Goal: Transaction & Acquisition: Book appointment/travel/reservation

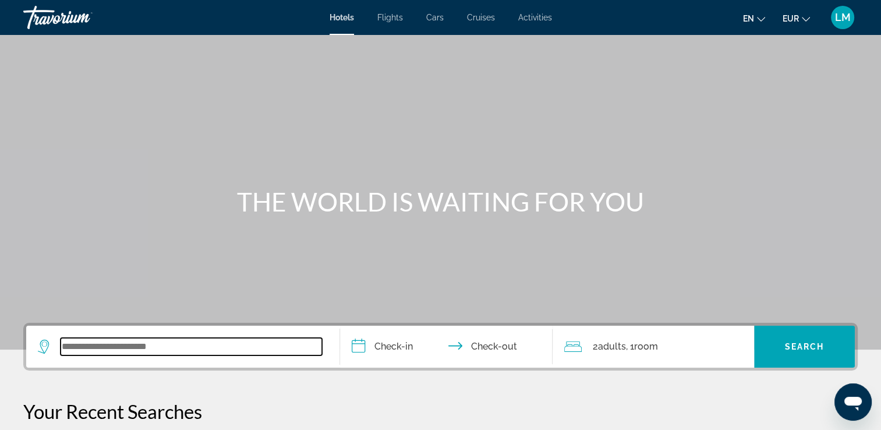
click at [242, 351] on input "Search widget" at bounding box center [191, 346] width 261 height 17
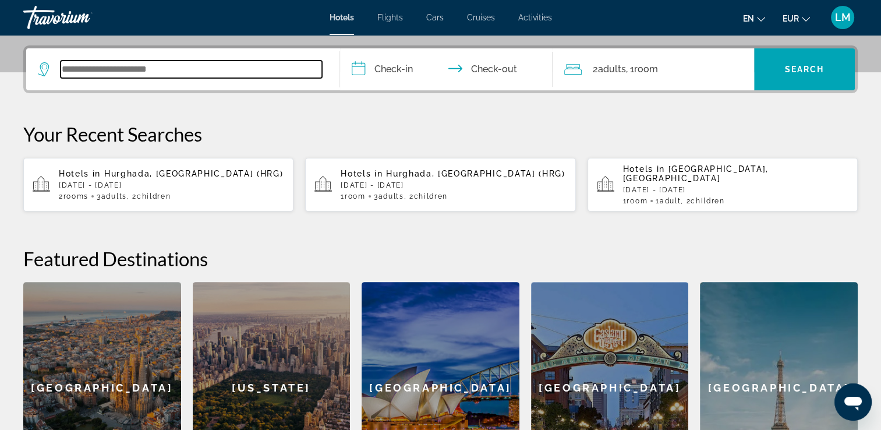
scroll to position [284, 0]
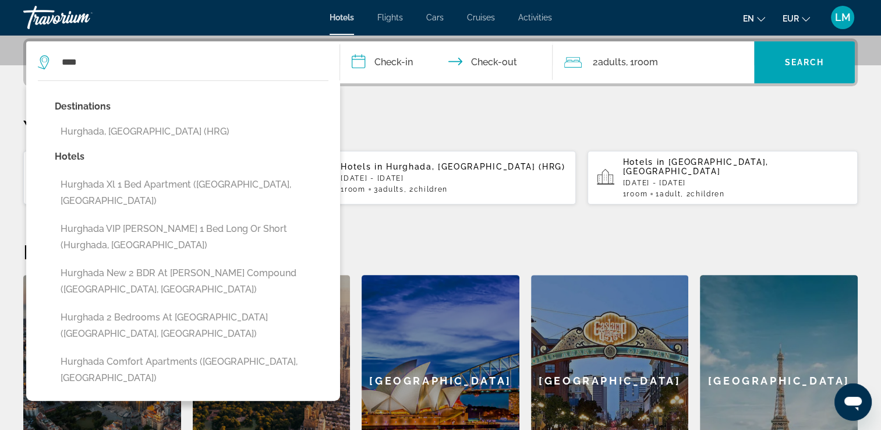
drag, startPoint x: 204, startPoint y: 133, endPoint x: 208, endPoint y: 128, distance: 6.6
click at [204, 130] on button "Hurghada, [GEOGRAPHIC_DATA] (HRG)" at bounding box center [192, 131] width 274 height 22
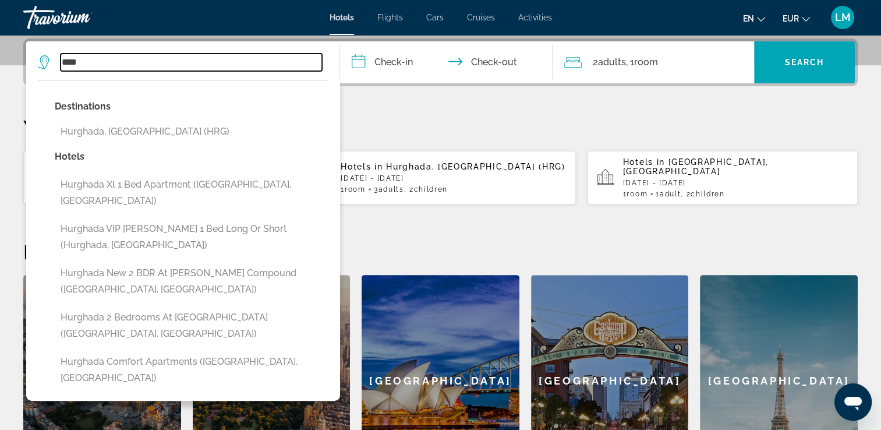
type input "**********"
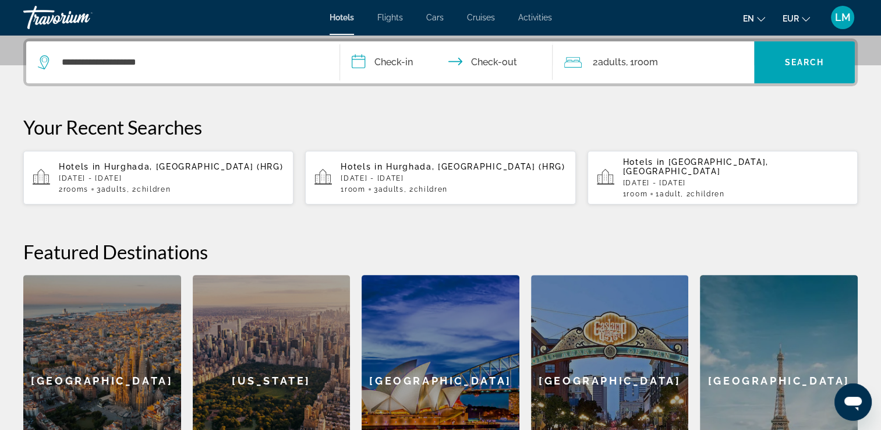
click at [394, 64] on input "**********" at bounding box center [449, 63] width 218 height 45
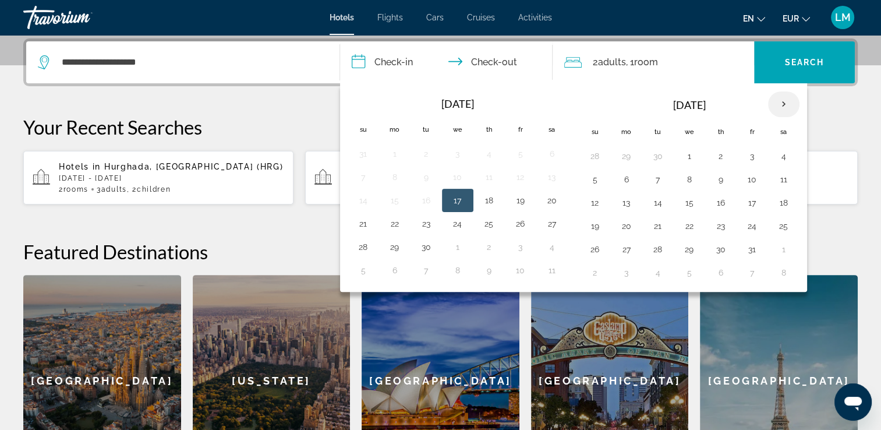
click at [777, 104] on th "Next month" at bounding box center [783, 104] width 31 height 26
click at [776, 103] on th "Next month" at bounding box center [783, 104] width 31 height 26
click at [776, 102] on th "Next month" at bounding box center [783, 104] width 31 height 26
click at [777, 181] on button "7" at bounding box center [783, 179] width 19 height 16
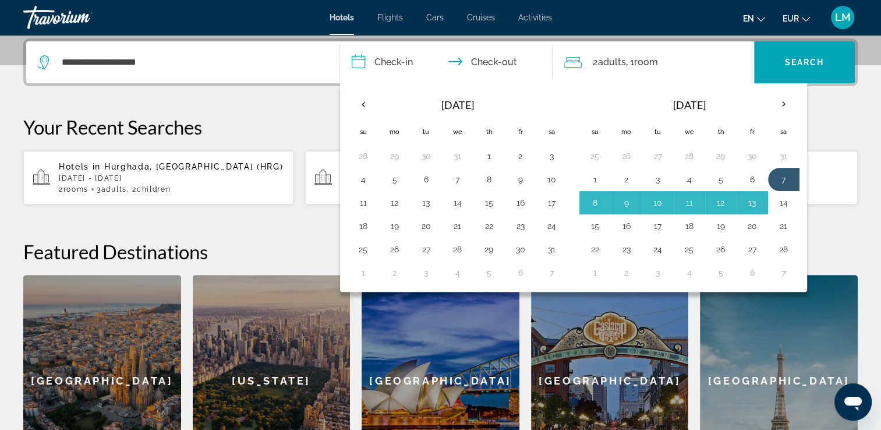
click at [777, 207] on button "14" at bounding box center [783, 202] width 19 height 16
type input "**********"
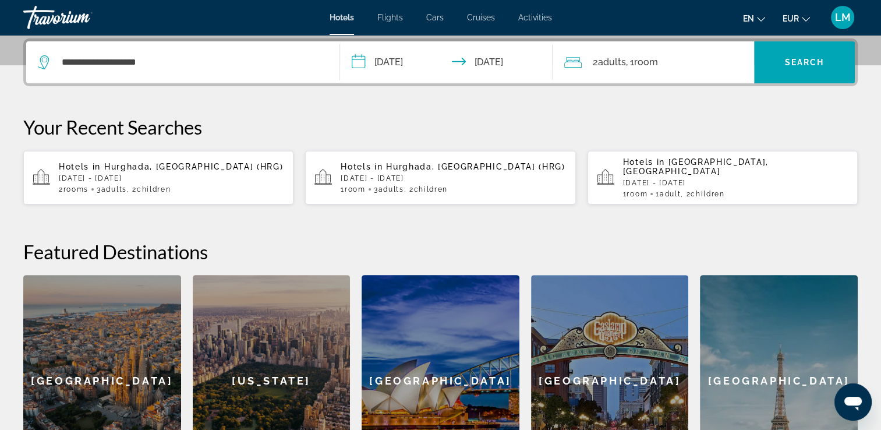
click at [634, 51] on div "2 Adult Adults , 1 Room rooms" at bounding box center [659, 62] width 190 height 42
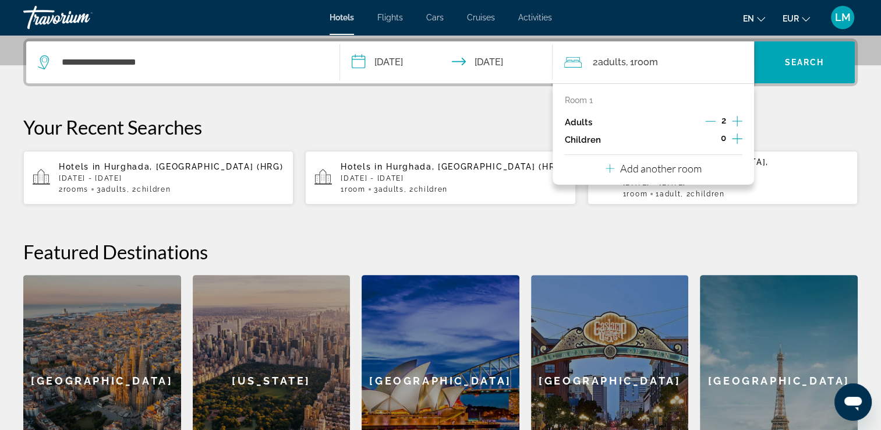
click at [736, 138] on icon "Increment children" at bounding box center [737, 138] width 10 height 10
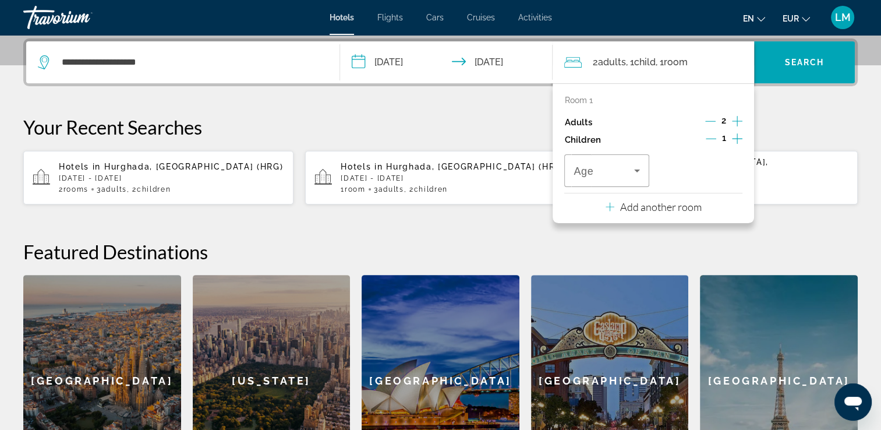
click at [736, 138] on icon "Increment children" at bounding box center [737, 138] width 10 height 10
click at [598, 171] on span "Travelers: 2 adults, 2 children" at bounding box center [603, 171] width 60 height 14
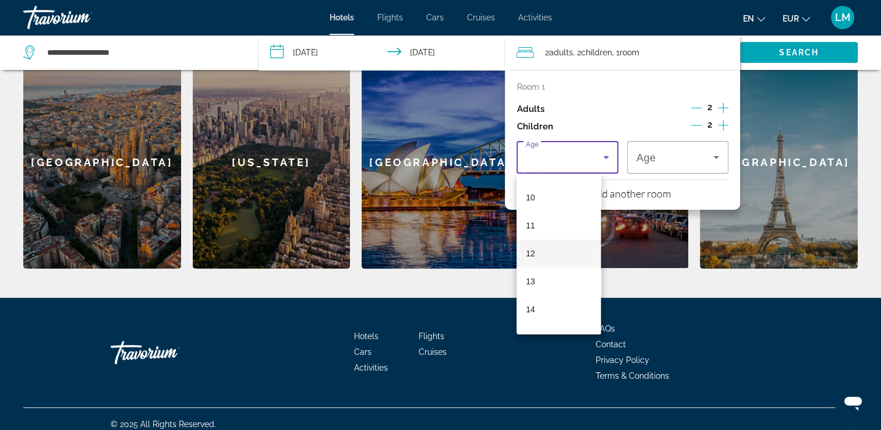
scroll to position [291, 0]
click at [552, 183] on mat-option "10" at bounding box center [558, 181] width 84 height 28
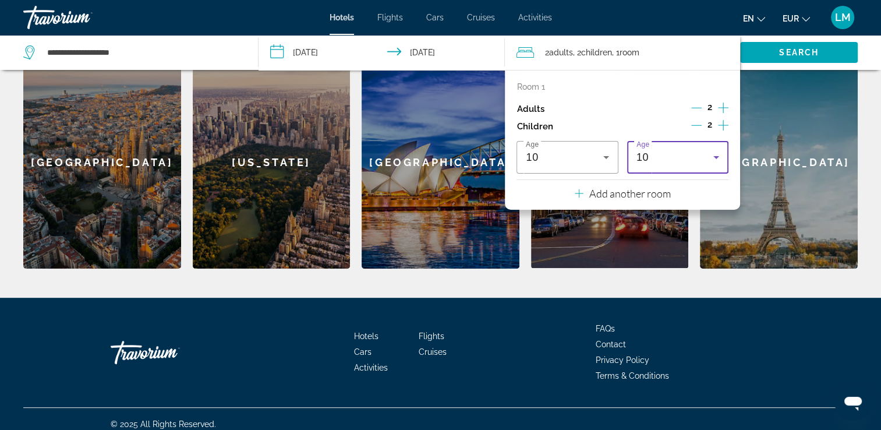
click at [653, 161] on div "10" at bounding box center [674, 157] width 77 height 14
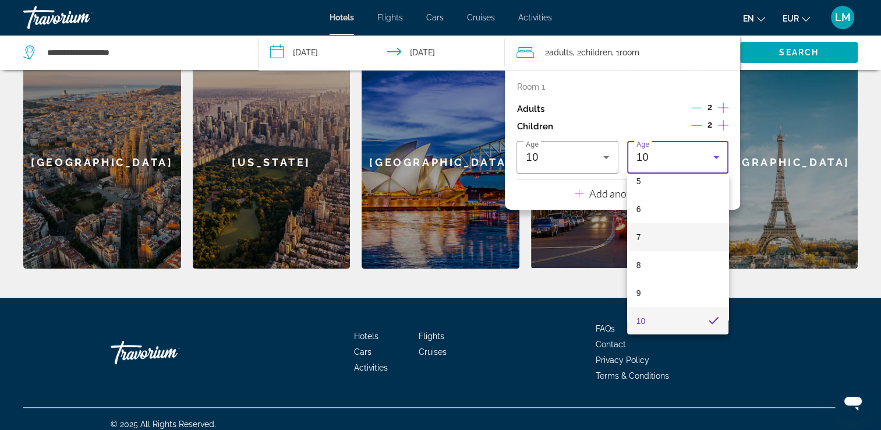
scroll to position [210, 0]
drag, startPoint x: 661, startPoint y: 262, endPoint x: 667, endPoint y: 239, distance: 24.0
click at [661, 261] on mat-option "10" at bounding box center [677, 263] width 101 height 28
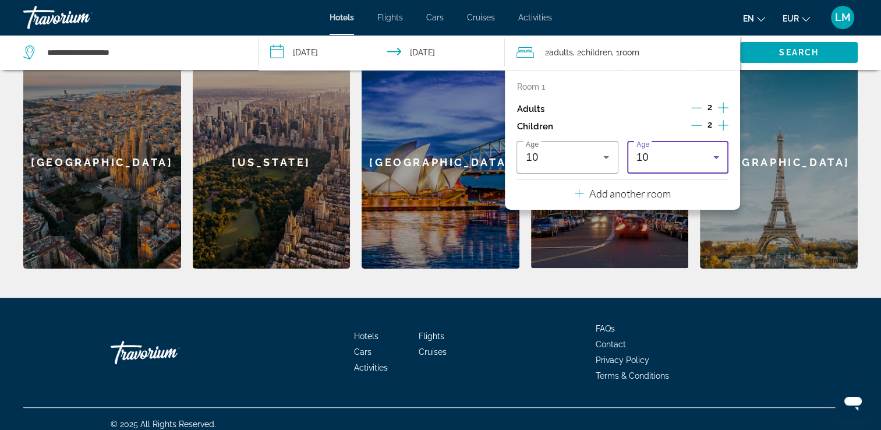
click at [432, 52] on input "**********" at bounding box center [383, 54] width 251 height 38
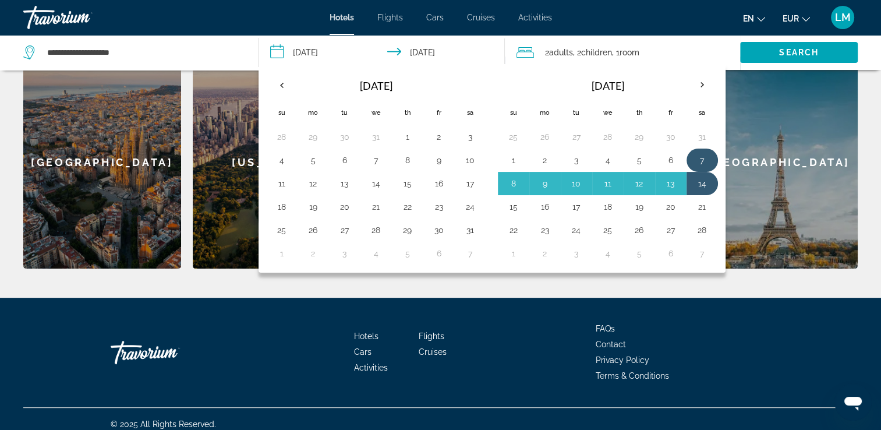
click at [699, 155] on button "7" at bounding box center [702, 160] width 19 height 16
click at [700, 182] on button "14" at bounding box center [702, 183] width 19 height 16
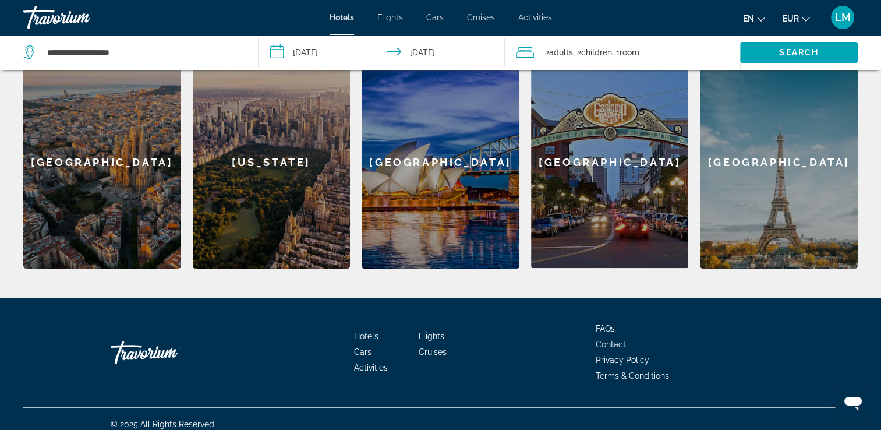
click at [608, 48] on span "Children" at bounding box center [595, 52] width 31 height 9
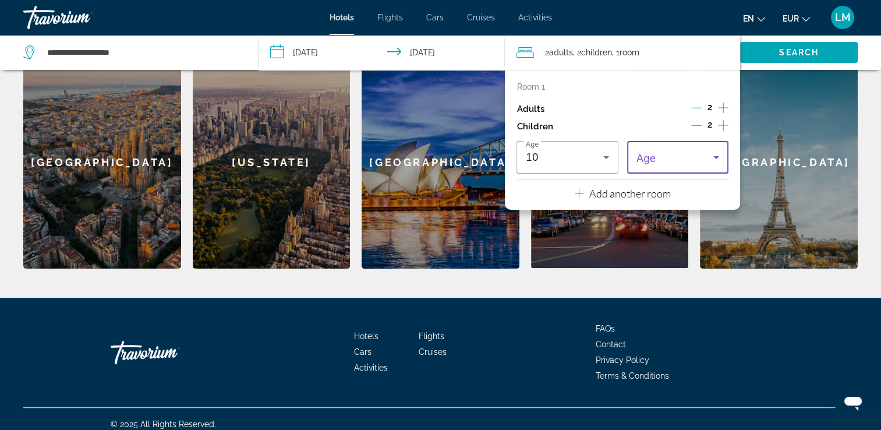
click at [677, 161] on span "Travelers: 2 adults, 2 children" at bounding box center [674, 157] width 77 height 14
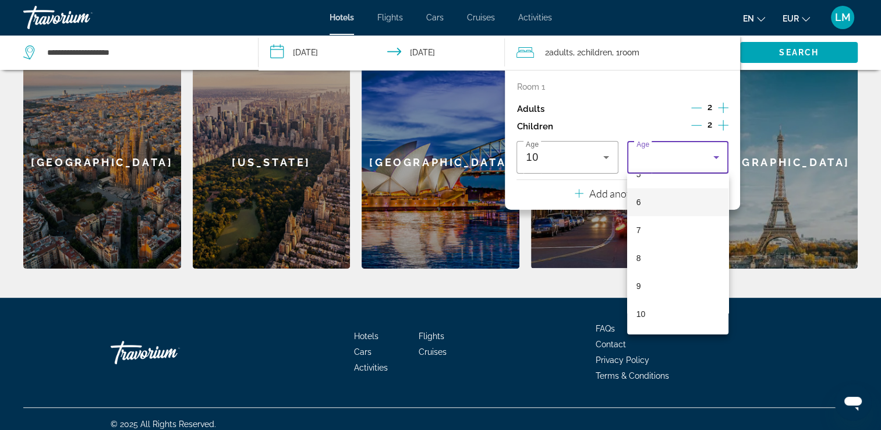
scroll to position [233, 0]
click at [664, 241] on mat-option "10" at bounding box center [677, 239] width 101 height 28
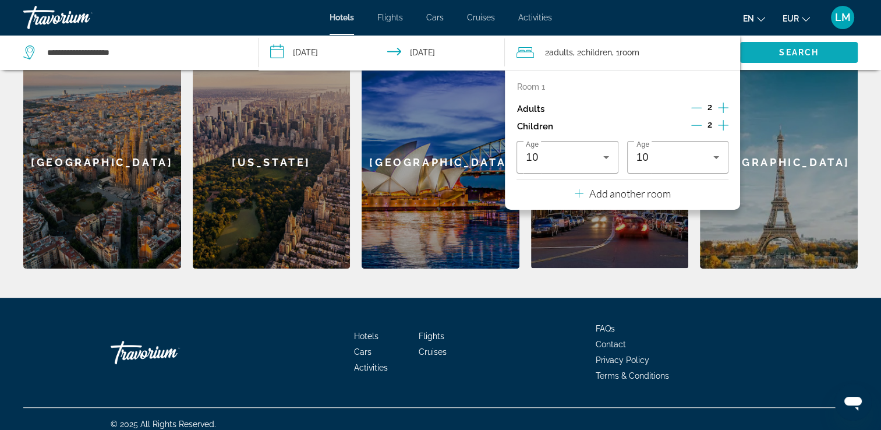
click at [789, 47] on span "Search widget" at bounding box center [799, 52] width 118 height 28
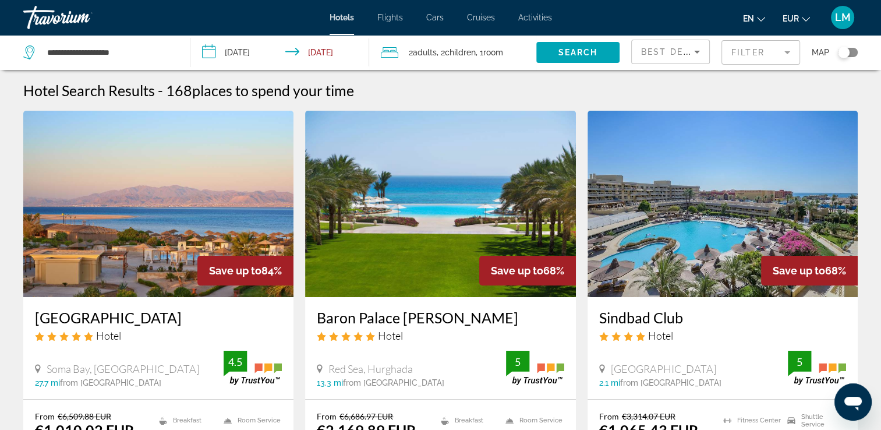
click at [794, 49] on mat-form-field "Filter" at bounding box center [760, 52] width 79 height 24
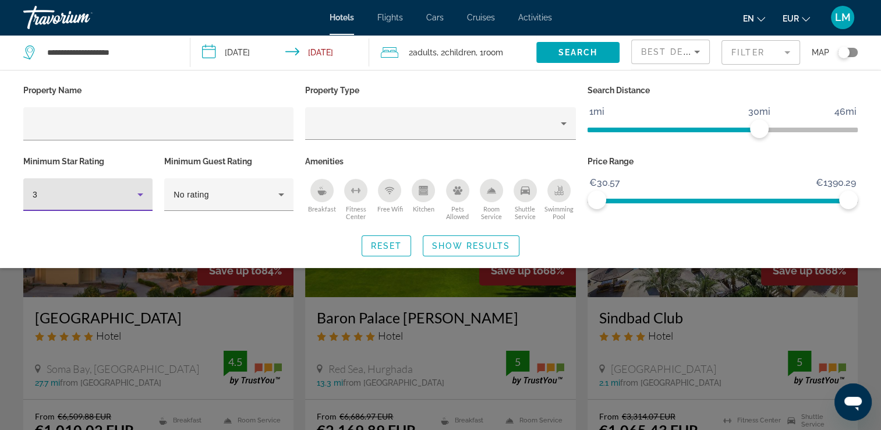
click at [100, 191] on div "3" at bounding box center [85, 194] width 105 height 14
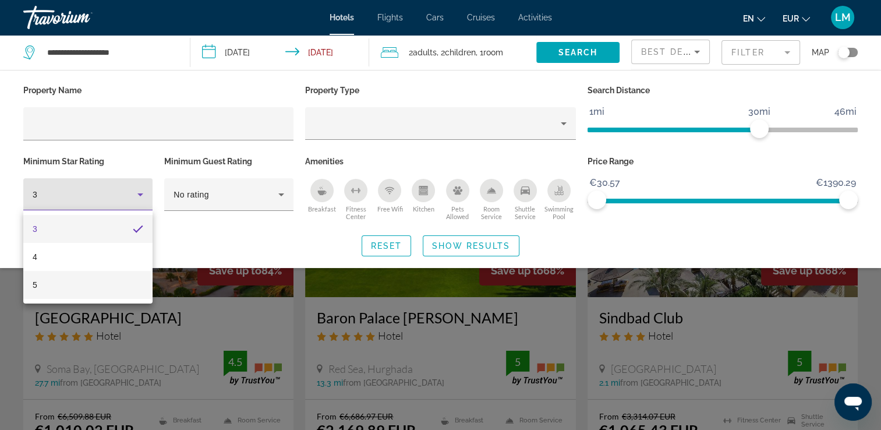
click at [68, 281] on mat-option "5" at bounding box center [87, 285] width 129 height 28
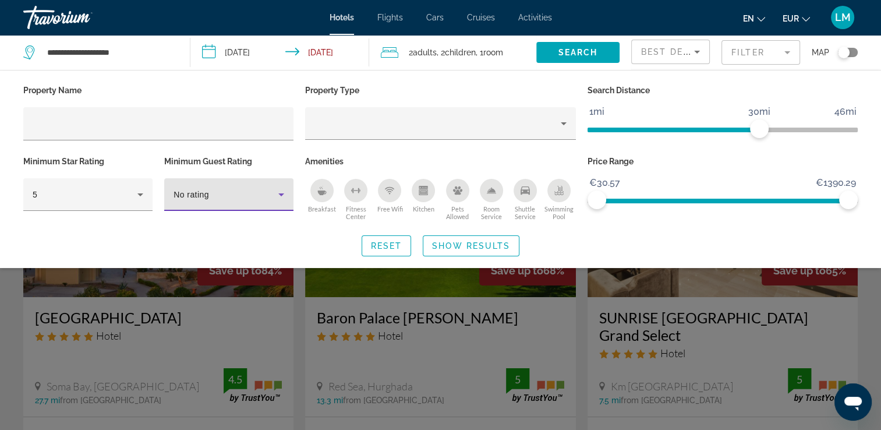
click at [215, 187] on div "No rating" at bounding box center [225, 194] width 105 height 14
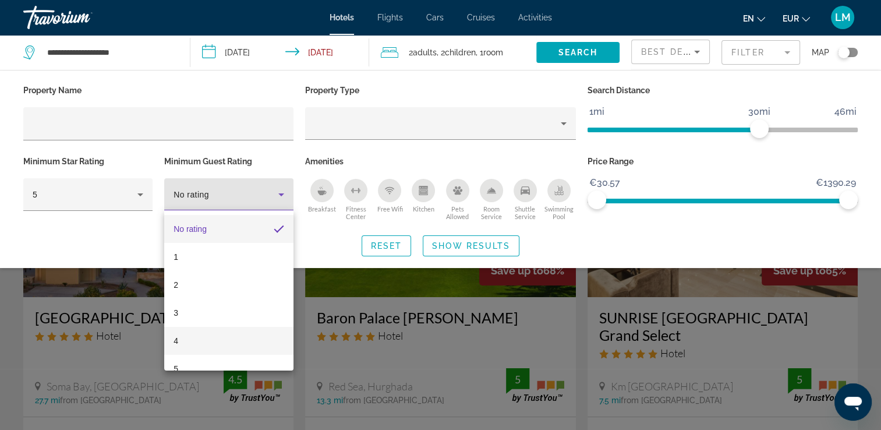
click at [186, 344] on mat-option "4" at bounding box center [228, 340] width 129 height 28
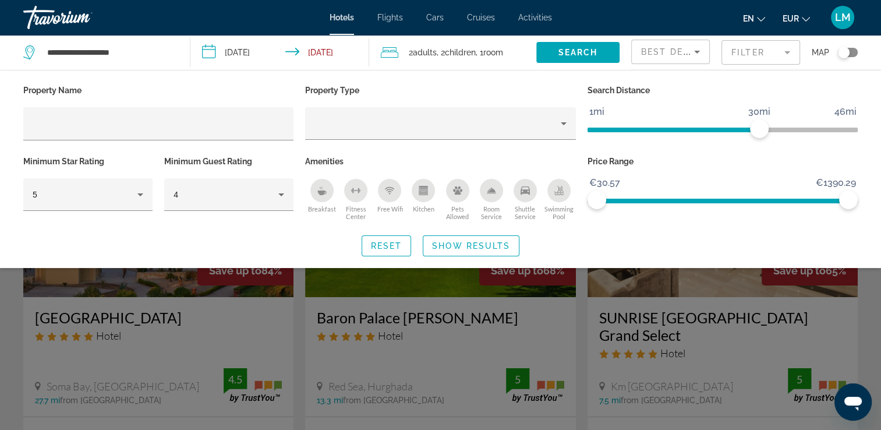
drag, startPoint x: 556, startPoint y: 194, endPoint x: 543, endPoint y: 206, distance: 18.1
click at [556, 193] on icon "Swimming Pool" at bounding box center [558, 194] width 9 height 2
click at [489, 243] on span "Show Results" at bounding box center [471, 245] width 78 height 9
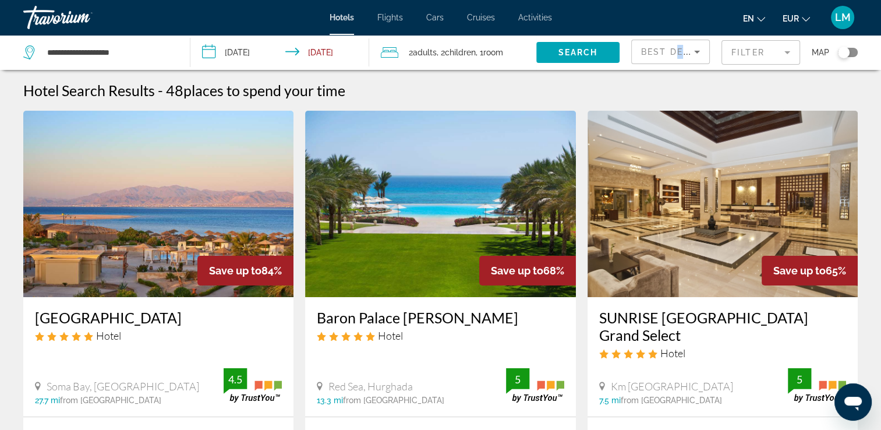
click at [678, 56] on div "Best Deals" at bounding box center [670, 56] width 59 height 33
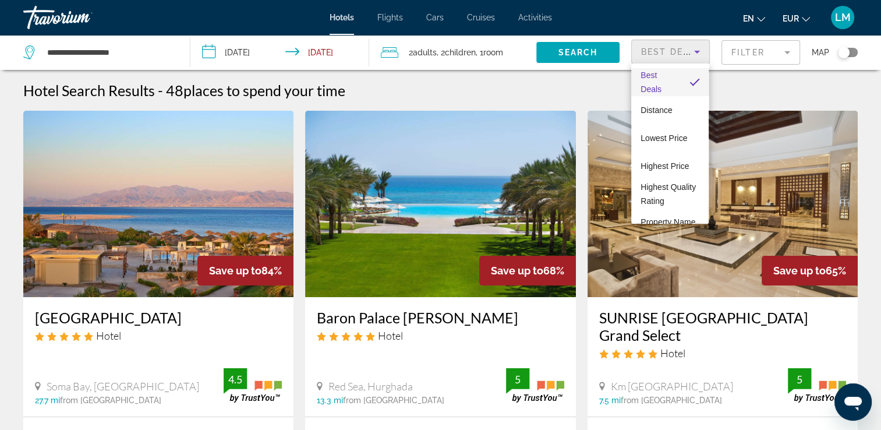
click at [678, 55] on div at bounding box center [440, 215] width 881 height 430
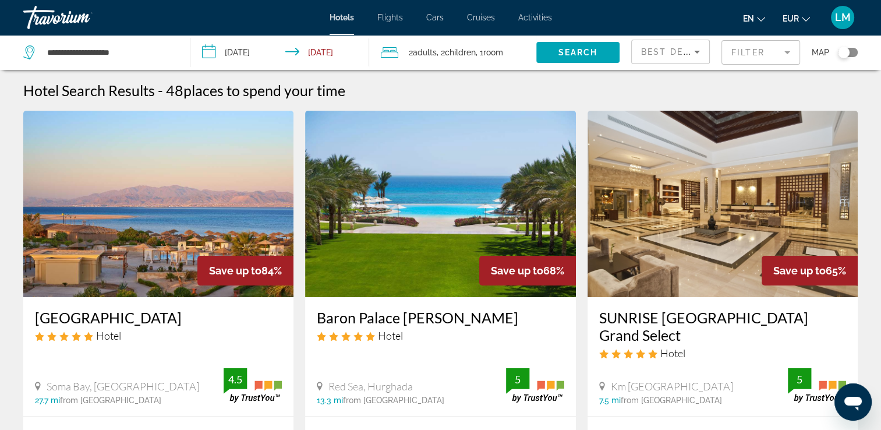
click at [676, 56] on div "Best Deals" at bounding box center [667, 52] width 53 height 14
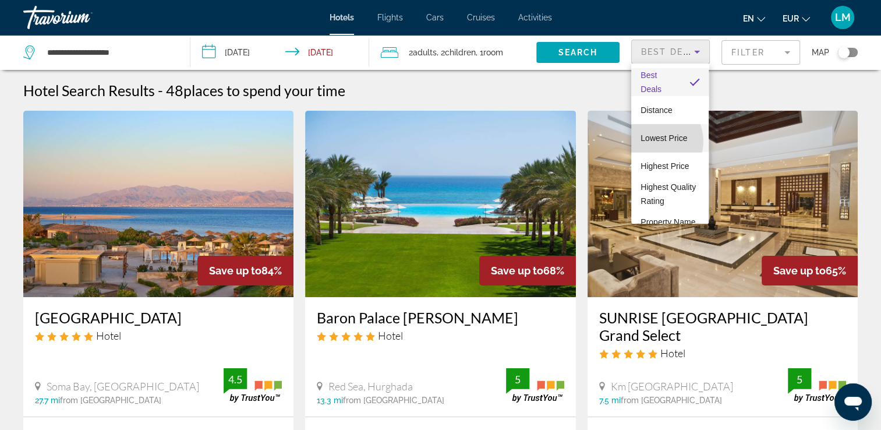
click at [653, 141] on span "Lowest Price" at bounding box center [663, 137] width 47 height 9
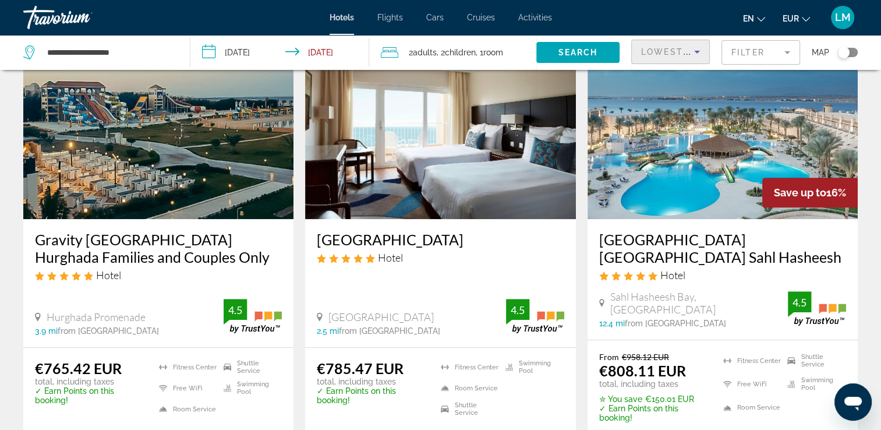
scroll to position [524, 0]
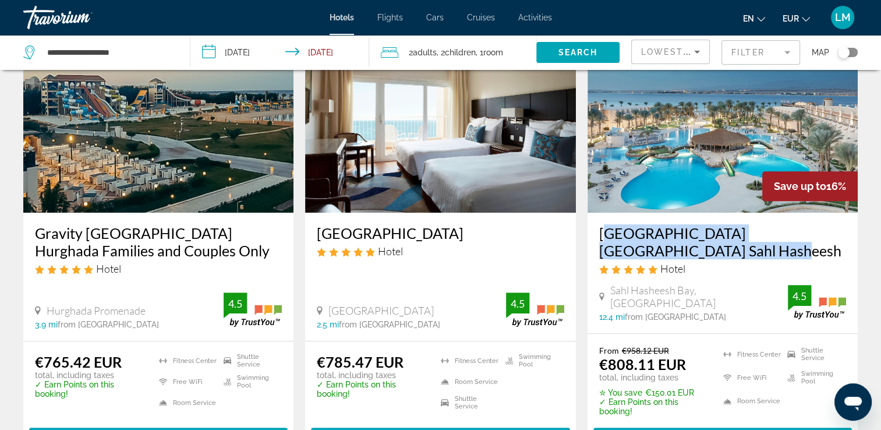
drag, startPoint x: 595, startPoint y: 241, endPoint x: 670, endPoint y: 267, distance: 79.3
click at [670, 267] on div "[GEOGRAPHIC_DATA] [GEOGRAPHIC_DATA] Sahl Hasheesh Hotel [GEOGRAPHIC_DATA], [GEO…" at bounding box center [722, 272] width 270 height 120
drag, startPoint x: 670, startPoint y: 267, endPoint x: 636, endPoint y: 253, distance: 37.4
copy h3 "[GEOGRAPHIC_DATA] [GEOGRAPHIC_DATA] Sahl Hasheesh"
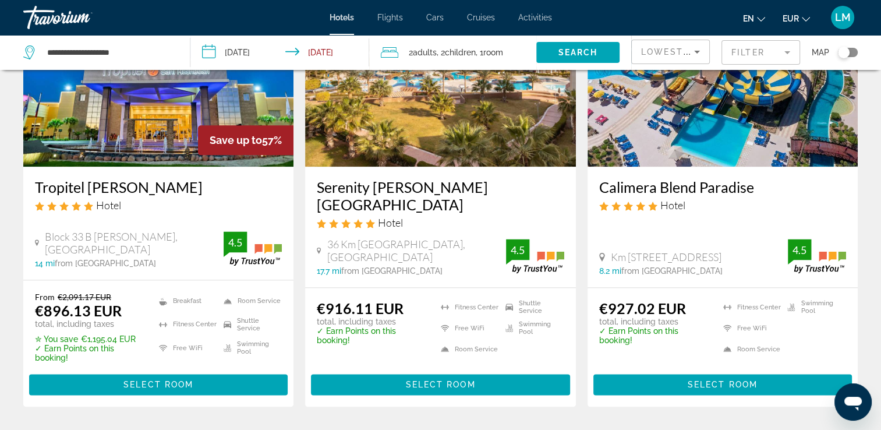
scroll to position [1455, 0]
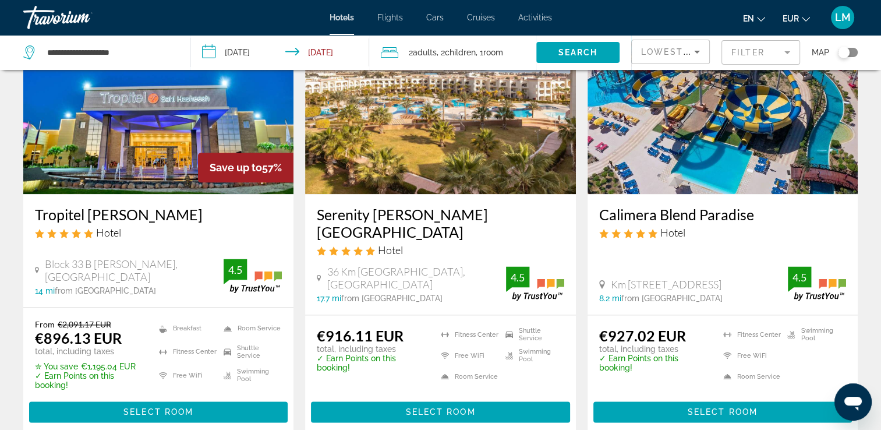
click at [438, 55] on span ", 2 Child Children" at bounding box center [455, 52] width 39 height 16
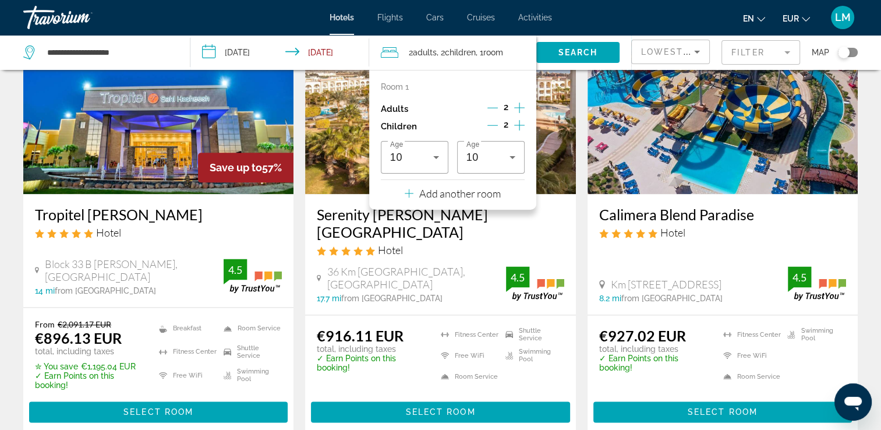
click at [519, 107] on icon "Increment adults" at bounding box center [519, 108] width 10 height 14
click at [570, 53] on span "Search" at bounding box center [578, 52] width 40 height 9
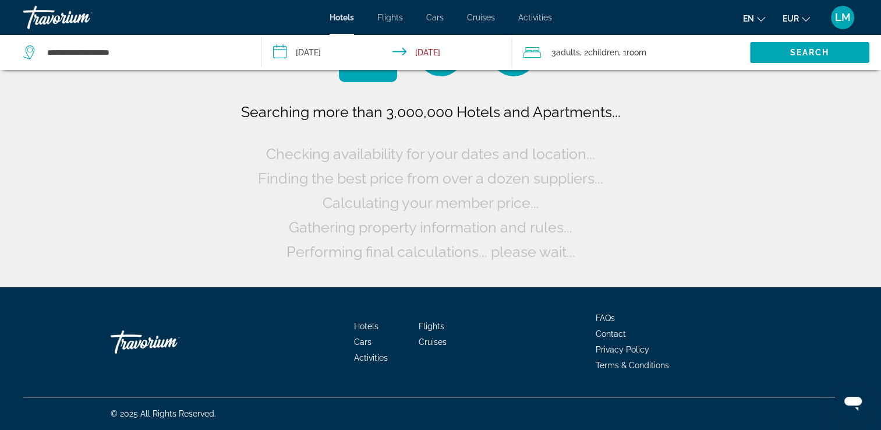
scroll to position [0, 0]
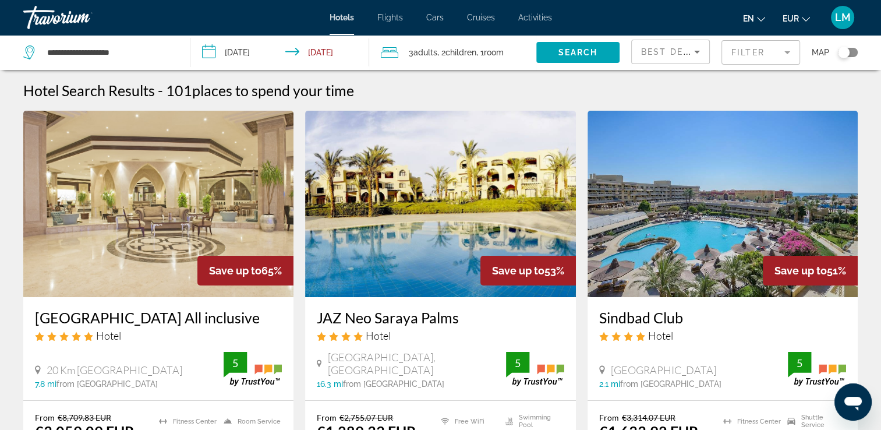
click at [761, 45] on mat-form-field "Filter" at bounding box center [760, 52] width 79 height 24
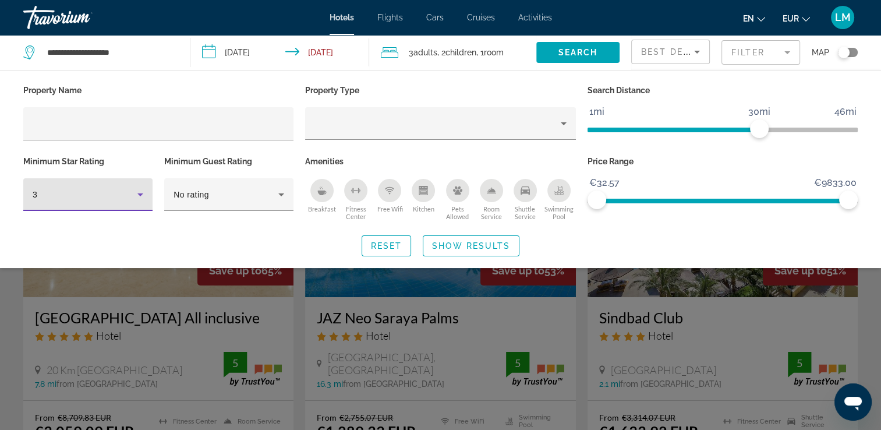
click at [89, 189] on div "3" at bounding box center [85, 194] width 105 height 14
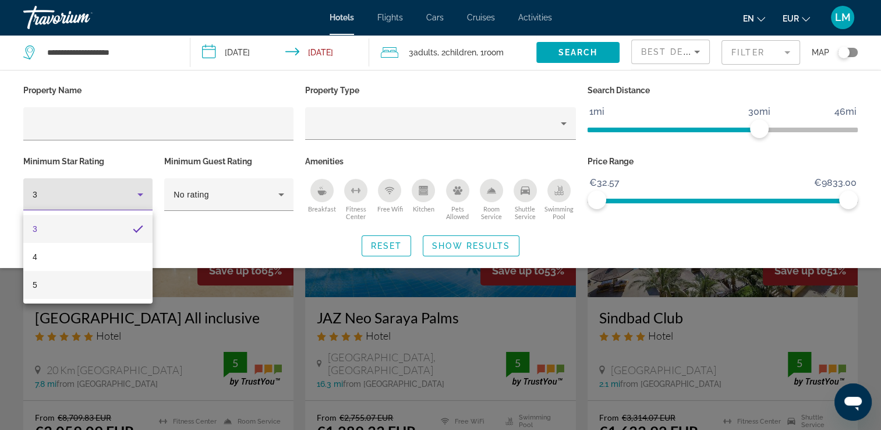
click at [80, 284] on mat-option "5" at bounding box center [87, 285] width 129 height 28
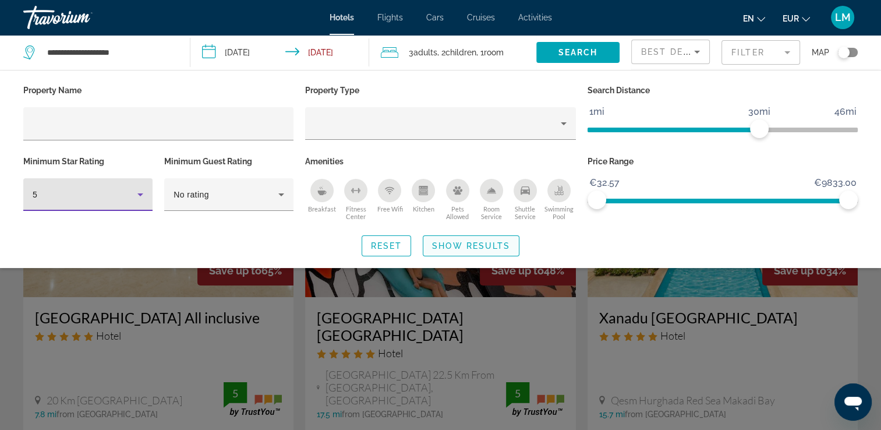
click at [498, 242] on span "Show Results" at bounding box center [471, 245] width 78 height 9
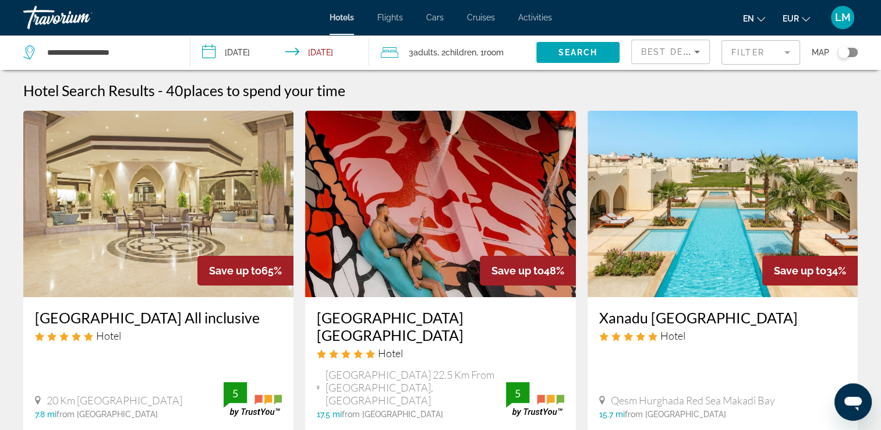
drag, startPoint x: 734, startPoint y: 62, endPoint x: 640, endPoint y: 69, distance: 94.5
click at [733, 62] on mat-form-field "Filter" at bounding box center [760, 52] width 79 height 24
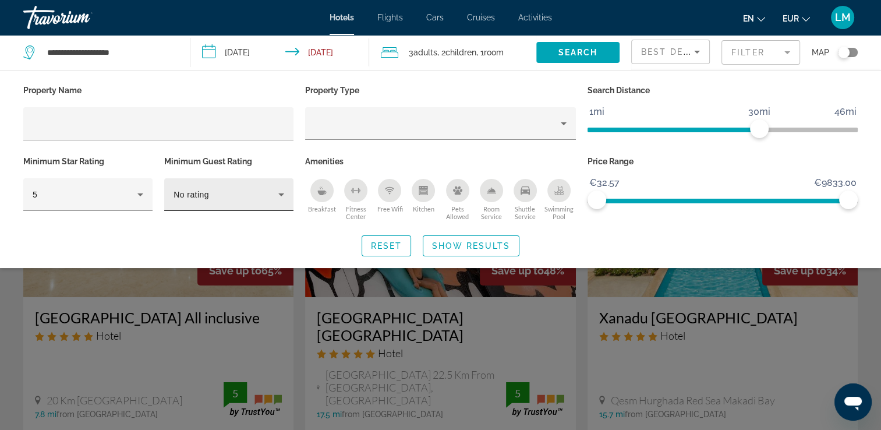
click at [206, 205] on div "No rating" at bounding box center [228, 194] width 111 height 33
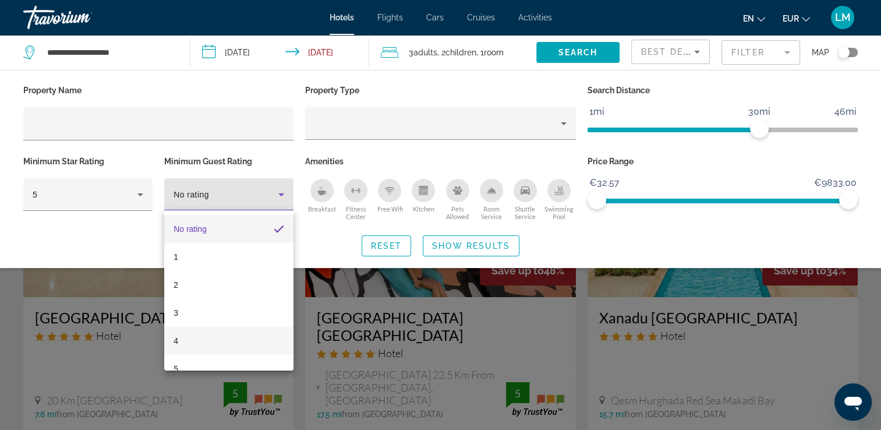
click at [211, 338] on mat-option "4" at bounding box center [228, 340] width 129 height 28
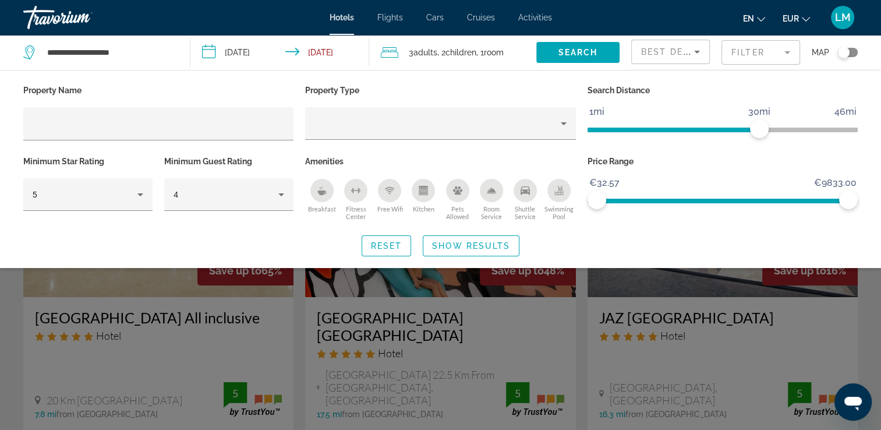
click at [760, 55] on mat-form-field "Filter" at bounding box center [760, 52] width 79 height 24
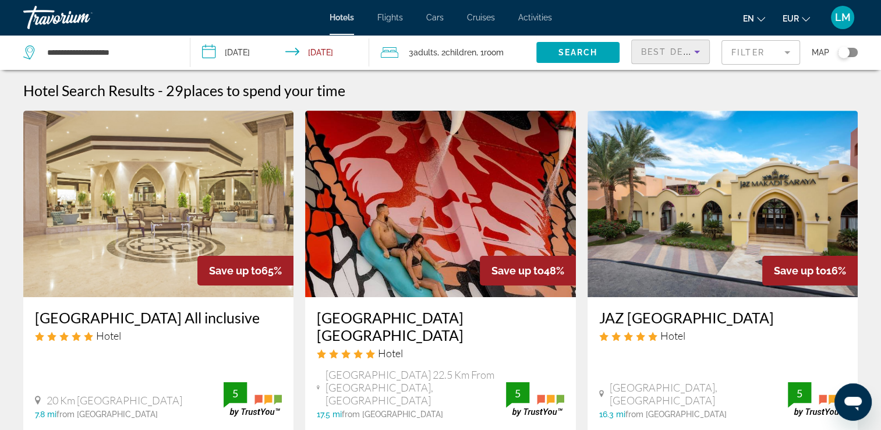
click at [693, 54] on icon "Sort by" at bounding box center [697, 52] width 14 height 14
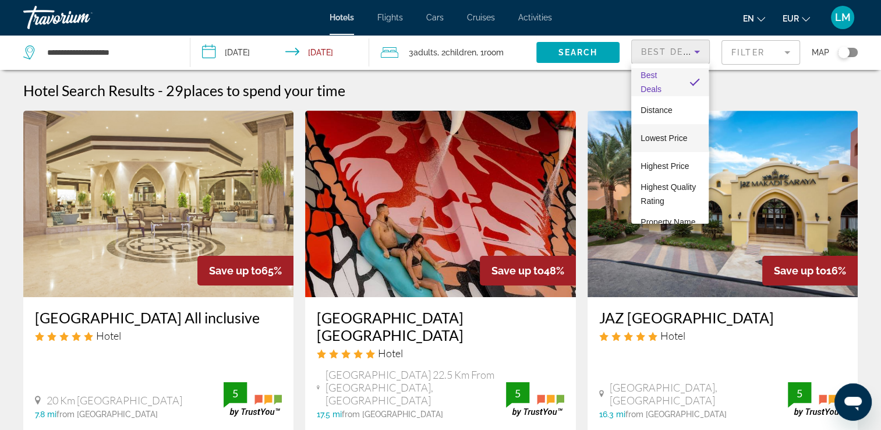
click at [668, 129] on mat-option "Lowest Price" at bounding box center [669, 138] width 77 height 28
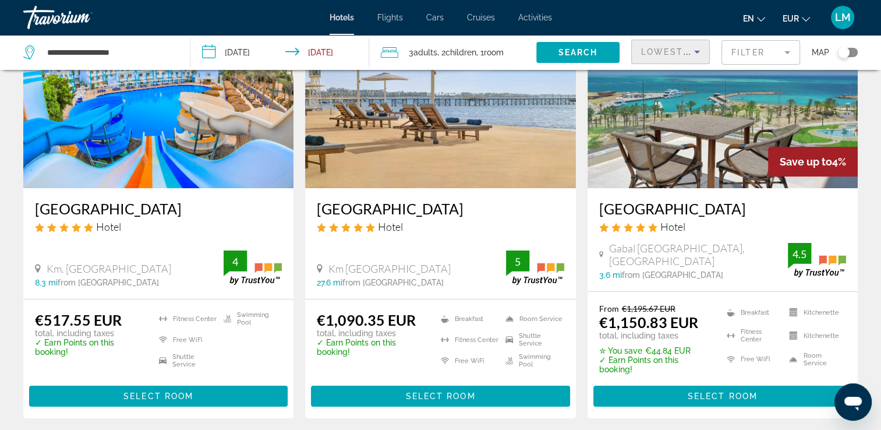
scroll to position [116, 0]
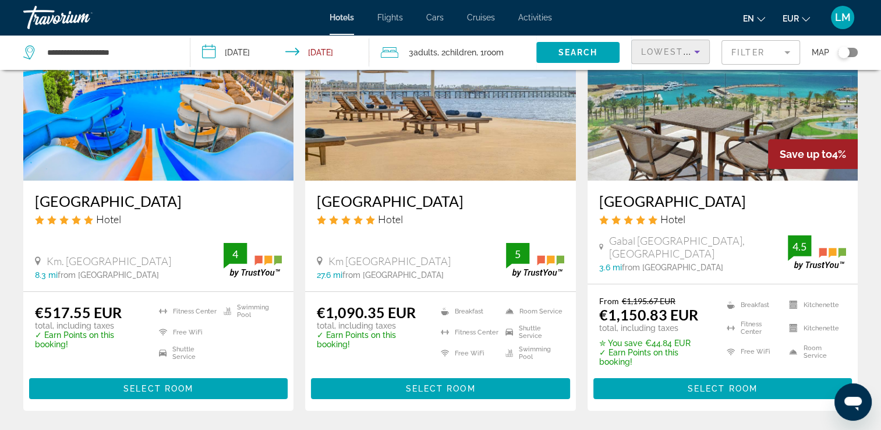
click at [742, 139] on img "Main content" at bounding box center [722, 87] width 270 height 186
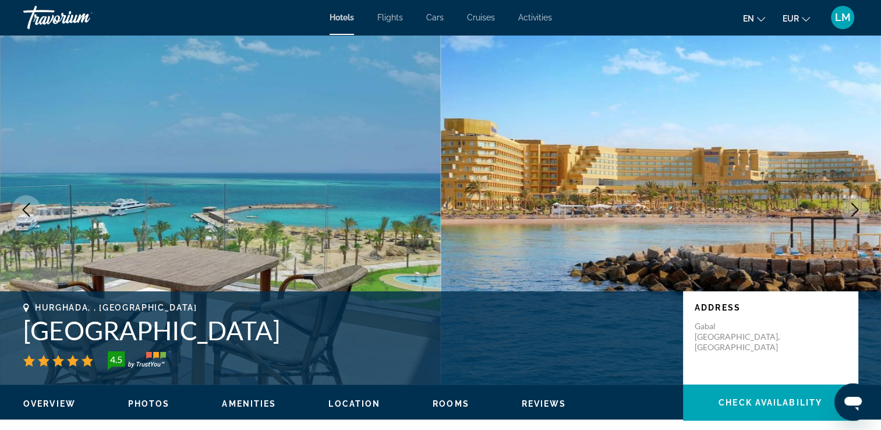
drag, startPoint x: 17, startPoint y: 327, endPoint x: 278, endPoint y: 334, distance: 261.4
click at [278, 334] on div "Hurghada, , [GEOGRAPHIC_DATA] [GEOGRAPHIC_DATA] 4.5 Address [STREET_ADDRESS]" at bounding box center [440, 338] width 881 height 70
drag, startPoint x: 278, startPoint y: 334, endPoint x: 262, endPoint y: 329, distance: 16.9
copy h1 "[GEOGRAPHIC_DATA]"
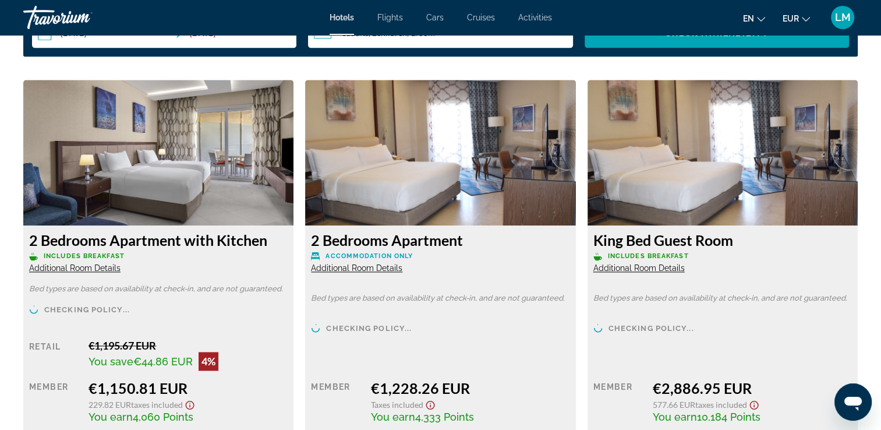
scroll to position [1571, 0]
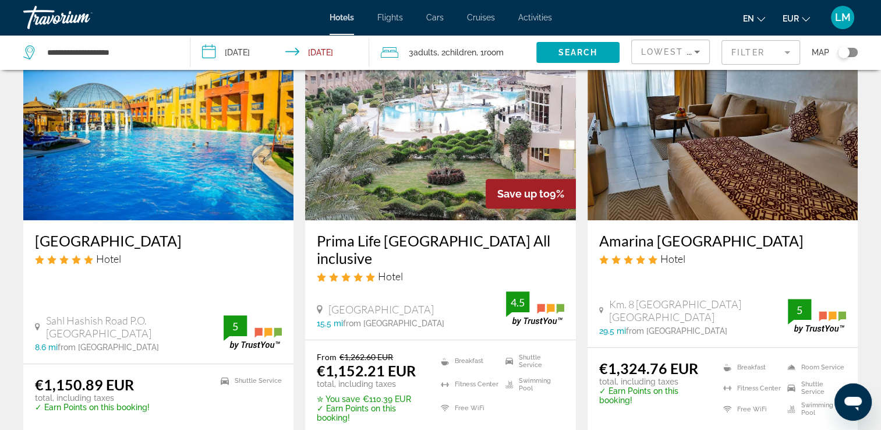
scroll to position [524, 0]
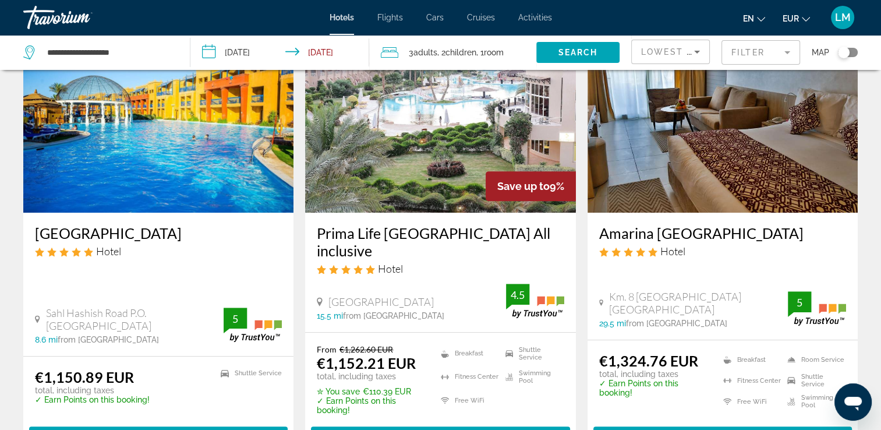
click at [435, 47] on span "3 Adult Adults" at bounding box center [423, 52] width 29 height 16
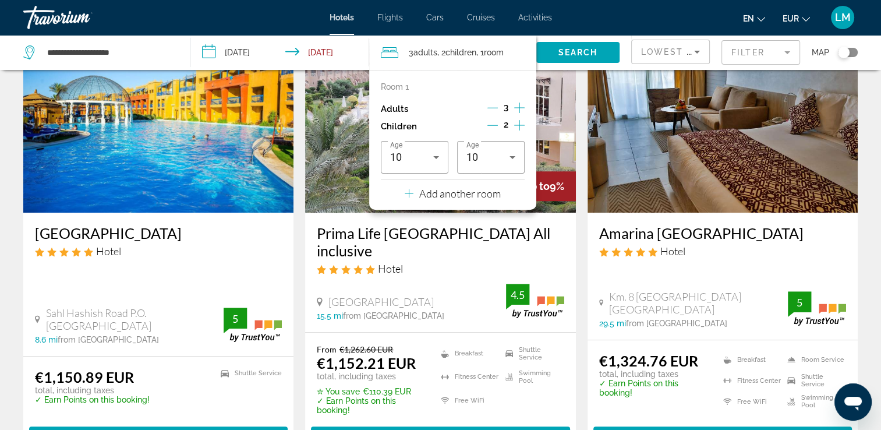
click at [492, 102] on button "Decrement adults" at bounding box center [492, 109] width 10 height 14
click at [496, 188] on p "Add another room" at bounding box center [459, 193] width 81 height 13
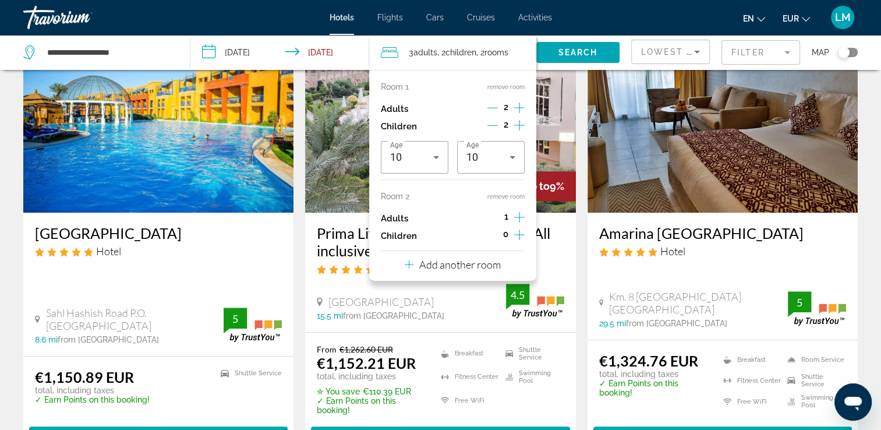
click at [517, 216] on icon "Increment adults" at bounding box center [519, 217] width 10 height 14
click at [491, 104] on icon "Decrement adults" at bounding box center [492, 107] width 10 height 10
click at [581, 55] on span "Search" at bounding box center [578, 52] width 40 height 9
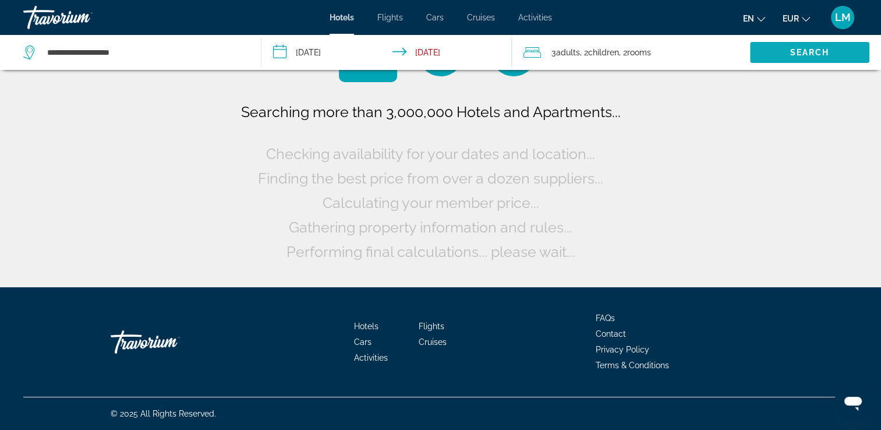
scroll to position [0, 0]
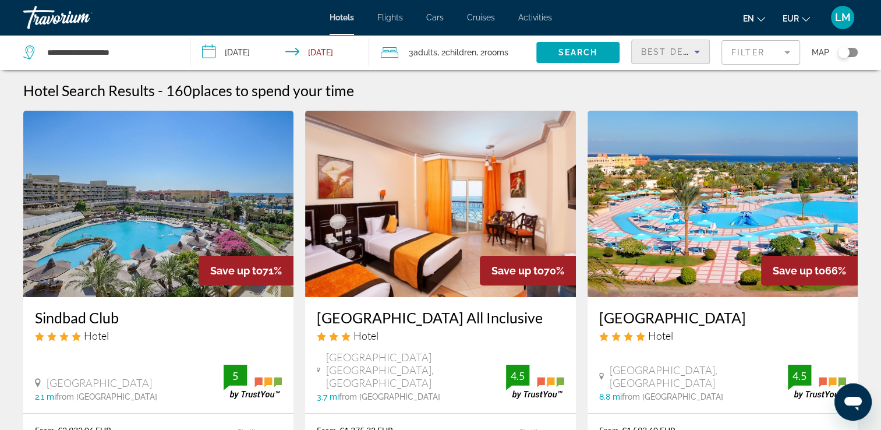
click at [690, 49] on icon "Sort by" at bounding box center [697, 52] width 14 height 14
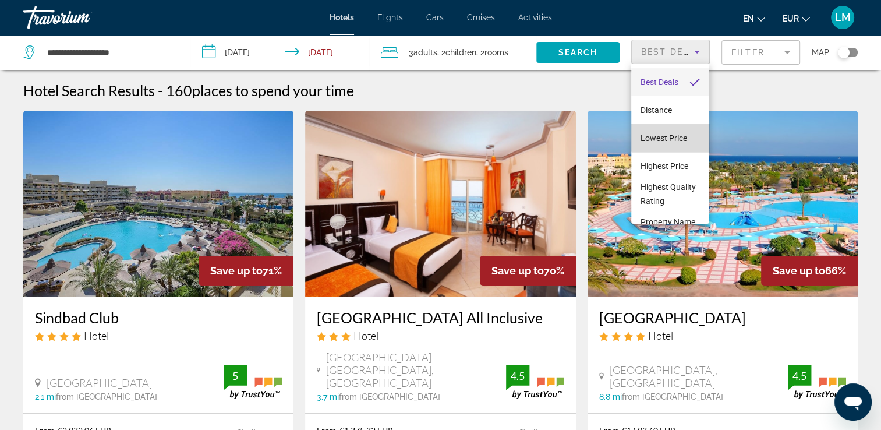
drag, startPoint x: 673, startPoint y: 134, endPoint x: 733, endPoint y: 83, distance: 79.3
click at [675, 129] on mat-option "Lowest Price" at bounding box center [669, 138] width 77 height 28
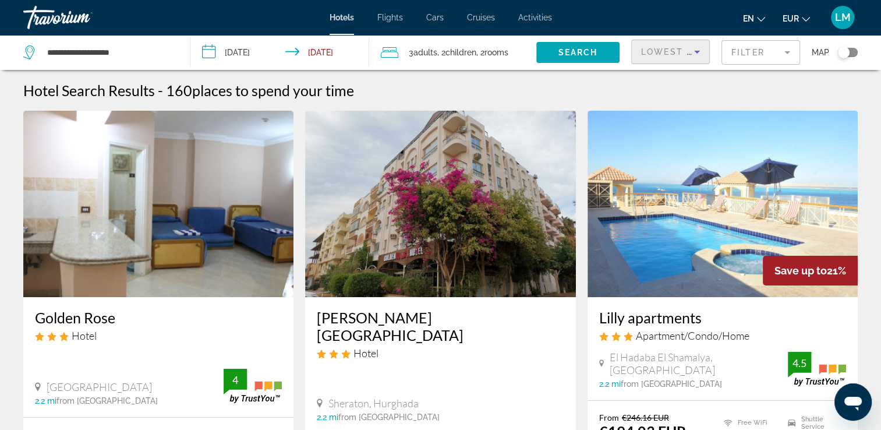
click at [747, 57] on mat-form-field "Filter" at bounding box center [760, 52] width 79 height 24
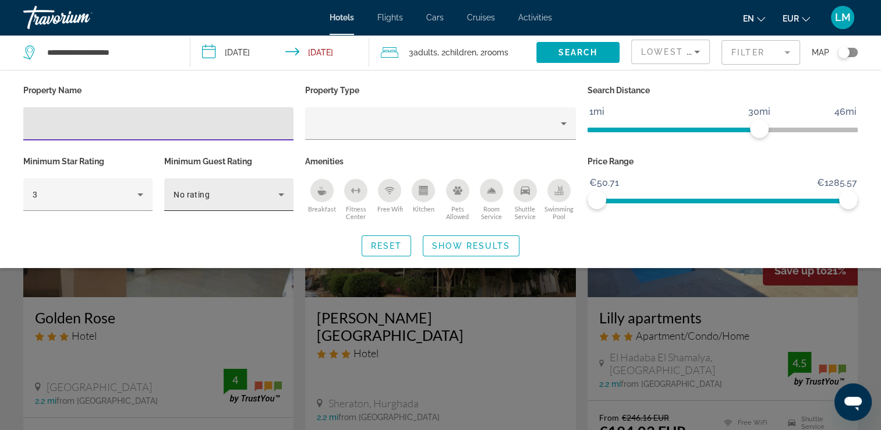
click at [201, 199] on div "No rating" at bounding box center [225, 194] width 105 height 14
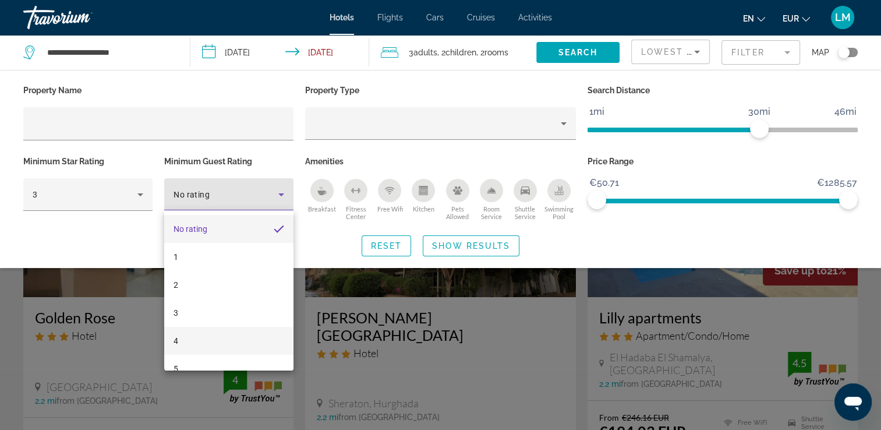
drag, startPoint x: 196, startPoint y: 342, endPoint x: 190, endPoint y: 332, distance: 12.0
click at [194, 340] on mat-option "4" at bounding box center [228, 340] width 129 height 28
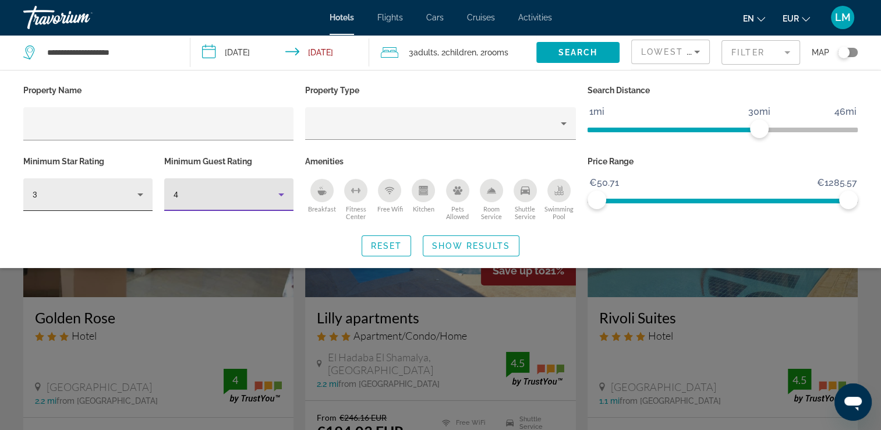
click at [138, 194] on icon "Hotel Filters" at bounding box center [140, 194] width 14 height 14
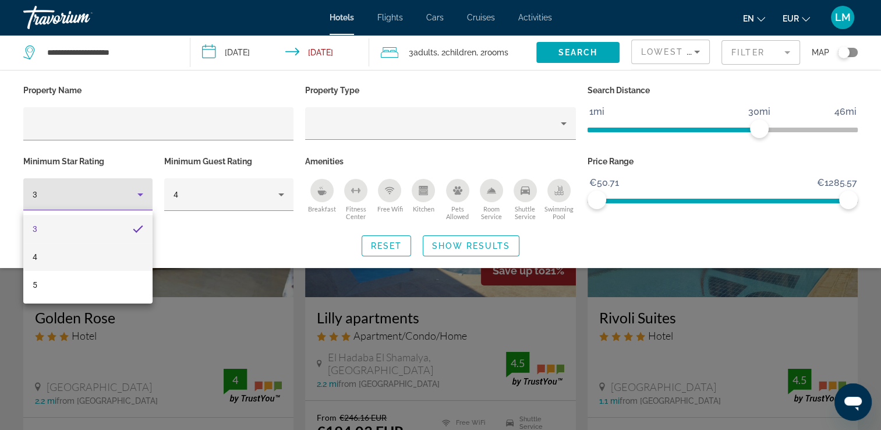
click at [102, 264] on mat-option "4" at bounding box center [87, 257] width 129 height 28
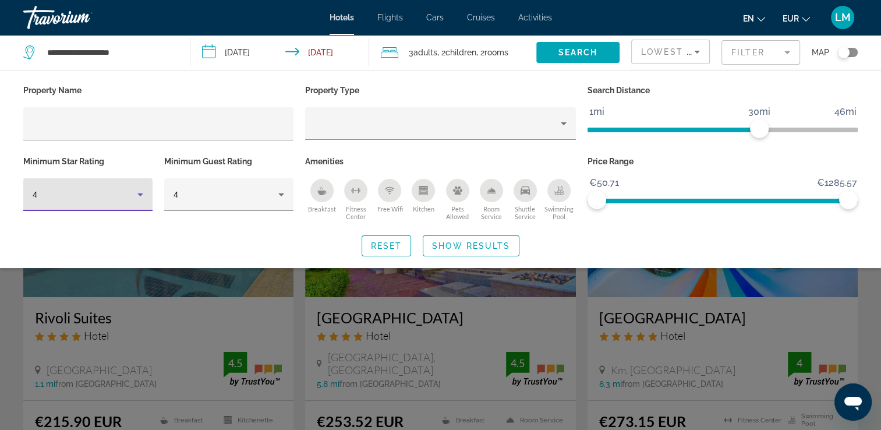
click at [116, 184] on div "4" at bounding box center [88, 194] width 111 height 33
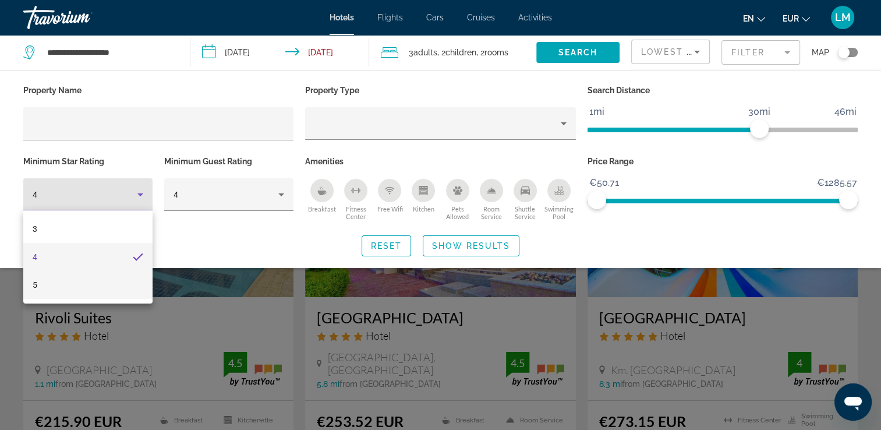
click at [105, 287] on mat-option "5" at bounding box center [87, 285] width 129 height 28
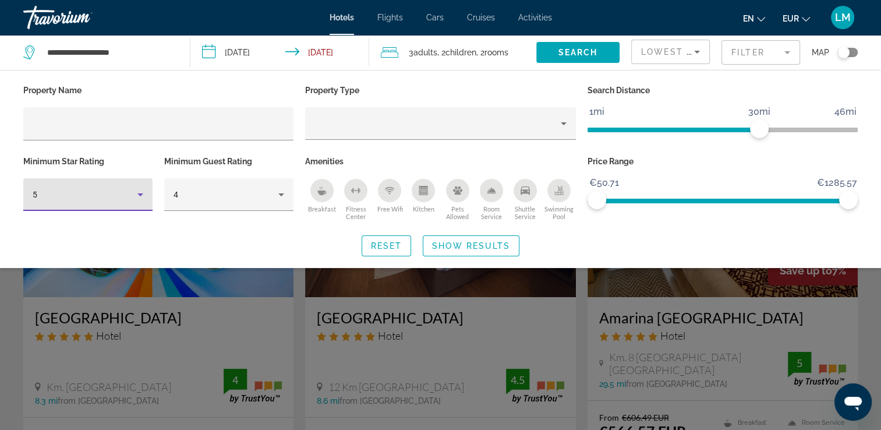
click at [775, 57] on mat-form-field "Filter" at bounding box center [760, 52] width 79 height 24
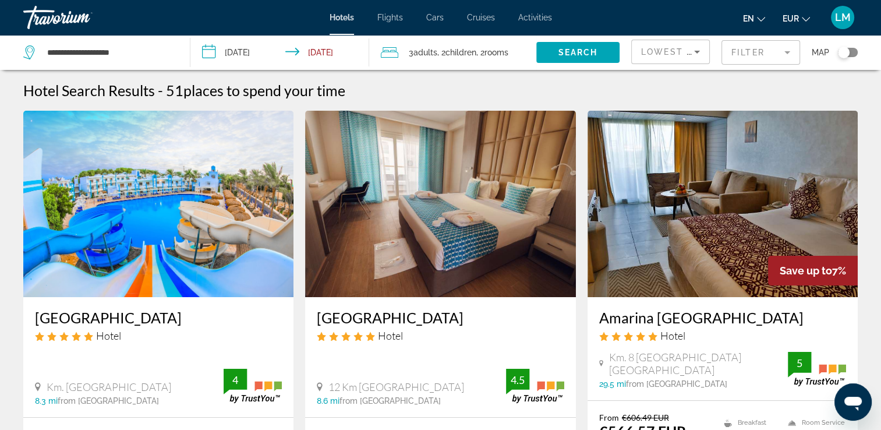
drag, startPoint x: 307, startPoint y: 315, endPoint x: 501, endPoint y: 325, distance: 193.5
click at [501, 325] on div "[GEOGRAPHIC_DATA] Hotel 12 Km [GEOGRAPHIC_DATA], [GEOGRAPHIC_DATA] 8.6 mi from …" at bounding box center [440, 357] width 270 height 120
drag, startPoint x: 501, startPoint y: 325, endPoint x: 468, endPoint y: 311, distance: 35.2
copy h3 "[GEOGRAPHIC_DATA]"
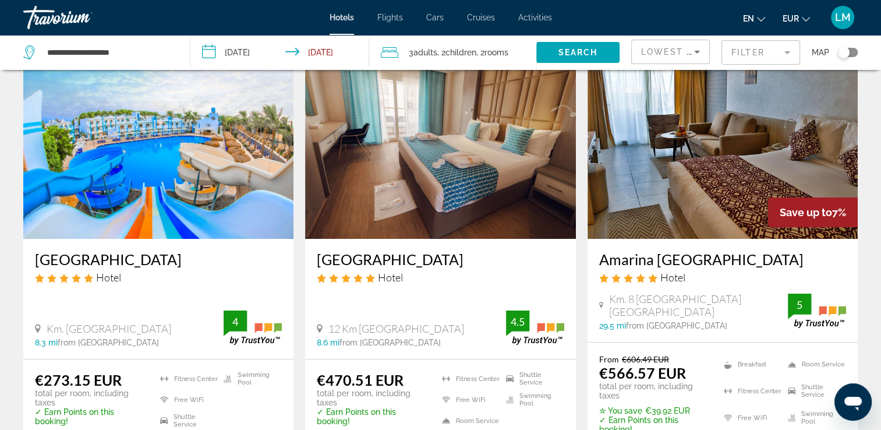
scroll to position [116, 0]
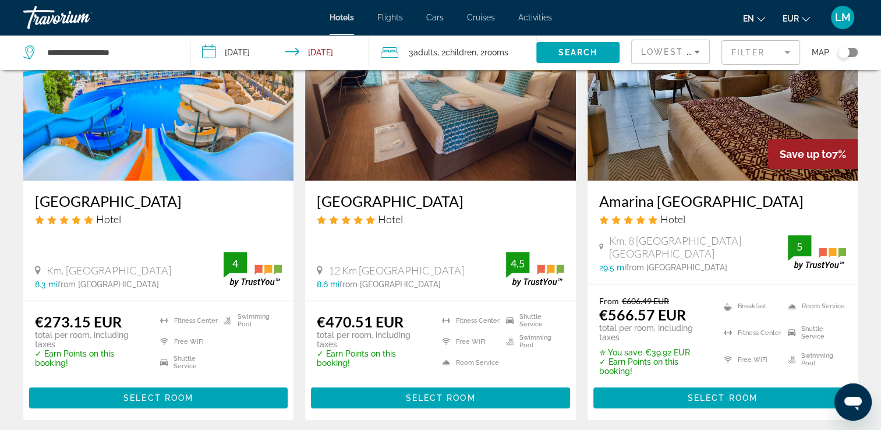
click at [680, 58] on div "Lowest Price" at bounding box center [667, 52] width 53 height 14
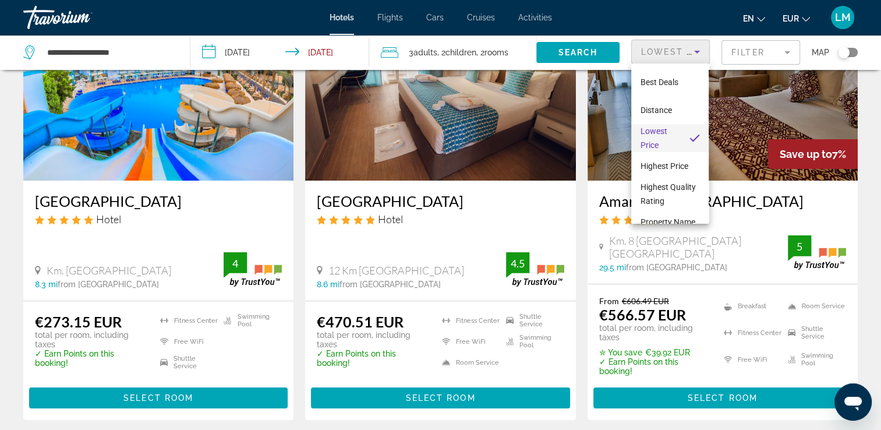
click at [724, 47] on div at bounding box center [440, 215] width 881 height 430
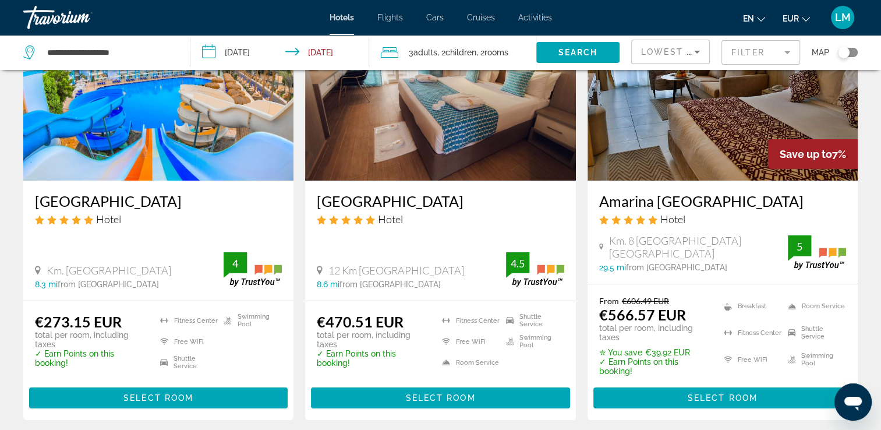
click at [741, 54] on mat-form-field "Filter" at bounding box center [760, 52] width 79 height 24
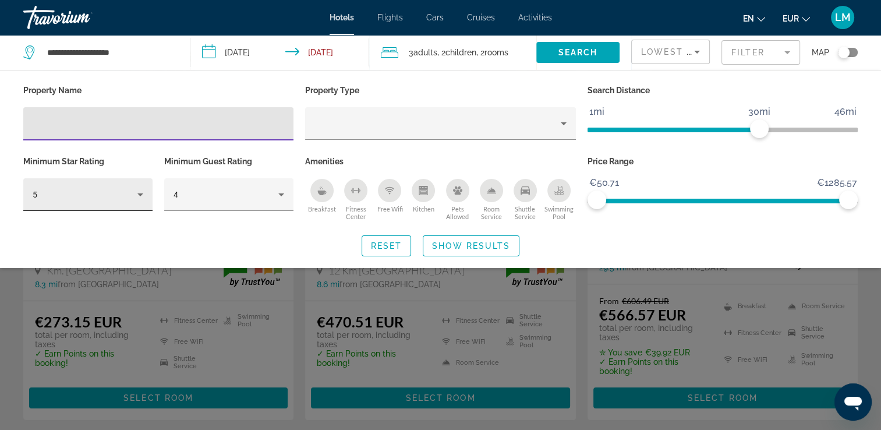
click at [140, 192] on icon "Hotel Filters" at bounding box center [140, 194] width 14 height 14
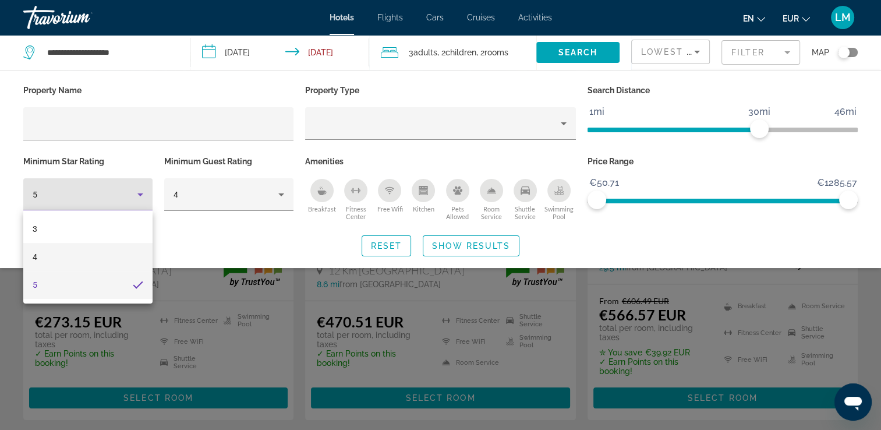
click at [90, 260] on mat-option "4" at bounding box center [87, 257] width 129 height 28
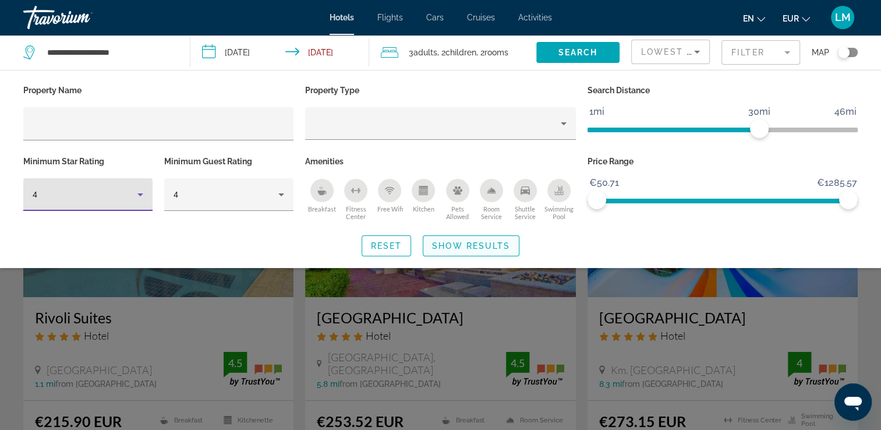
click at [442, 243] on span "Show Results" at bounding box center [471, 245] width 78 height 9
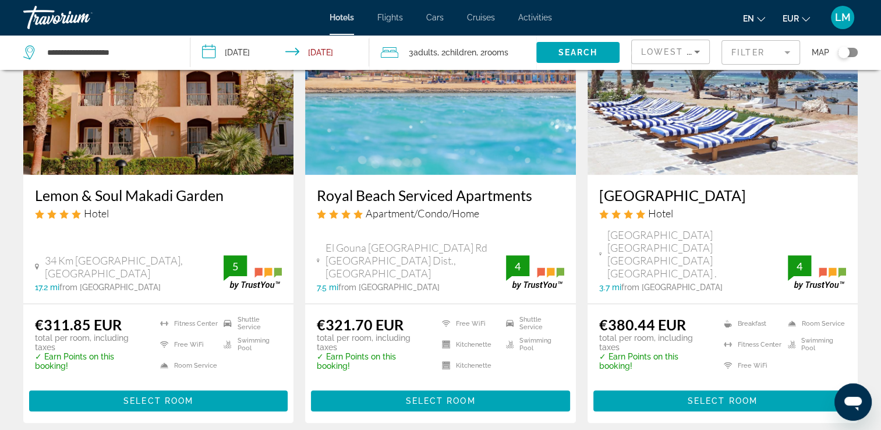
scroll to position [582, 0]
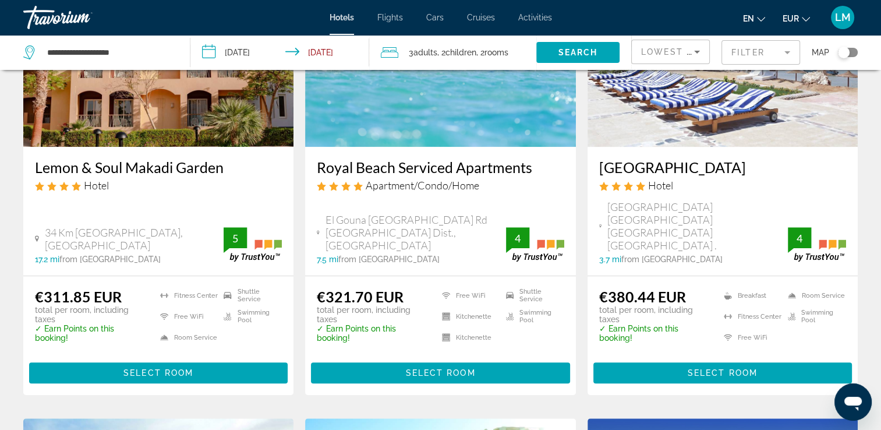
drag, startPoint x: 595, startPoint y: 183, endPoint x: 766, endPoint y: 191, distance: 171.3
click at [766, 191] on div "[GEOGRAPHIC_DATA] Hotel [GEOGRAPHIC_DATA] [GEOGRAPHIC_DATA] [GEOGRAPHIC_DATA] […" at bounding box center [722, 211] width 270 height 129
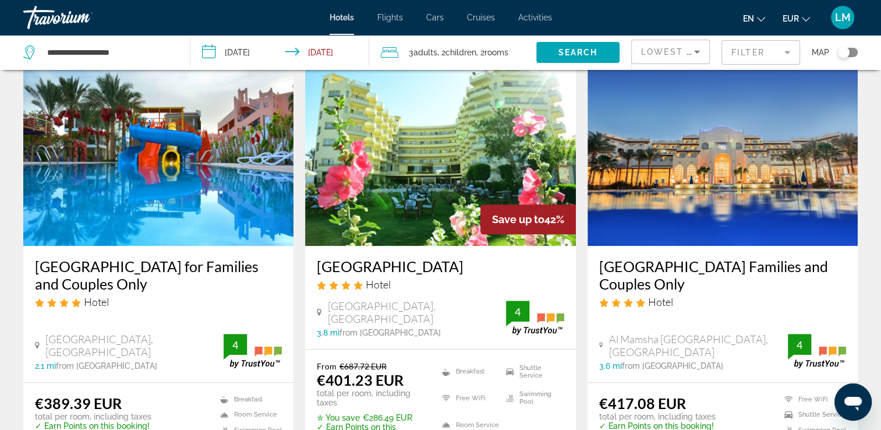
scroll to position [989, 0]
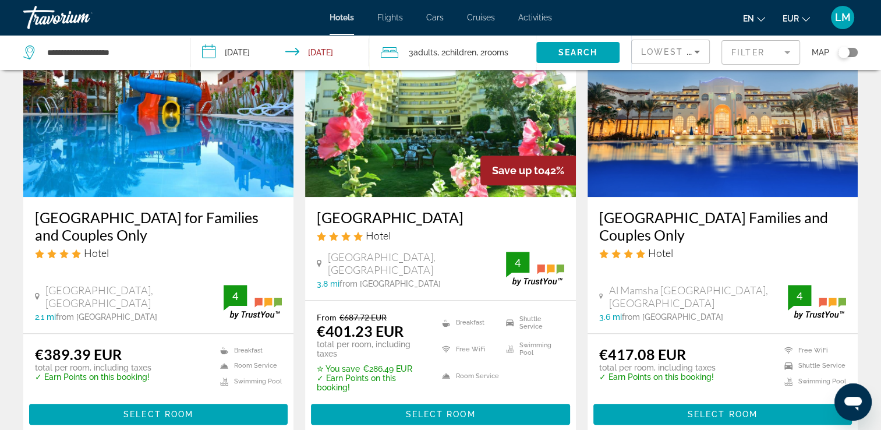
drag, startPoint x: 588, startPoint y: 206, endPoint x: 764, endPoint y: 232, distance: 177.1
click at [764, 232] on div "[GEOGRAPHIC_DATA] Families and Couples Only Hotel [GEOGRAPHIC_DATA], [GEOGRAPHI…" at bounding box center [722, 265] width 270 height 136
drag, startPoint x: 764, startPoint y: 232, endPoint x: 740, endPoint y: 220, distance: 26.3
copy h3 "[GEOGRAPHIC_DATA] Families and Couples Only"
click at [457, 50] on span "Children" at bounding box center [460, 52] width 31 height 9
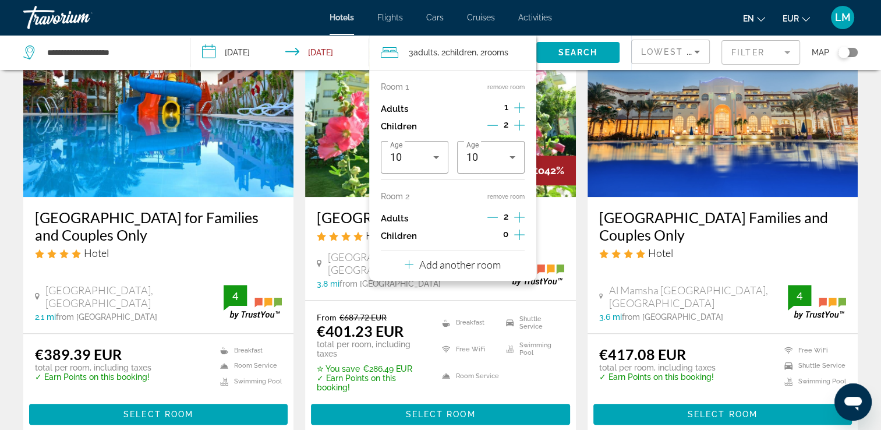
click at [519, 197] on button "remove room" at bounding box center [505, 197] width 37 height 8
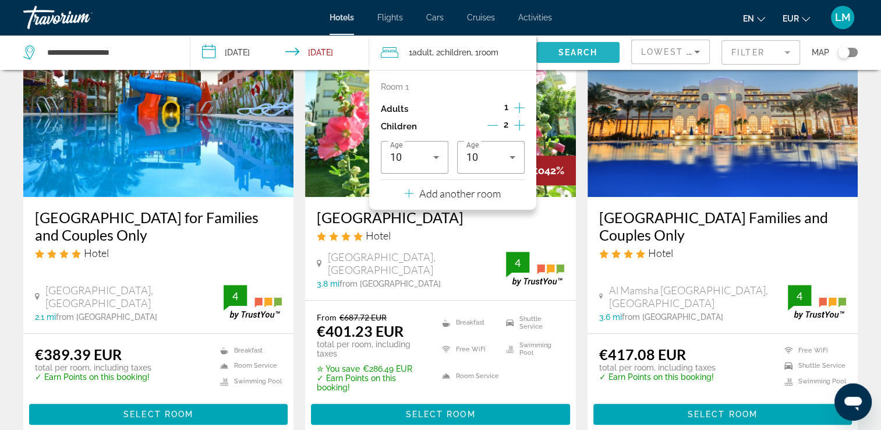
click at [567, 55] on span "Search" at bounding box center [578, 52] width 40 height 9
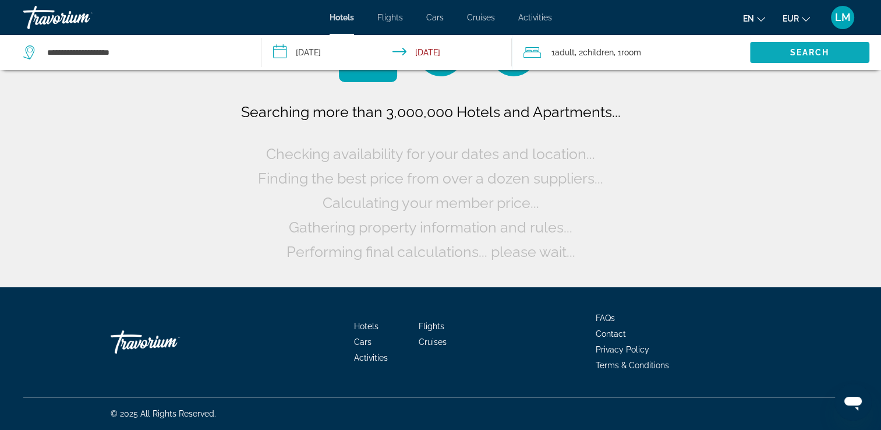
scroll to position [0, 0]
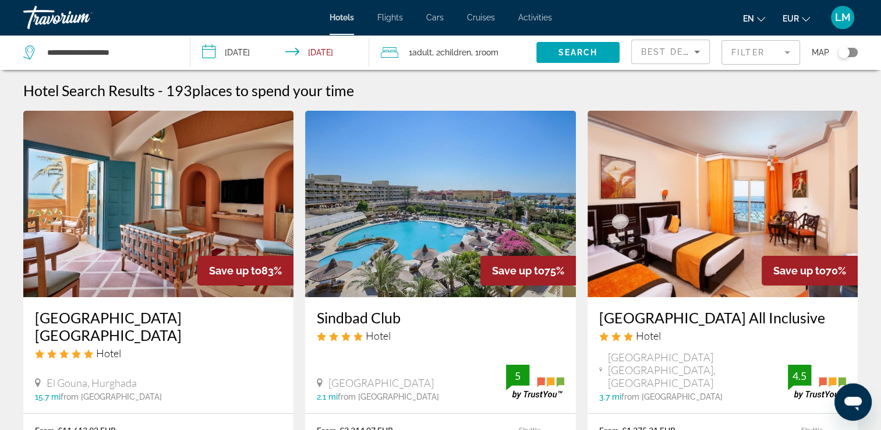
click at [750, 46] on mat-form-field "Filter" at bounding box center [760, 52] width 79 height 24
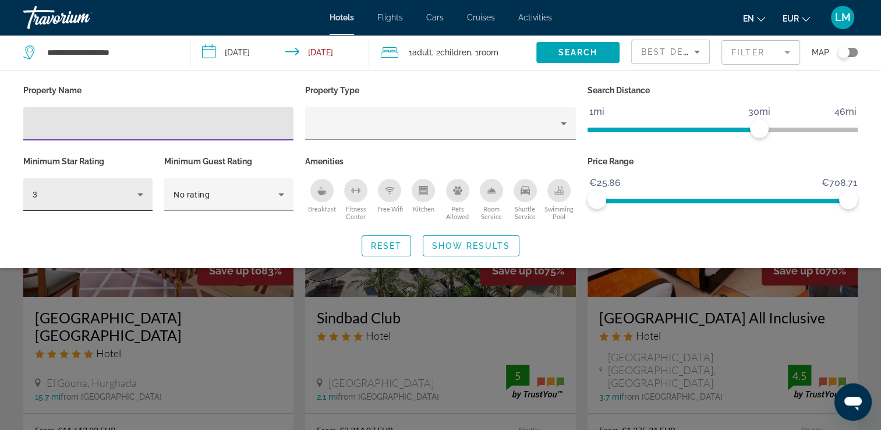
click at [95, 197] on div "3" at bounding box center [85, 194] width 105 height 14
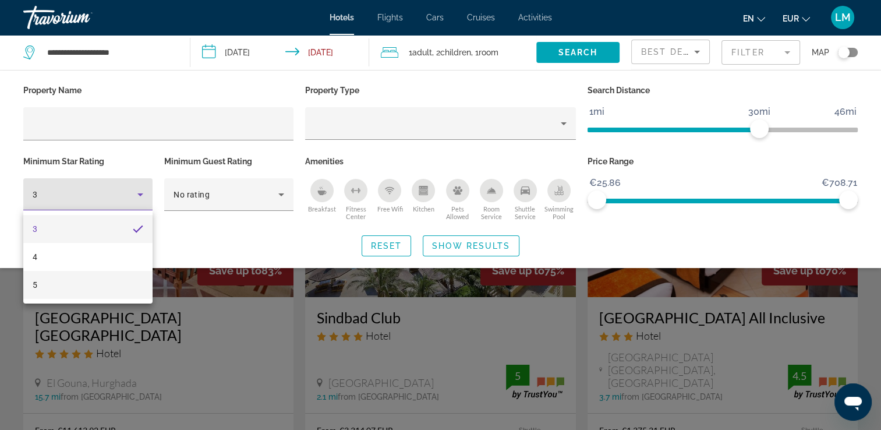
click at [100, 275] on mat-option "5" at bounding box center [87, 285] width 129 height 28
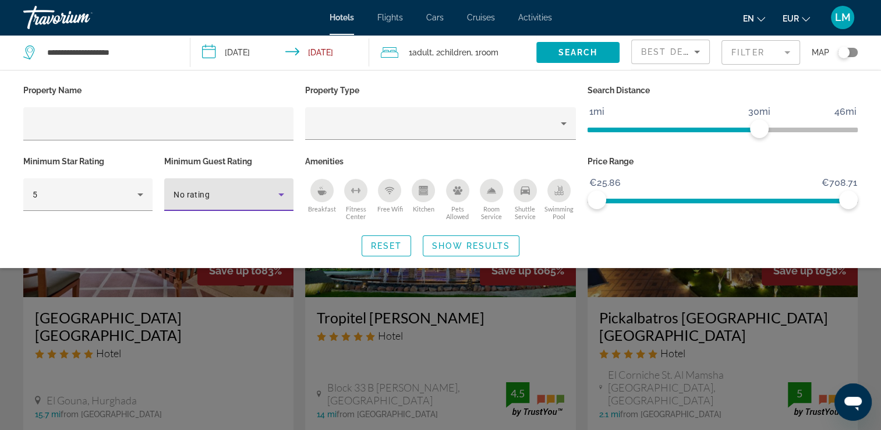
click at [212, 196] on div "No rating" at bounding box center [225, 194] width 105 height 14
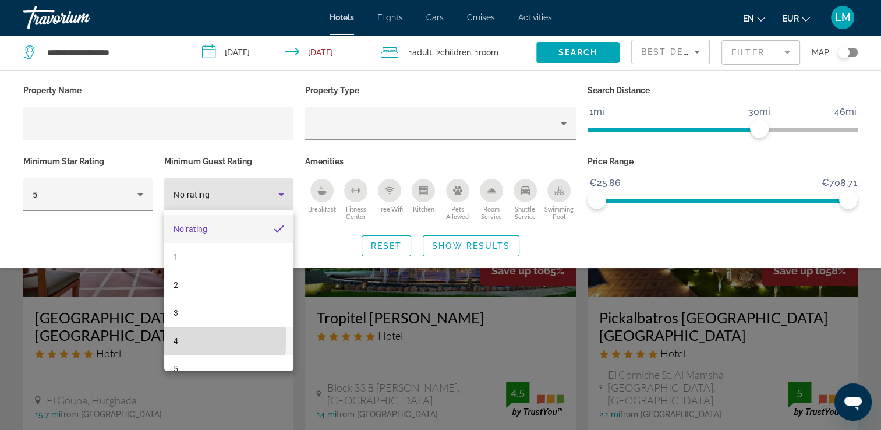
drag, startPoint x: 198, startPoint y: 339, endPoint x: 224, endPoint y: 327, distance: 28.7
click at [198, 338] on mat-option "4" at bounding box center [228, 340] width 129 height 28
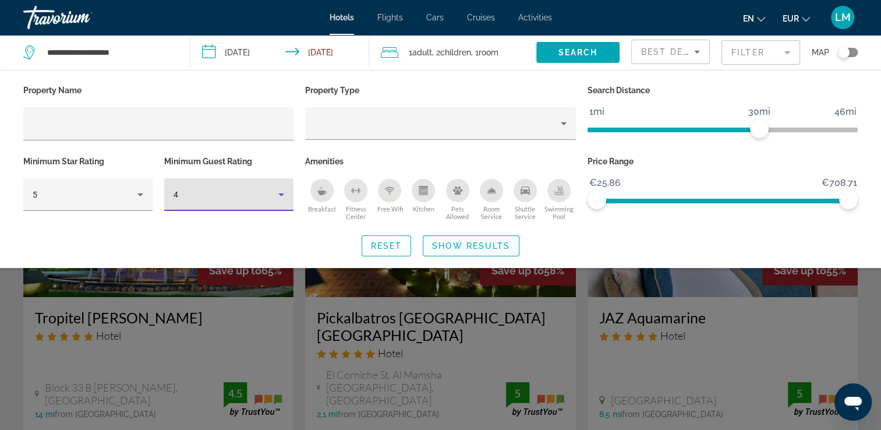
click at [499, 245] on span "Show Results" at bounding box center [471, 245] width 78 height 9
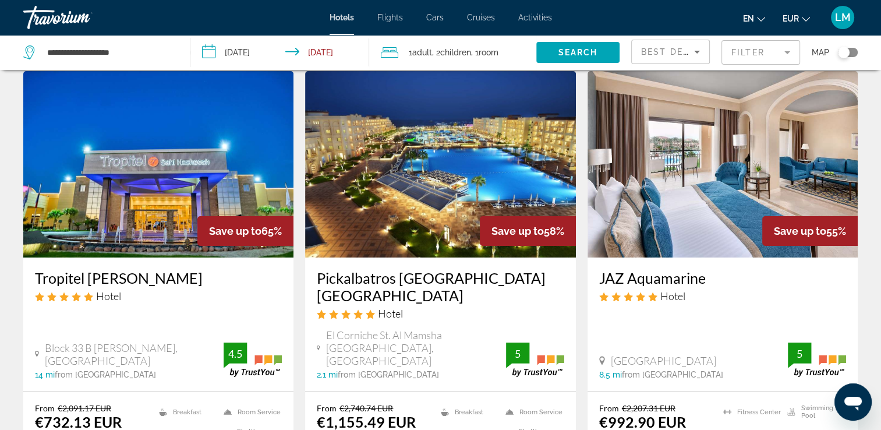
scroll to position [58, 0]
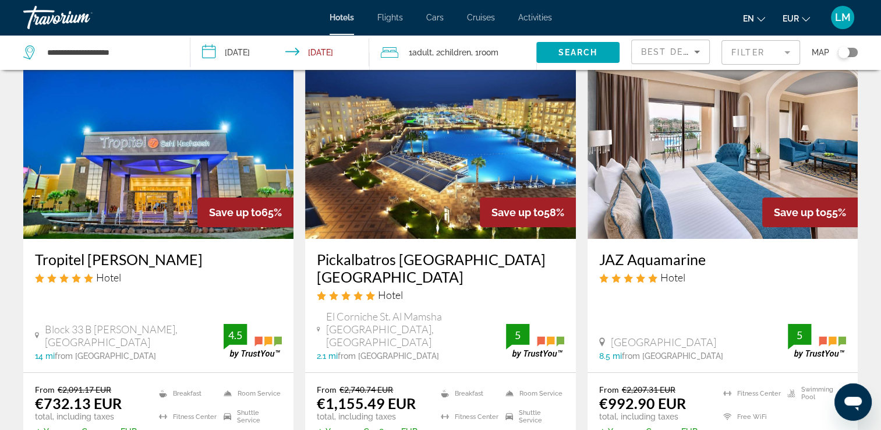
click at [670, 49] on span "Best Deals" at bounding box center [671, 51] width 61 height 9
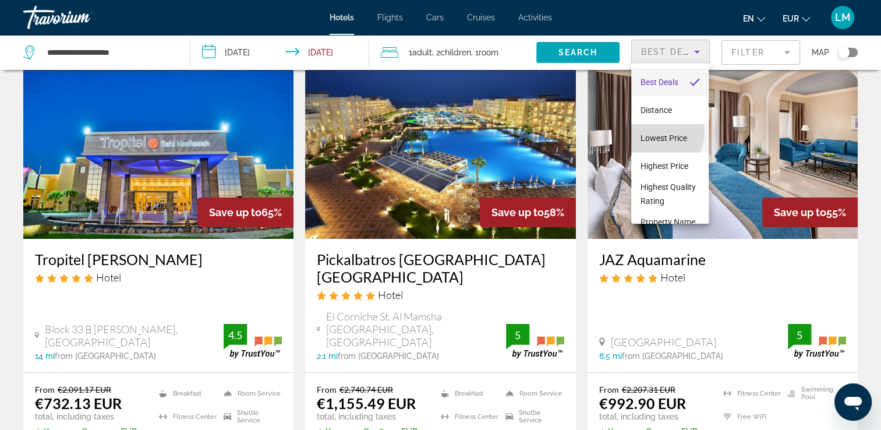
click at [657, 133] on span "Lowest Price" at bounding box center [663, 137] width 47 height 9
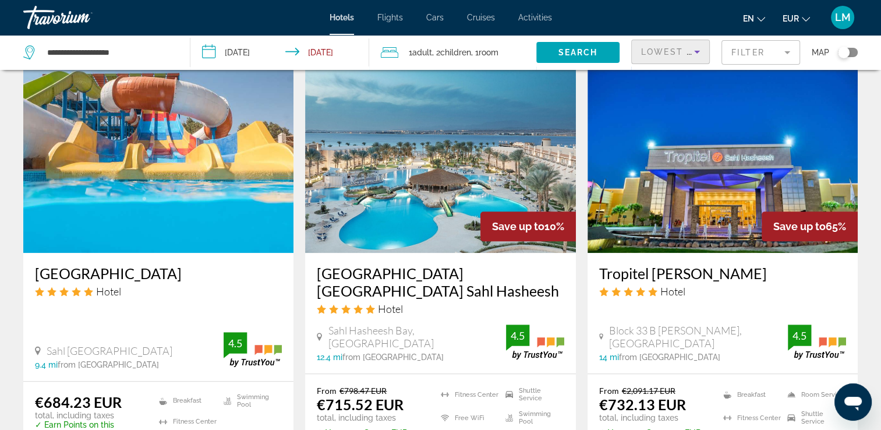
scroll to position [989, 0]
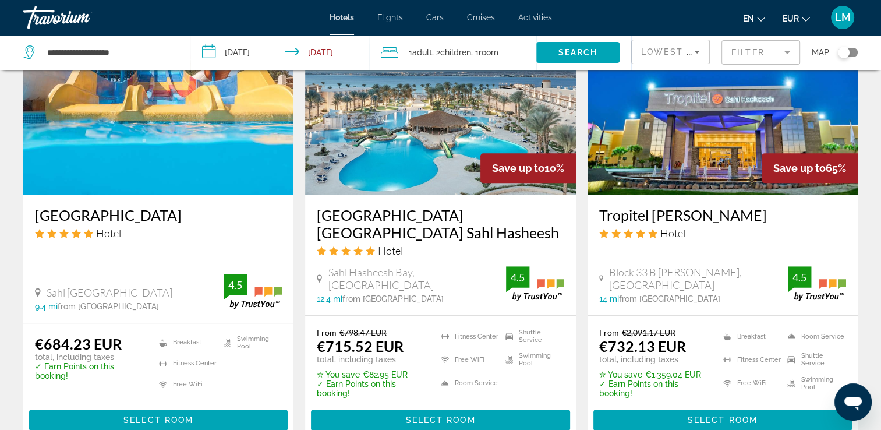
click at [384, 160] on img "Main content" at bounding box center [440, 101] width 270 height 186
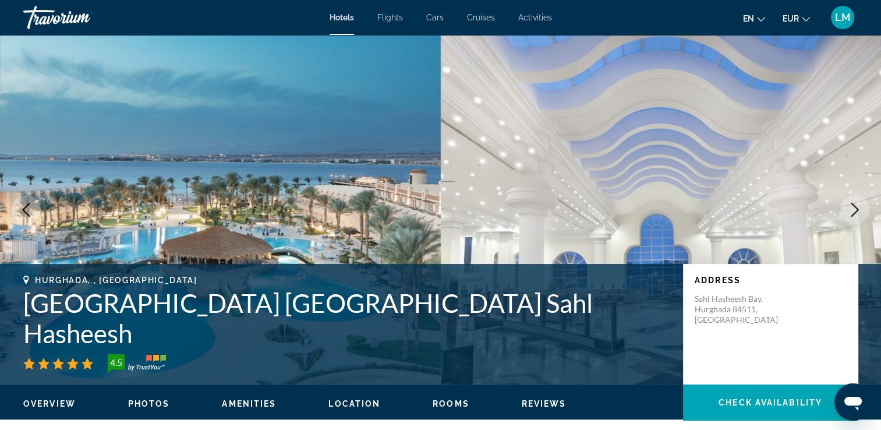
click at [857, 209] on icon "Next image" at bounding box center [855, 210] width 8 height 14
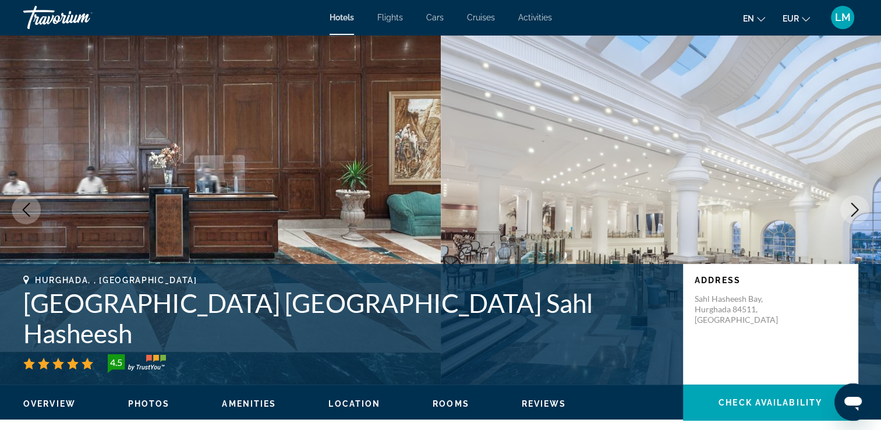
click at [857, 209] on icon "Next image" at bounding box center [855, 210] width 8 height 14
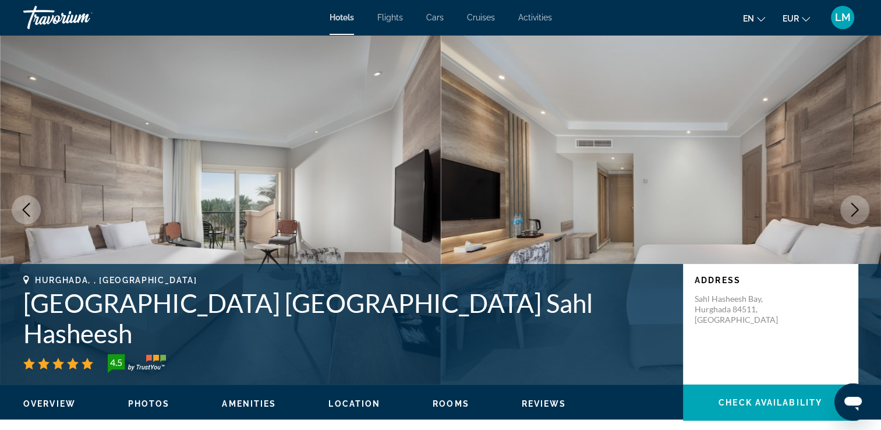
click at [857, 209] on icon "Next image" at bounding box center [855, 210] width 8 height 14
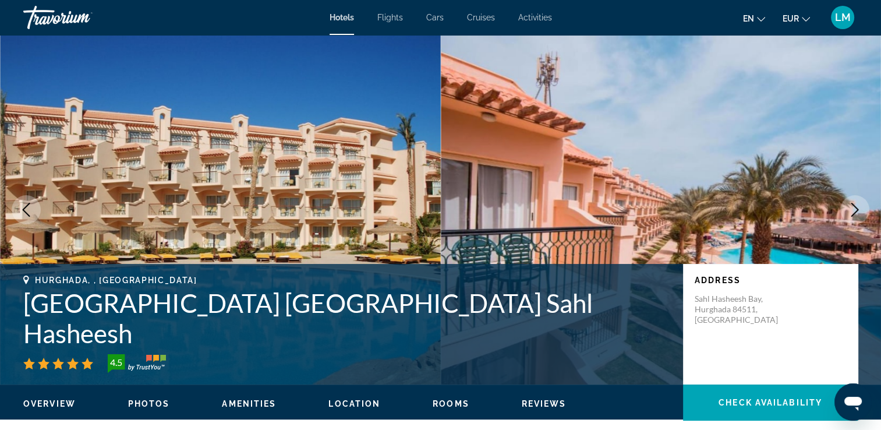
click at [857, 209] on icon "Next image" at bounding box center [855, 210] width 8 height 14
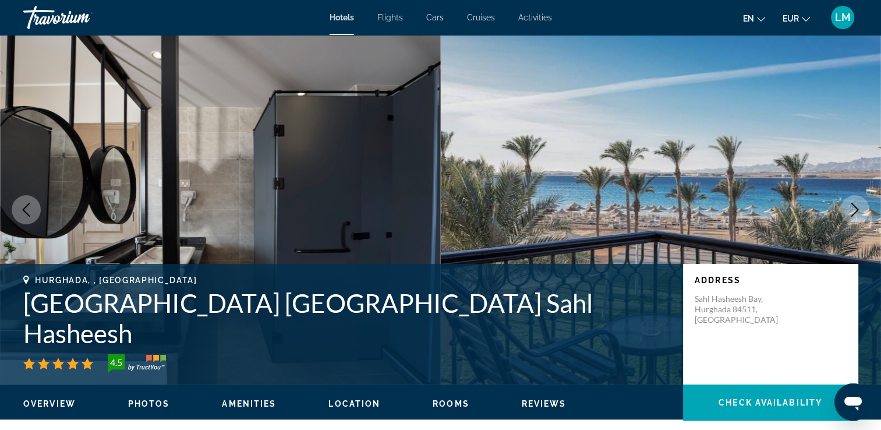
click at [857, 209] on icon "Next image" at bounding box center [855, 210] width 8 height 14
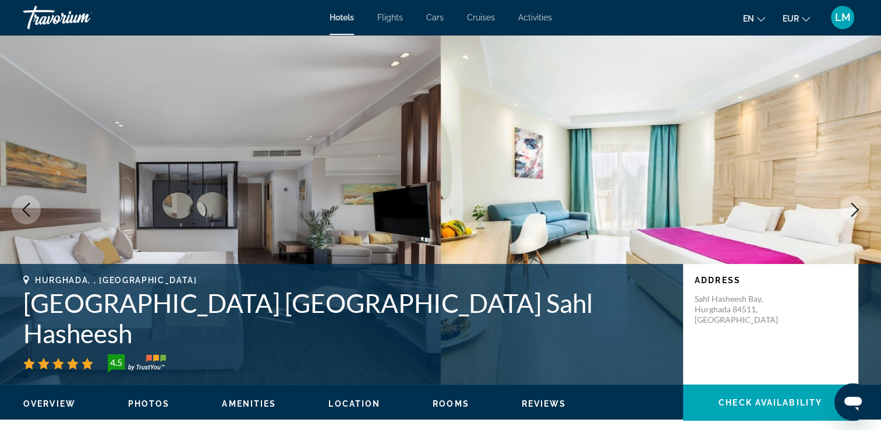
click at [857, 209] on icon "Next image" at bounding box center [855, 210] width 8 height 14
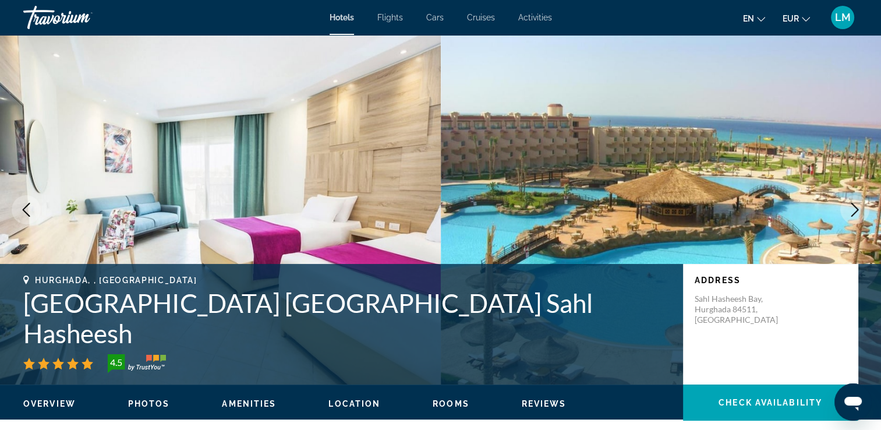
click at [857, 211] on icon "Next image" at bounding box center [854, 210] width 14 height 14
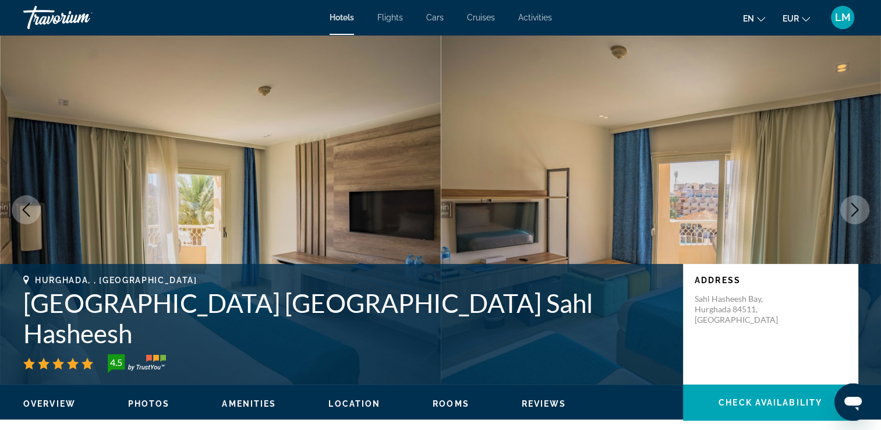
click at [857, 211] on icon "Next image" at bounding box center [854, 210] width 14 height 14
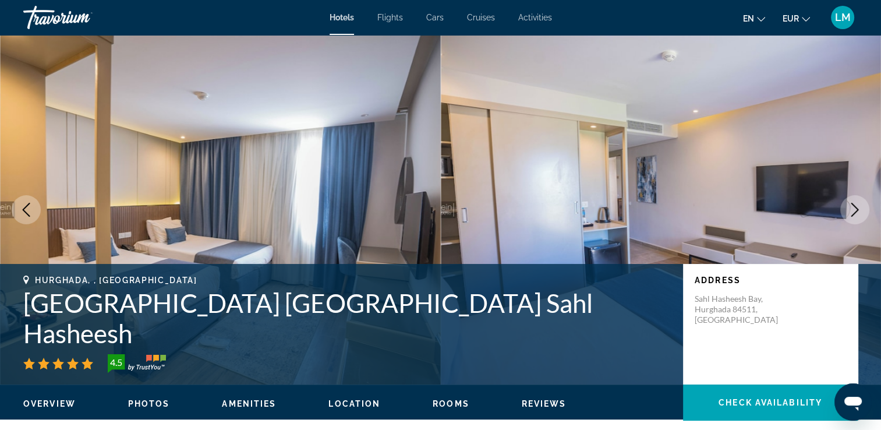
click at [857, 211] on icon "Next image" at bounding box center [854, 210] width 14 height 14
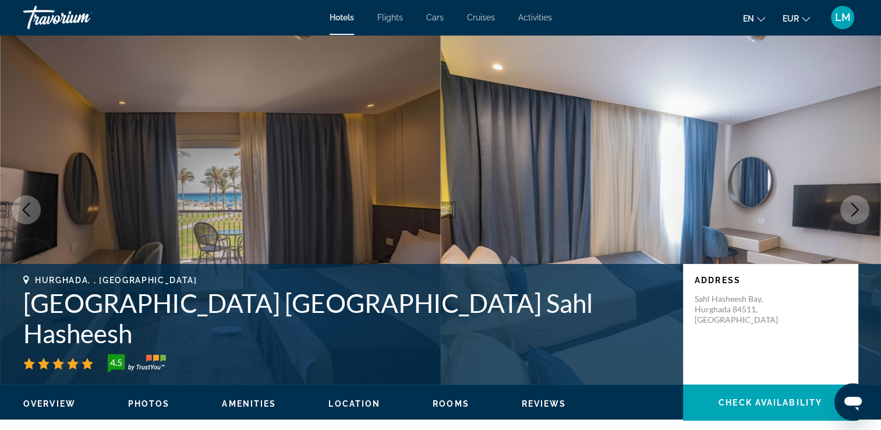
click at [857, 211] on icon "Next image" at bounding box center [854, 210] width 14 height 14
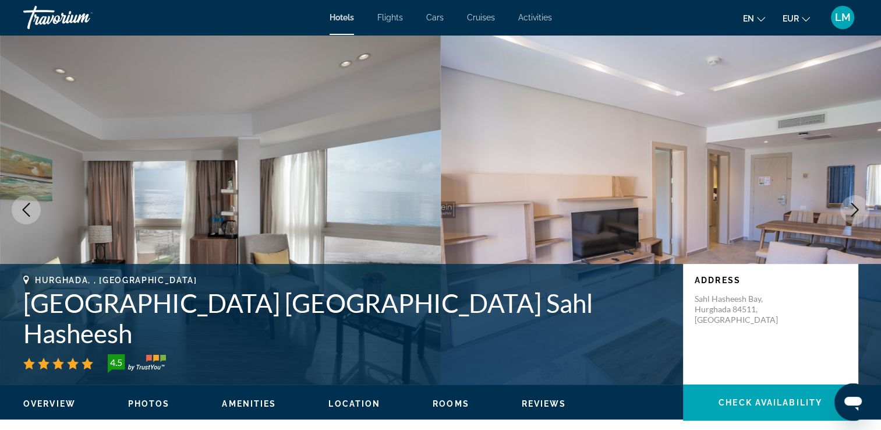
click at [33, 220] on button "Previous image" at bounding box center [26, 209] width 29 height 29
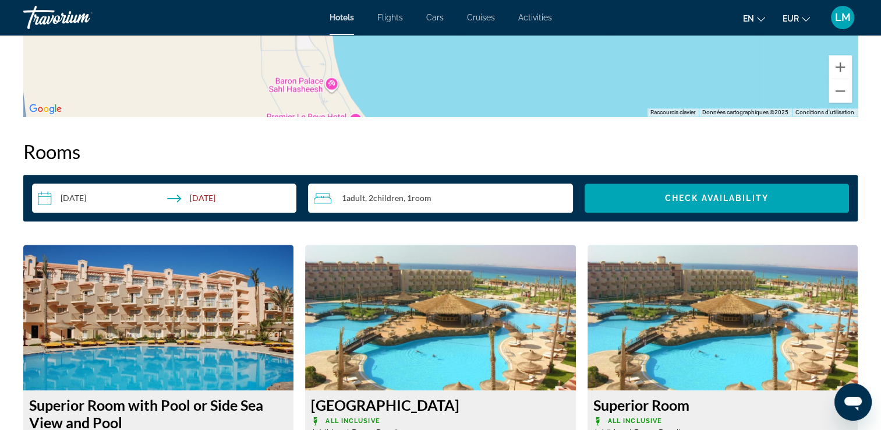
scroll to position [1397, 0]
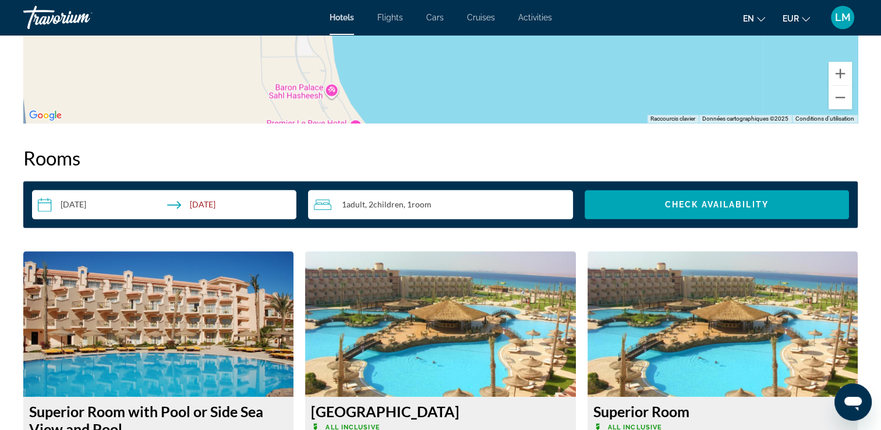
click at [430, 205] on span "Room" at bounding box center [421, 204] width 20 height 10
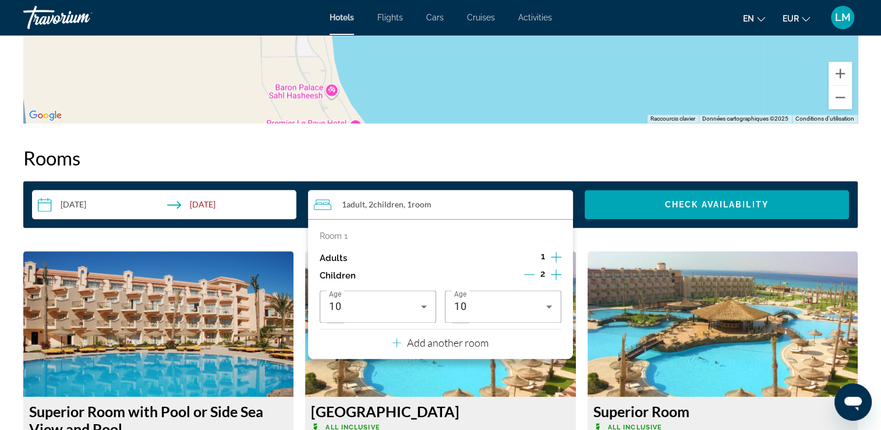
click at [454, 336] on p "Add another room" at bounding box center [447, 342] width 81 height 13
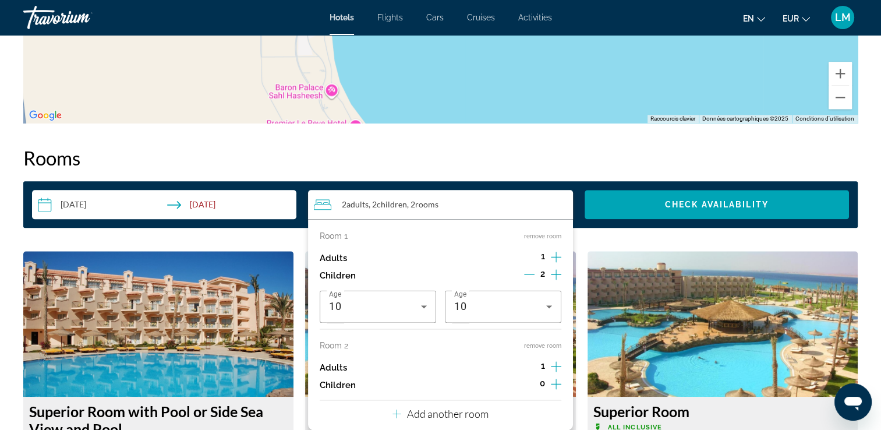
click at [559, 368] on icon "Increment adults" at bounding box center [556, 366] width 10 height 14
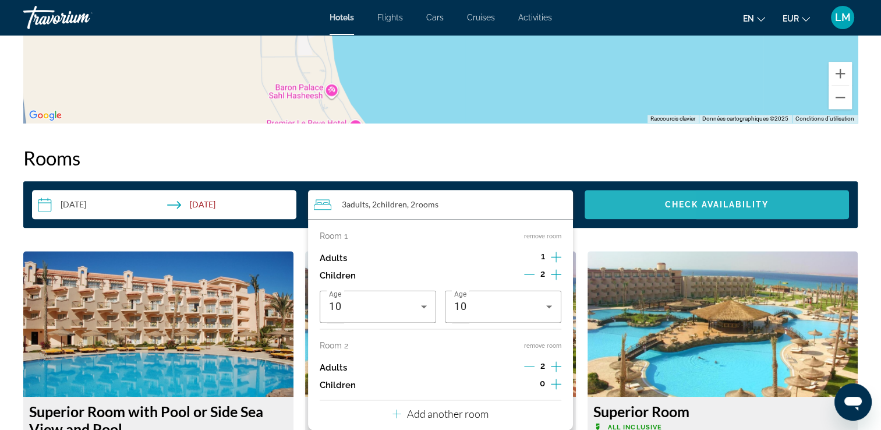
click at [624, 208] on span "Search widget" at bounding box center [716, 204] width 264 height 28
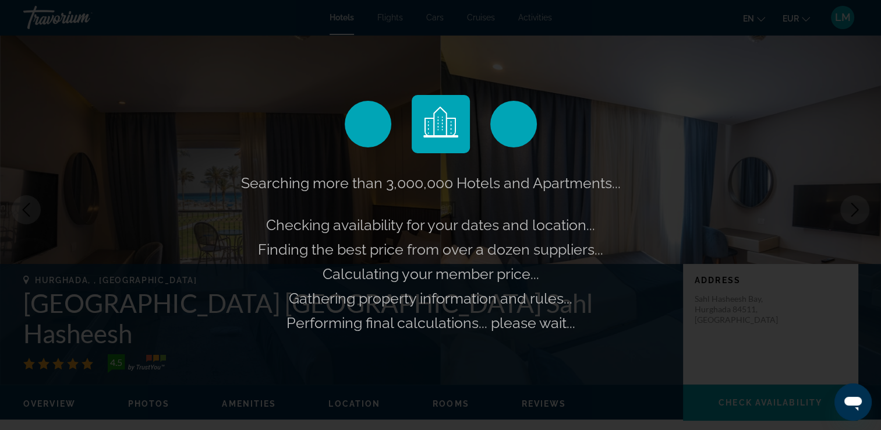
scroll to position [0, 0]
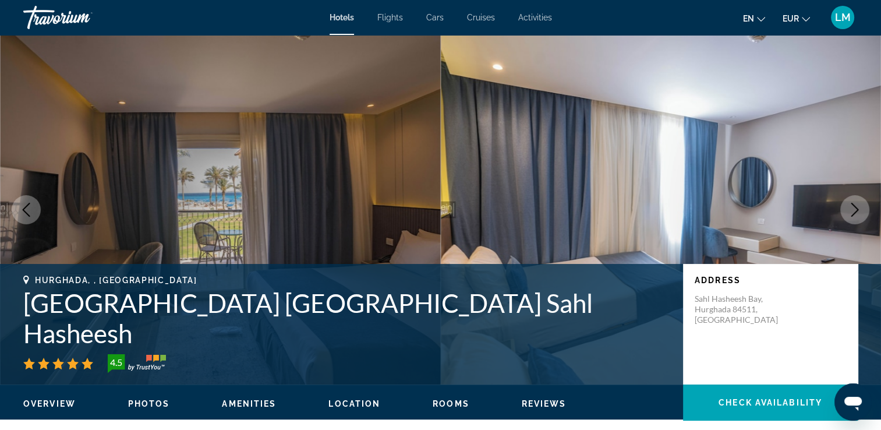
click at [857, 220] on button "Next image" at bounding box center [854, 209] width 29 height 29
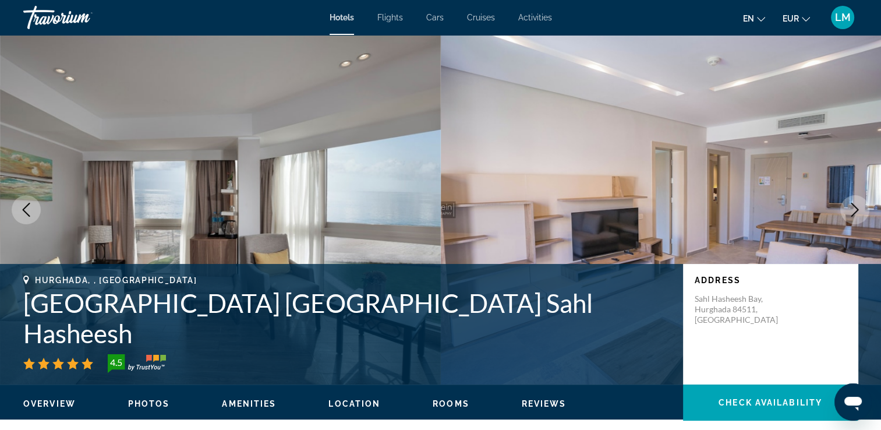
click at [856, 218] on button "Next image" at bounding box center [854, 209] width 29 height 29
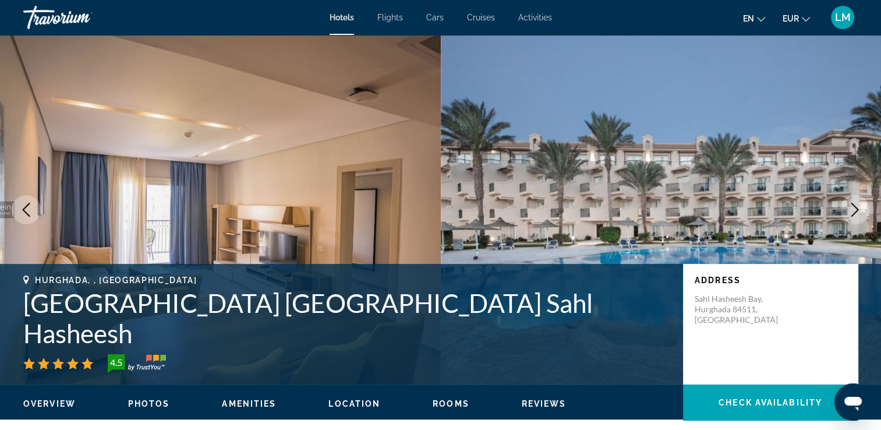
click at [856, 218] on button "Next image" at bounding box center [854, 209] width 29 height 29
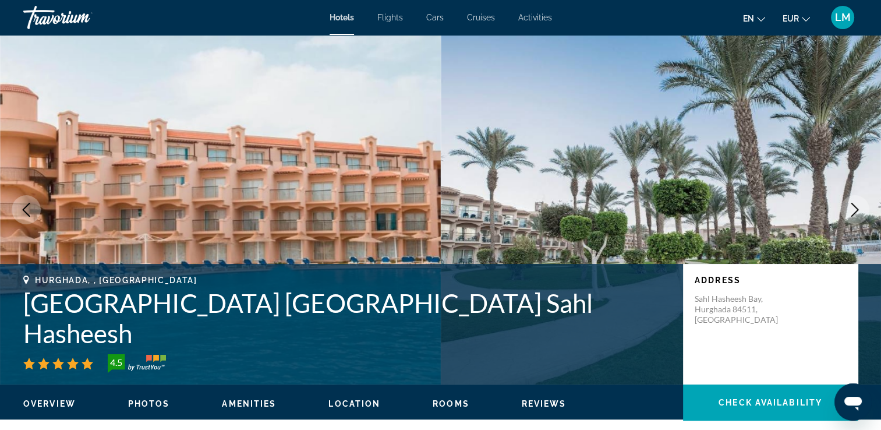
click at [856, 218] on button "Next image" at bounding box center [854, 209] width 29 height 29
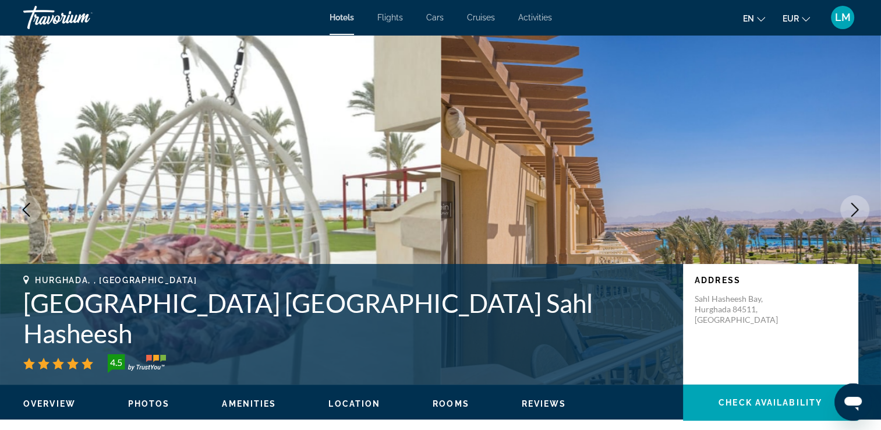
click at [856, 218] on button "Next image" at bounding box center [854, 209] width 29 height 29
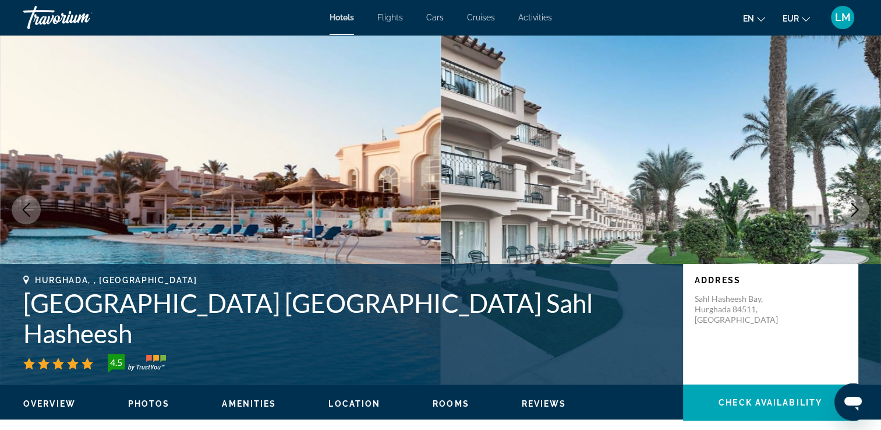
click at [856, 218] on button "Next image" at bounding box center [854, 209] width 29 height 29
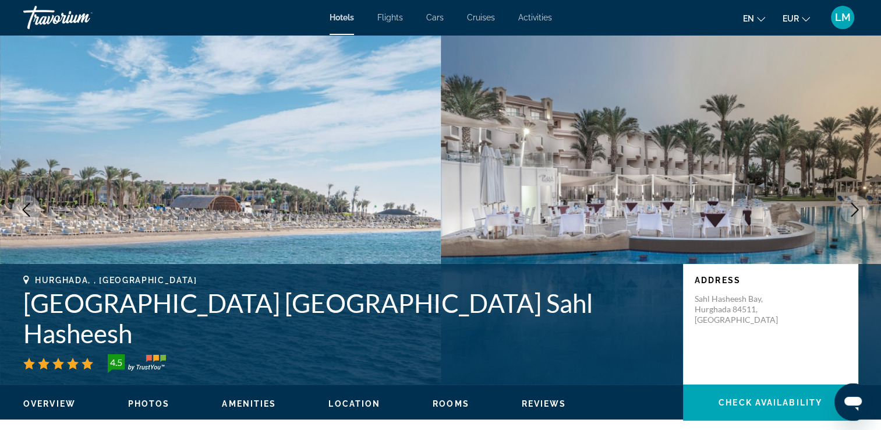
click at [856, 218] on button "Next image" at bounding box center [854, 209] width 29 height 29
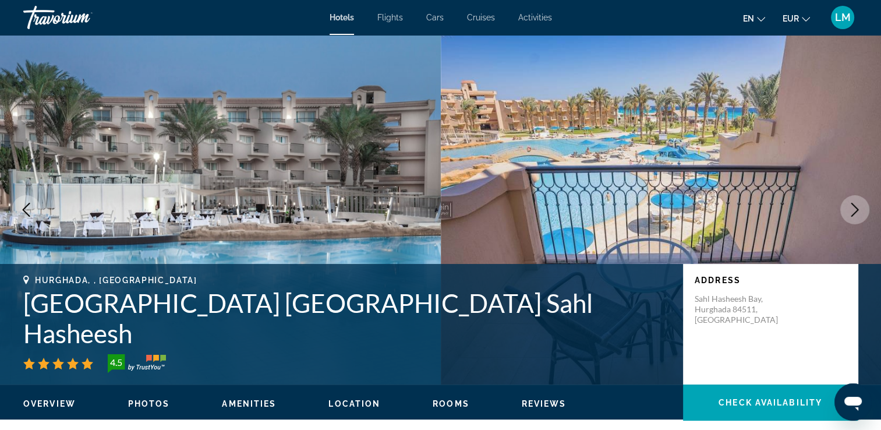
click at [856, 218] on button "Next image" at bounding box center [854, 209] width 29 height 29
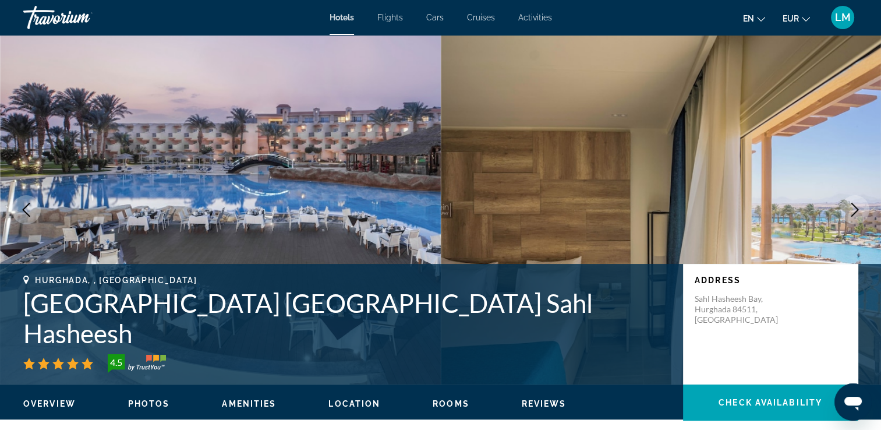
click at [856, 218] on button "Next image" at bounding box center [854, 209] width 29 height 29
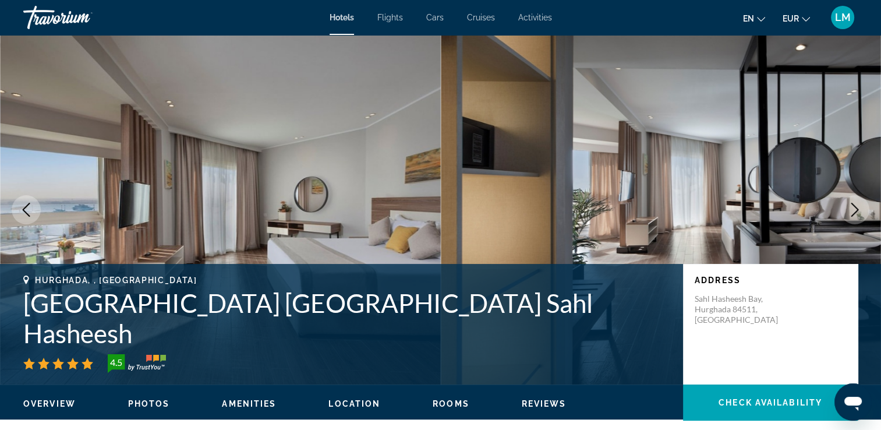
click at [856, 218] on button "Next image" at bounding box center [854, 209] width 29 height 29
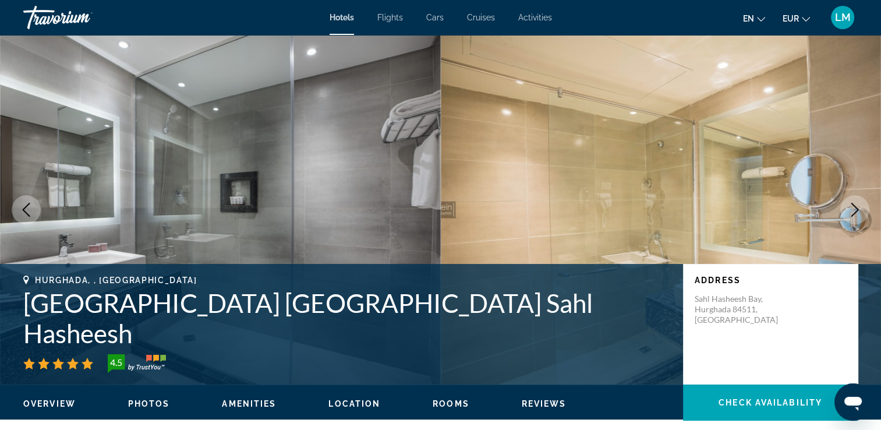
click at [857, 218] on button "Next image" at bounding box center [854, 209] width 29 height 29
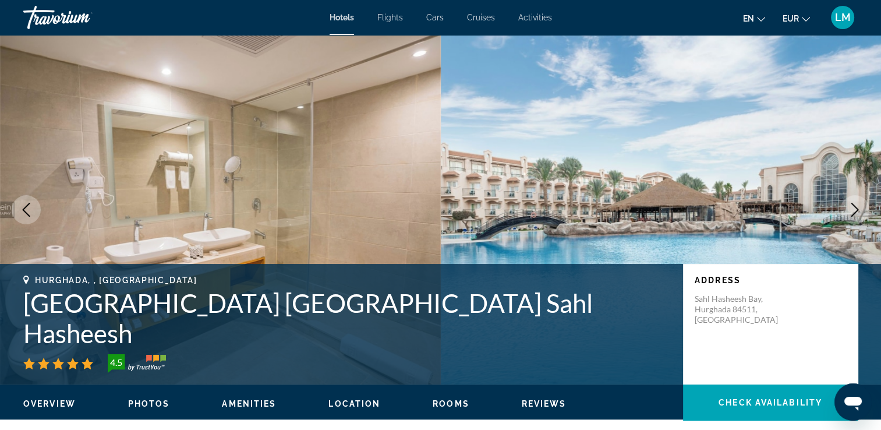
click at [857, 218] on button "Next image" at bounding box center [854, 209] width 29 height 29
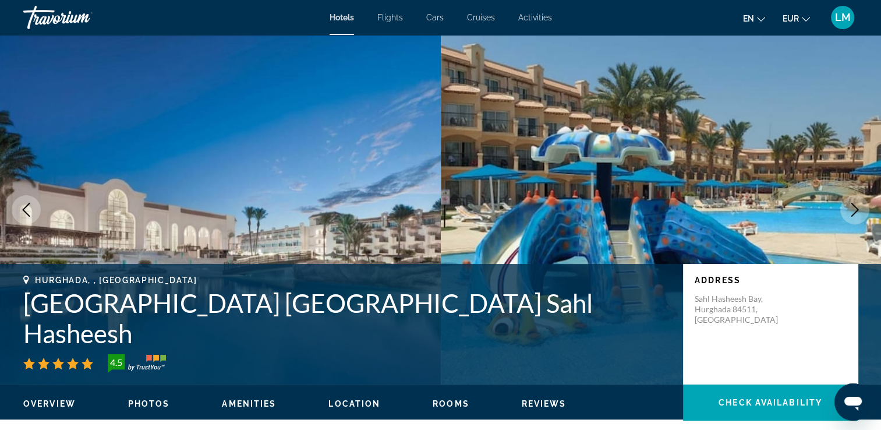
click at [857, 218] on button "Next image" at bounding box center [854, 209] width 29 height 29
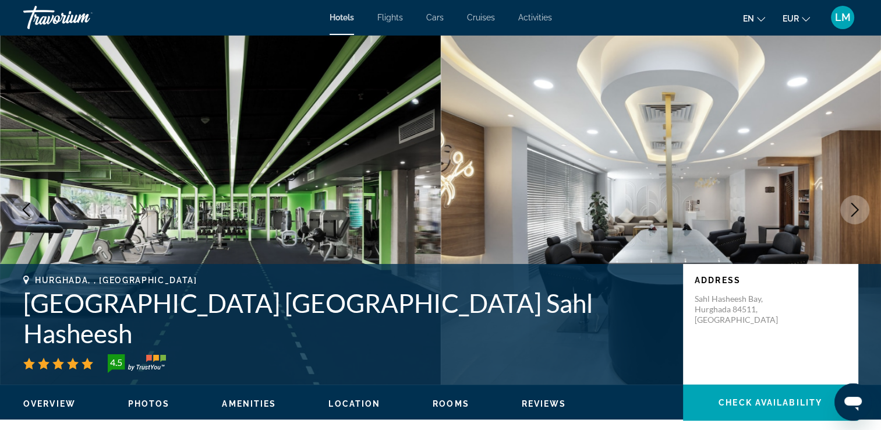
click at [857, 218] on button "Next image" at bounding box center [854, 209] width 29 height 29
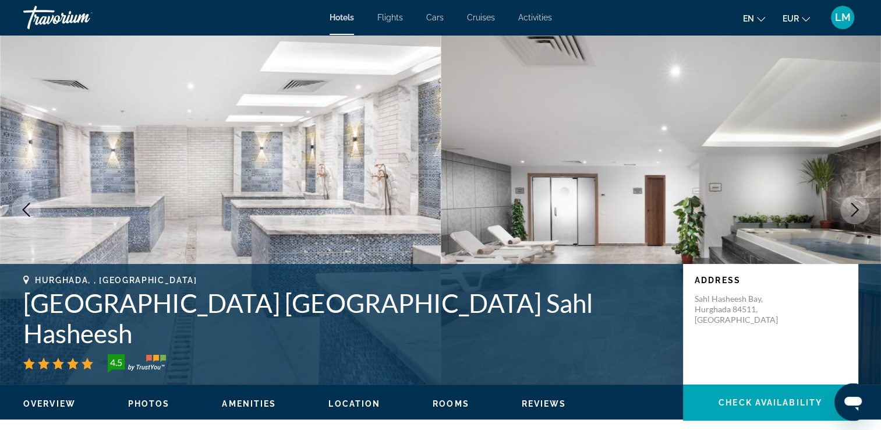
click at [857, 218] on button "Next image" at bounding box center [854, 209] width 29 height 29
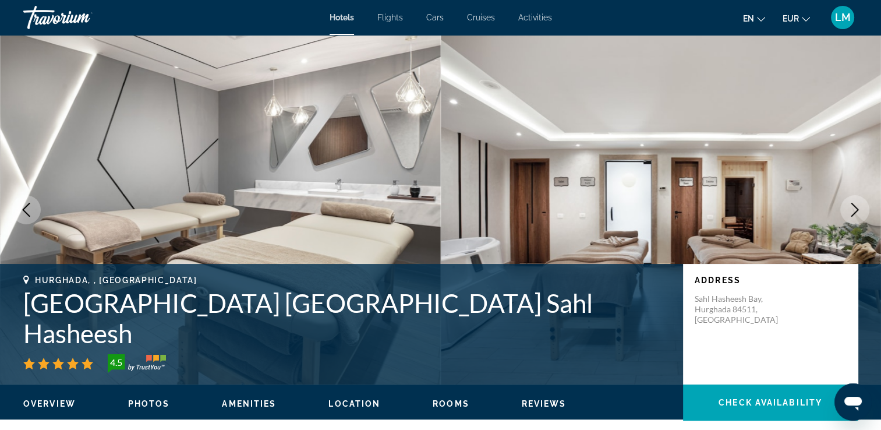
click at [857, 218] on button "Next image" at bounding box center [854, 209] width 29 height 29
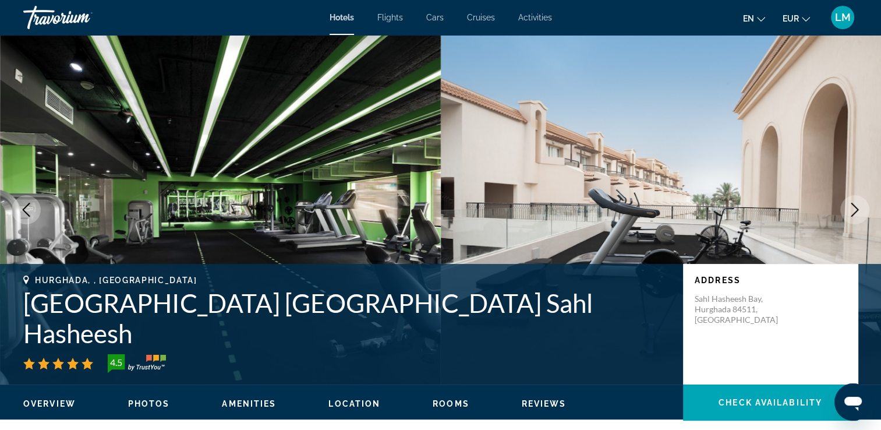
click at [858, 216] on button "Next image" at bounding box center [854, 209] width 29 height 29
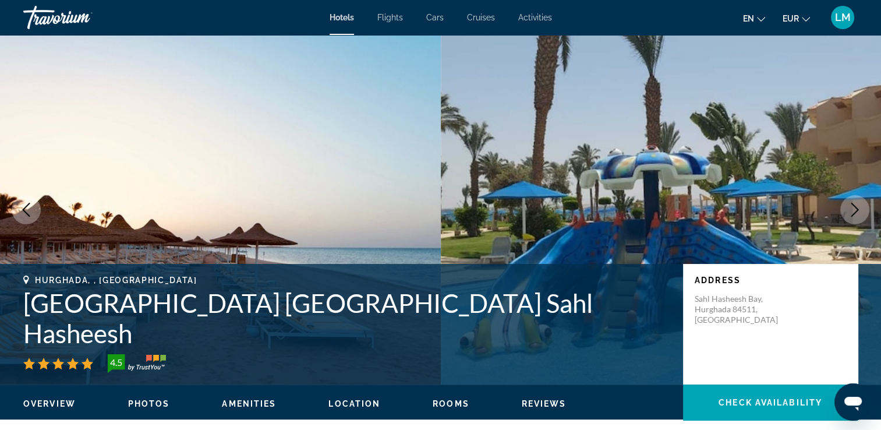
click at [859, 216] on button "Next image" at bounding box center [854, 209] width 29 height 29
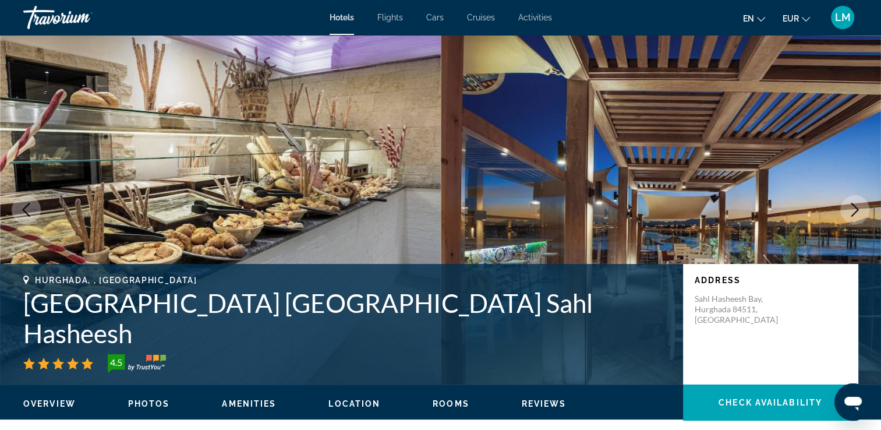
click at [859, 216] on button "Next image" at bounding box center [854, 209] width 29 height 29
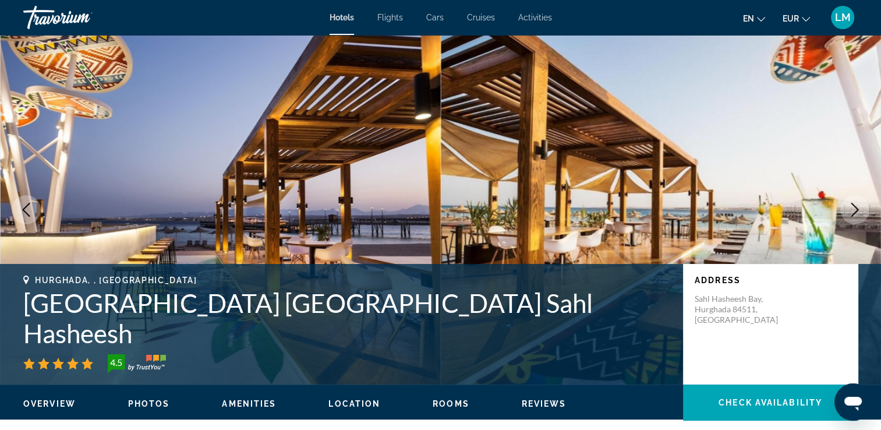
click at [859, 216] on button "Next image" at bounding box center [854, 209] width 29 height 29
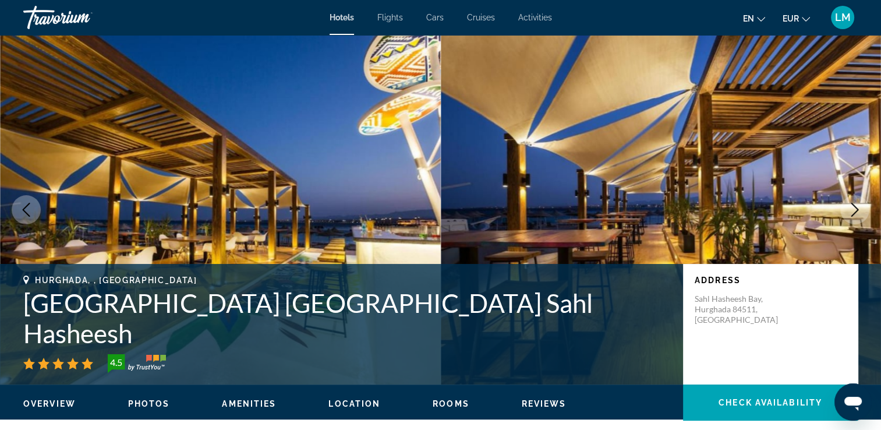
click at [860, 217] on button "Next image" at bounding box center [854, 209] width 29 height 29
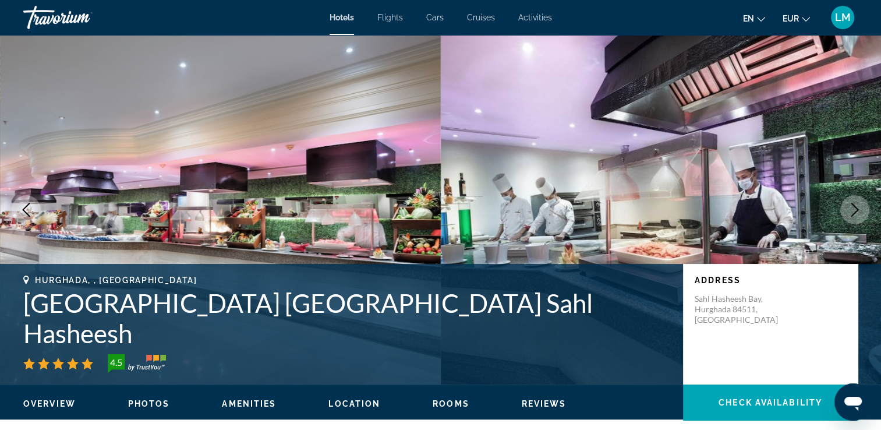
click at [860, 217] on button "Next image" at bounding box center [854, 209] width 29 height 29
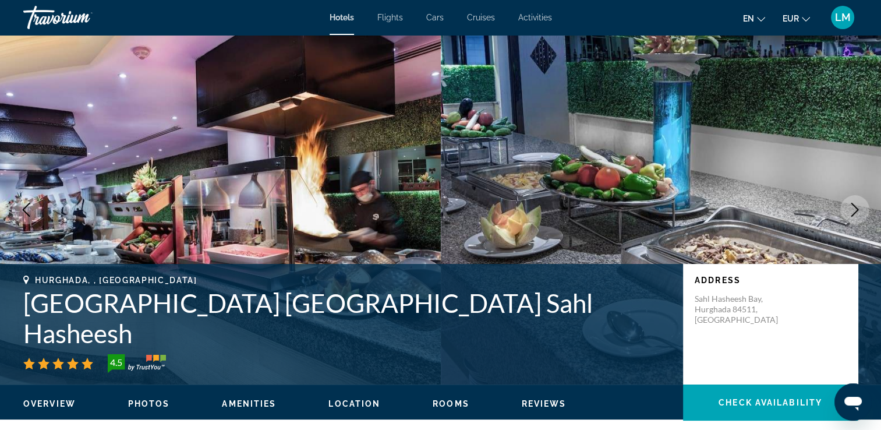
click at [860, 217] on button "Next image" at bounding box center [854, 209] width 29 height 29
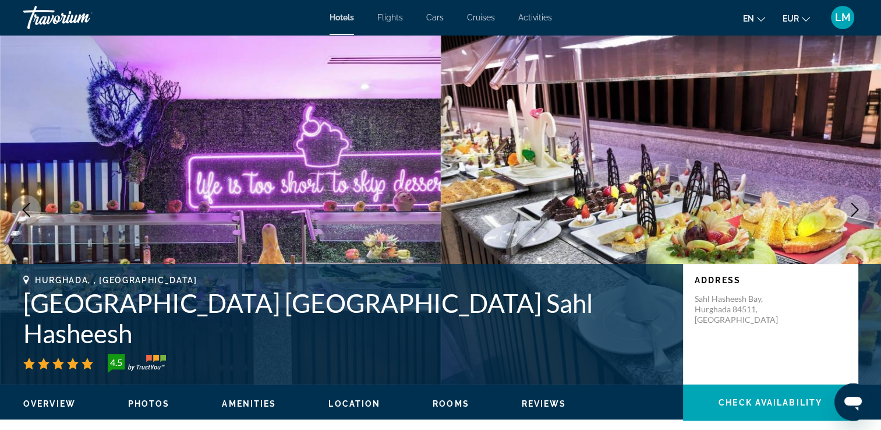
click at [860, 217] on button "Next image" at bounding box center [854, 209] width 29 height 29
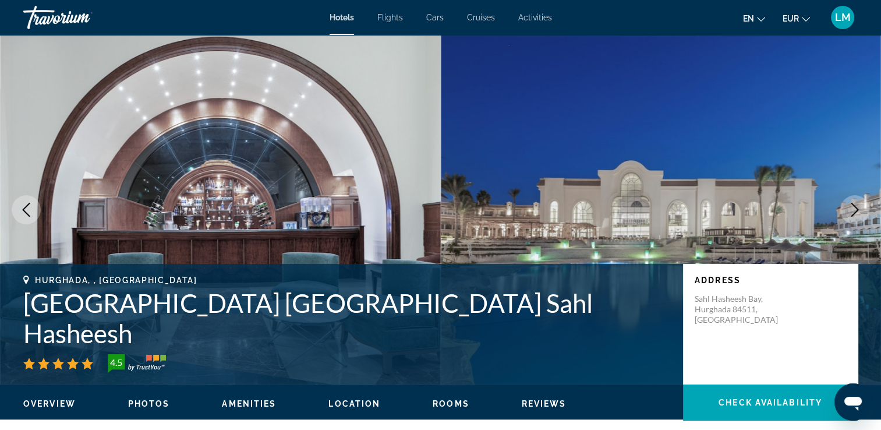
click at [862, 219] on button "Next image" at bounding box center [854, 209] width 29 height 29
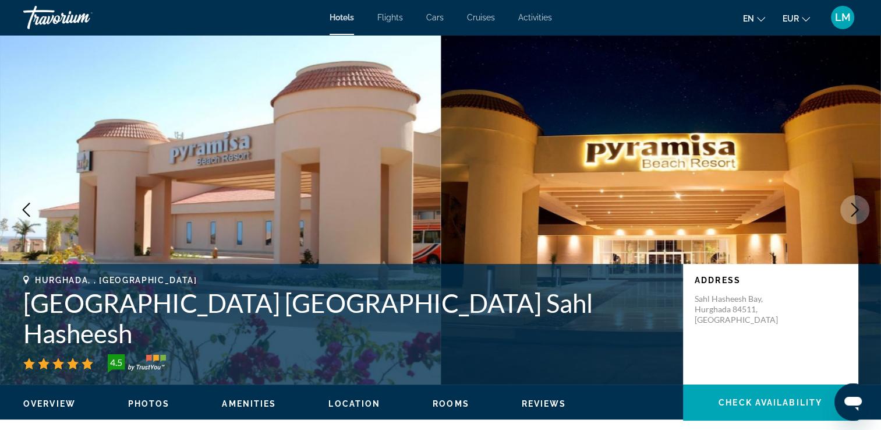
click at [864, 218] on button "Next image" at bounding box center [854, 209] width 29 height 29
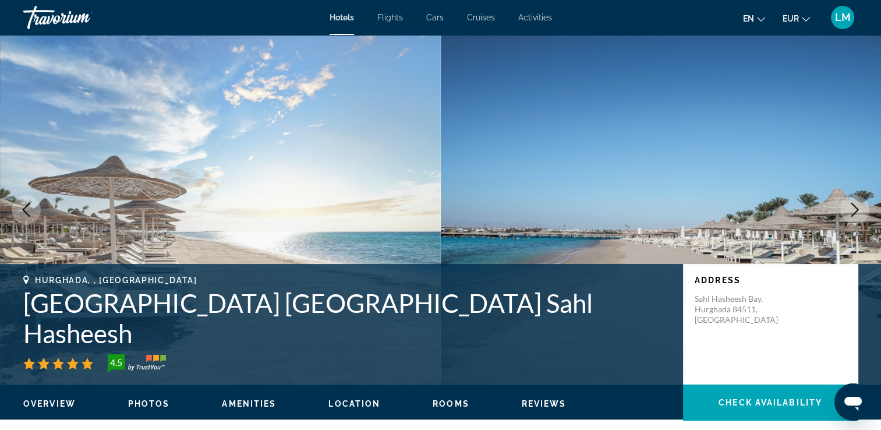
click at [866, 219] on div "prev next [GEOGRAPHIC_DATA], , [GEOGRAPHIC_DATA] [GEOGRAPHIC_DATA] [GEOGRAPHIC_…" at bounding box center [440, 209] width 881 height 349
click at [861, 214] on icon "Next image" at bounding box center [854, 210] width 14 height 14
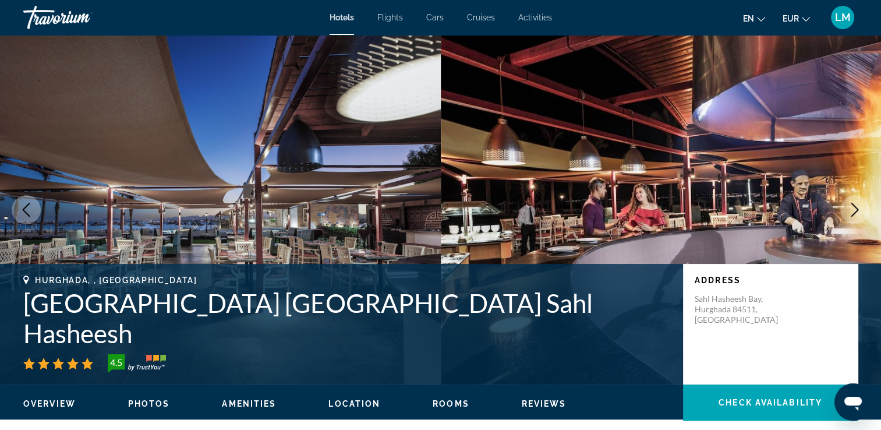
click at [860, 212] on icon "Next image" at bounding box center [854, 210] width 14 height 14
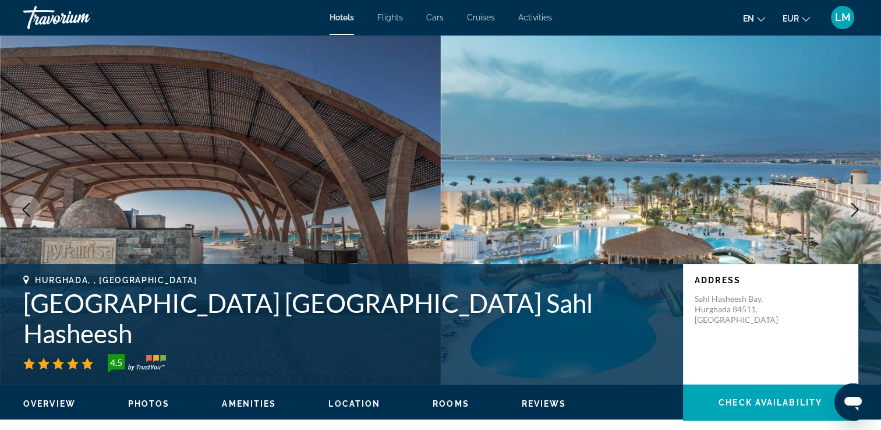
click at [860, 212] on icon "Next image" at bounding box center [854, 210] width 14 height 14
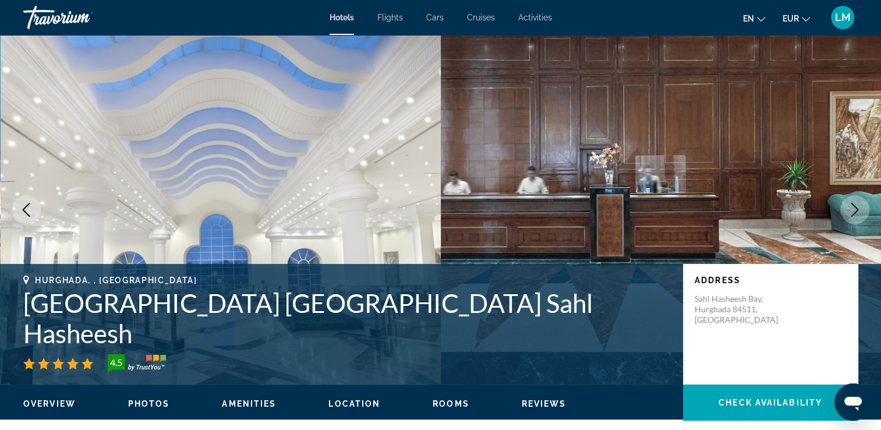
click at [860, 212] on icon "Next image" at bounding box center [854, 210] width 14 height 14
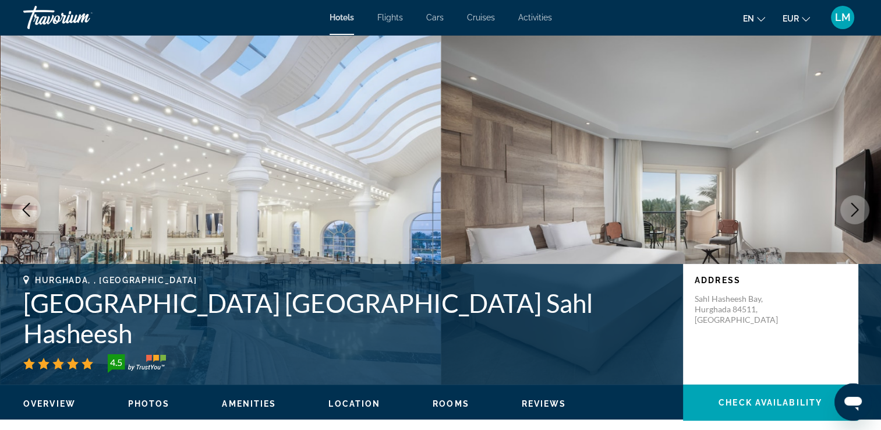
click at [860, 212] on icon "Next image" at bounding box center [854, 210] width 14 height 14
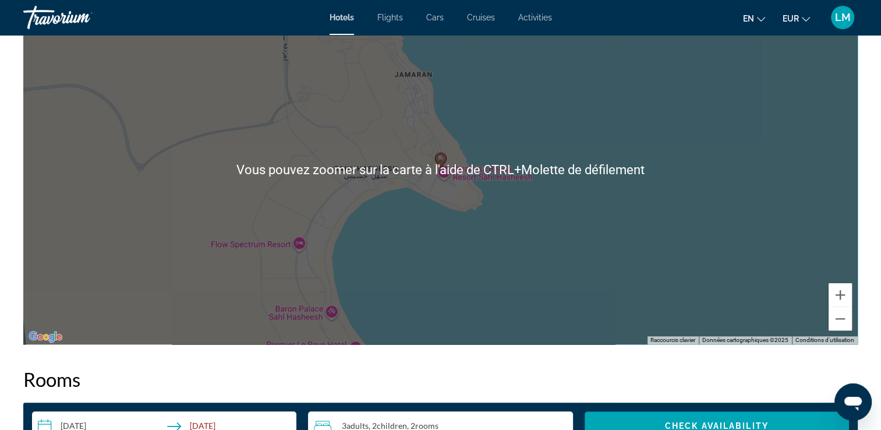
scroll to position [1455, 0]
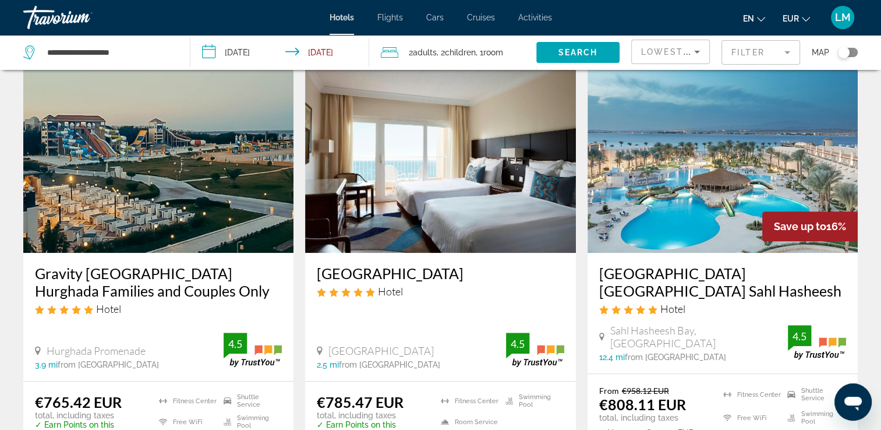
scroll to position [582, 0]
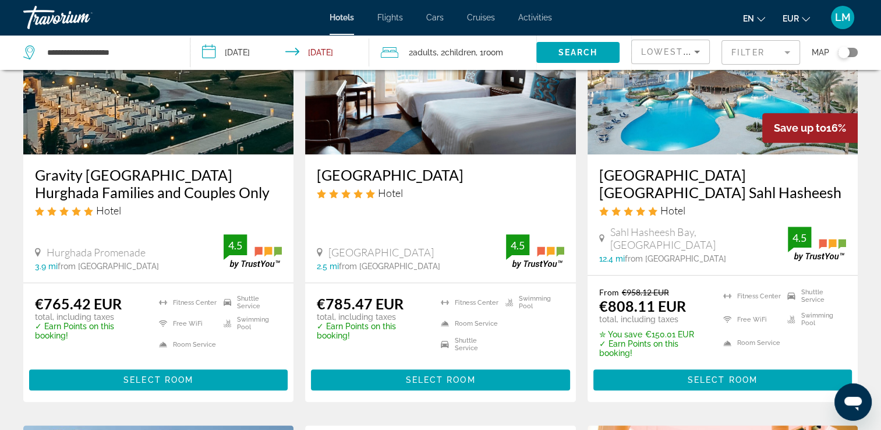
click at [645, 154] on img "Main content" at bounding box center [722, 61] width 270 height 186
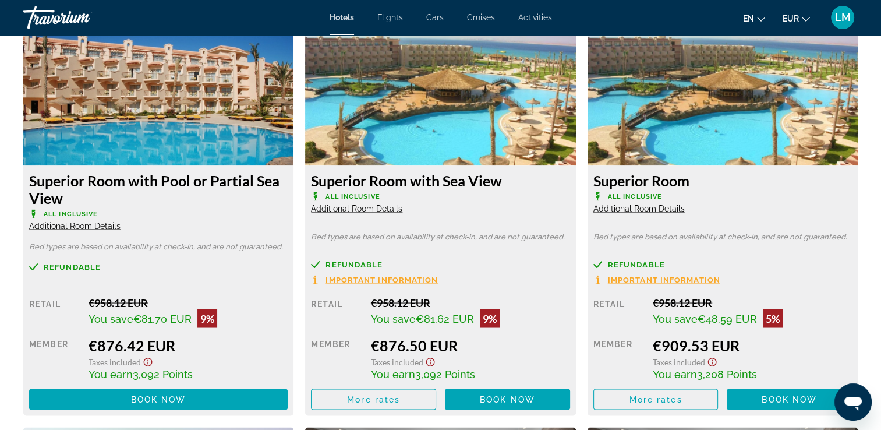
scroll to position [2038, 0]
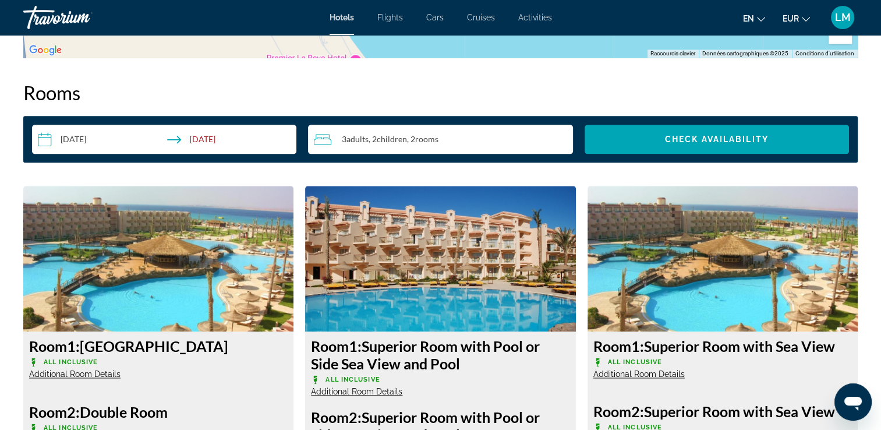
scroll to position [1379, 0]
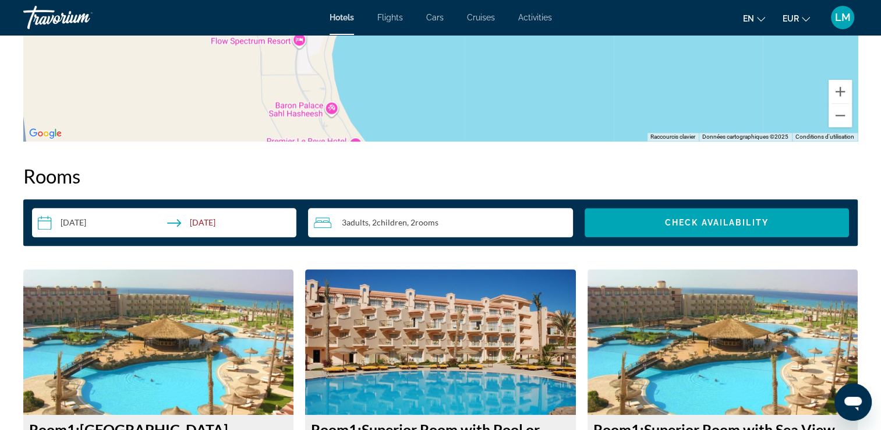
click at [415, 221] on span ", 2 Room rooms" at bounding box center [422, 222] width 31 height 9
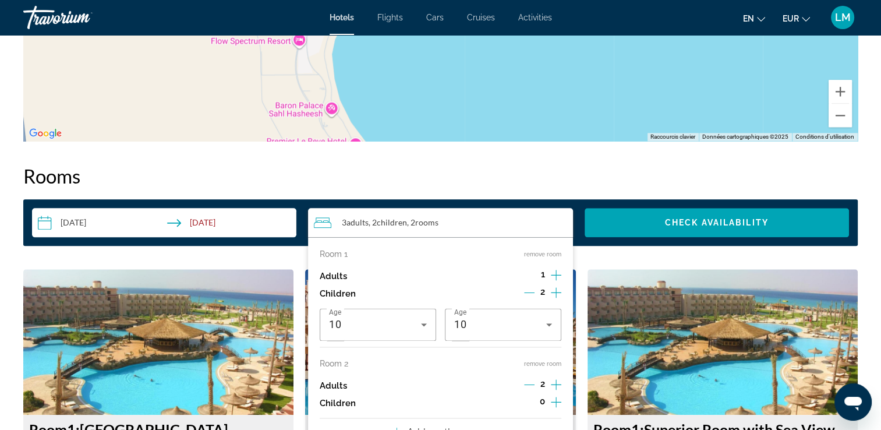
click at [551, 274] on icon "Increment adults" at bounding box center [556, 275] width 10 height 14
click at [554, 271] on icon "Increment adults" at bounding box center [556, 275] width 10 height 14
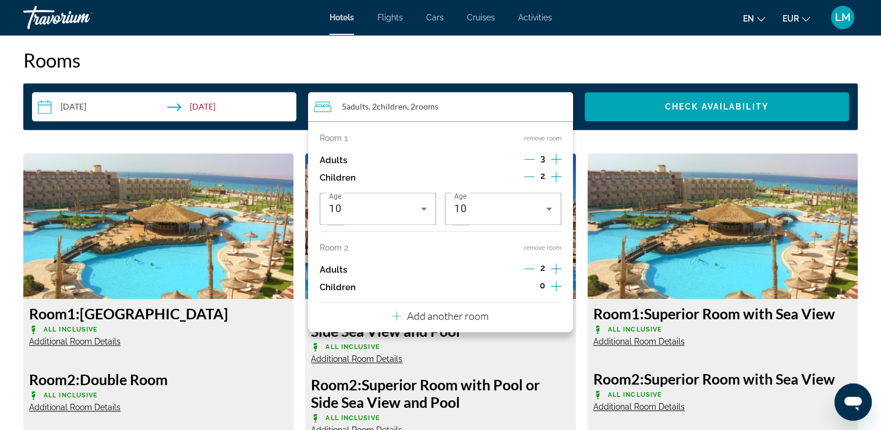
scroll to position [1495, 0]
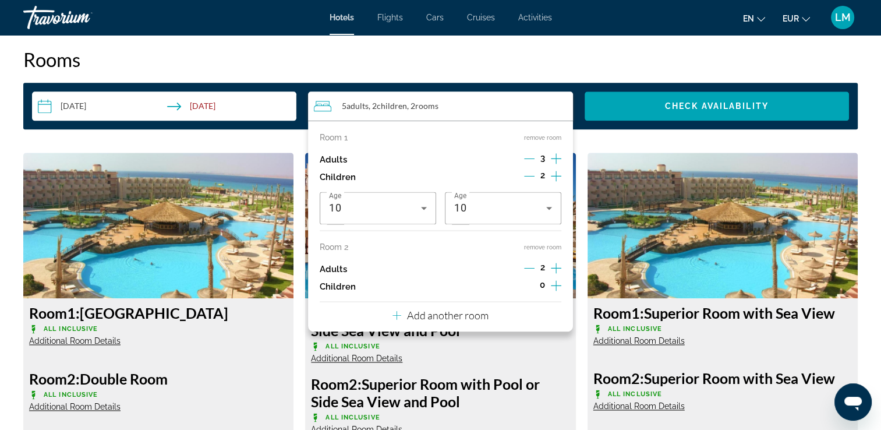
click at [550, 246] on button "remove room" at bounding box center [542, 247] width 37 height 8
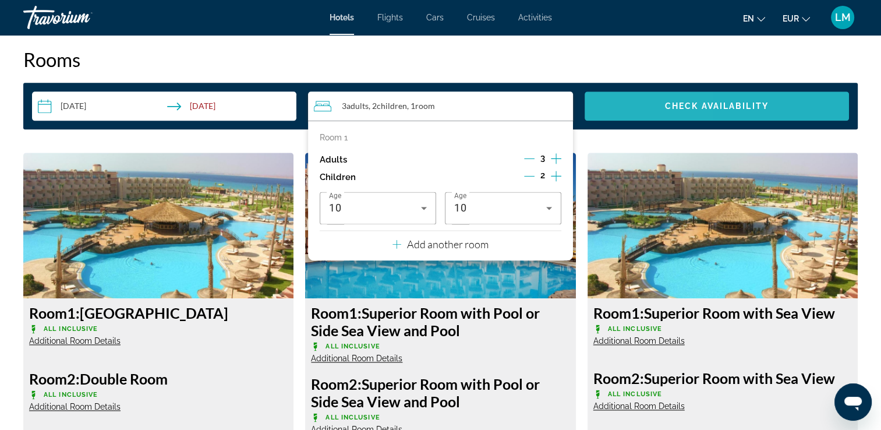
click at [633, 108] on span "Search widget" at bounding box center [716, 106] width 264 height 28
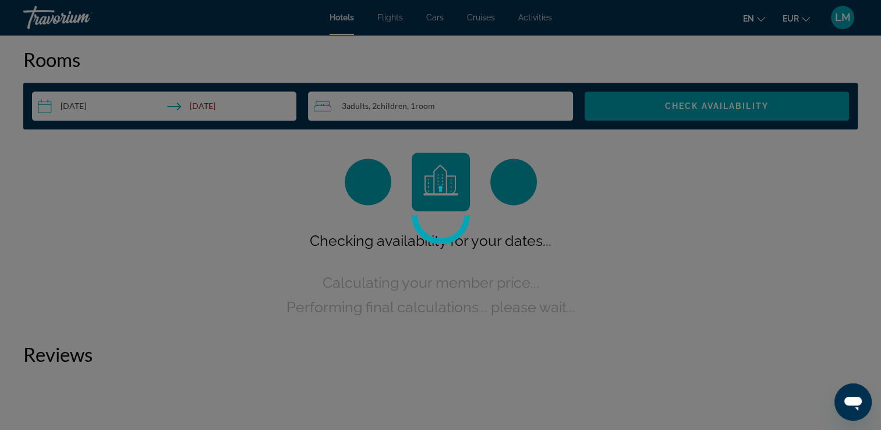
scroll to position [1473, 0]
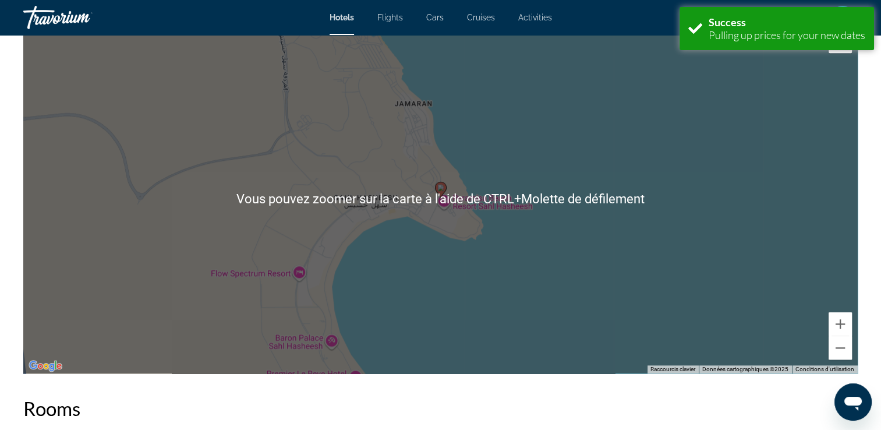
scroll to position [1222, 0]
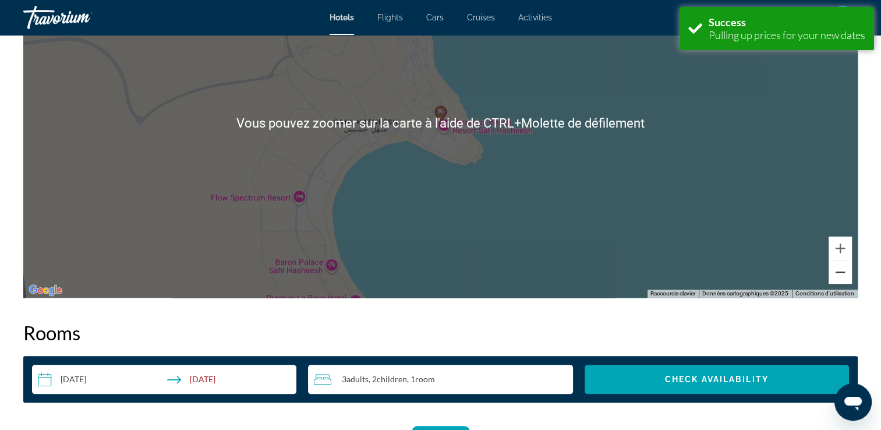
click at [844, 281] on button "Zoom arrière" at bounding box center [839, 271] width 23 height 23
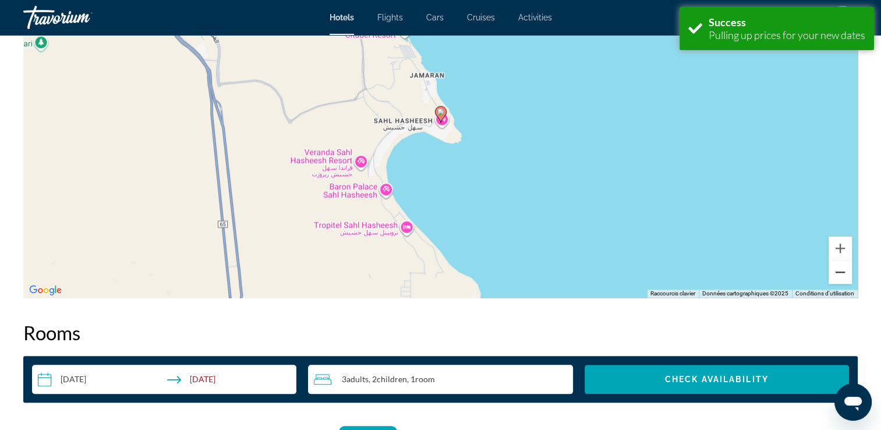
click at [844, 281] on button "Zoom arrière" at bounding box center [839, 271] width 23 height 23
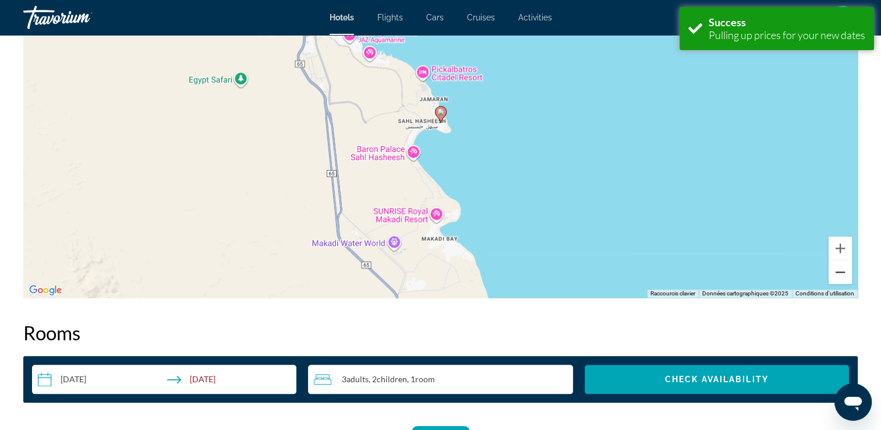
click at [844, 281] on button "Zoom arrière" at bounding box center [839, 271] width 23 height 23
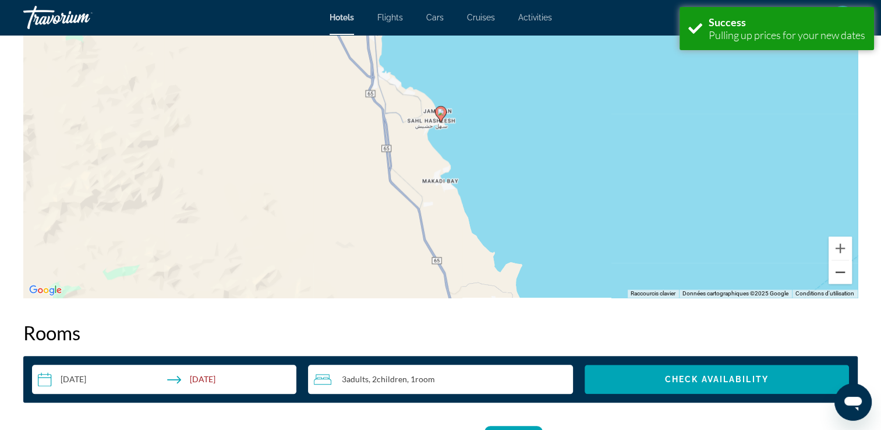
click at [844, 281] on button "Zoom arrière" at bounding box center [839, 271] width 23 height 23
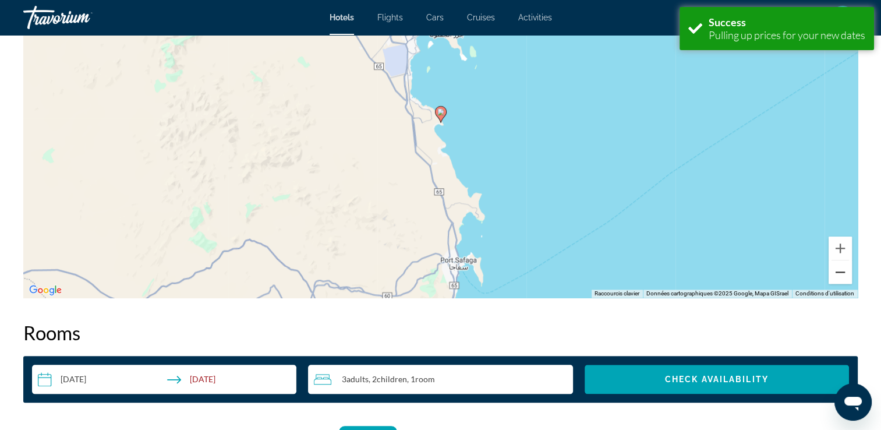
click at [844, 281] on button "Zoom arrière" at bounding box center [839, 271] width 23 height 23
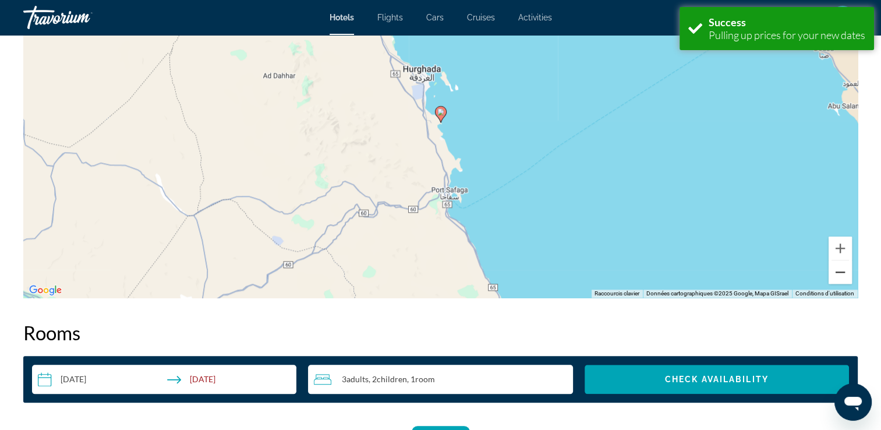
click at [844, 281] on button "Zoom arrière" at bounding box center [839, 271] width 23 height 23
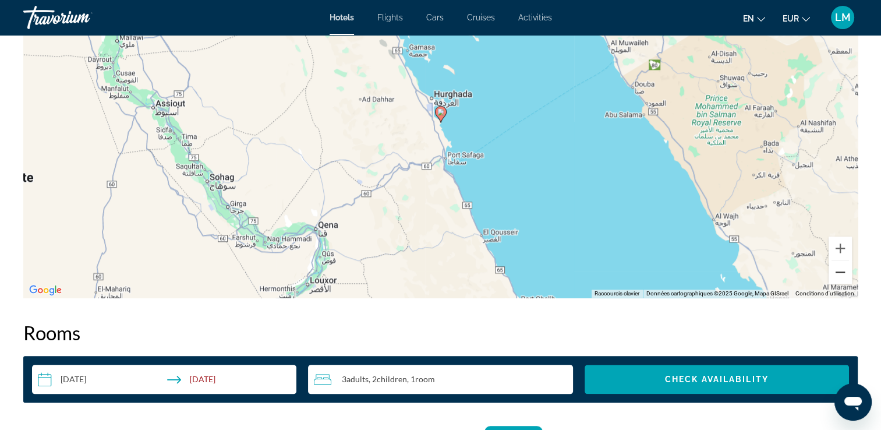
click at [844, 281] on button "Zoom arrière" at bounding box center [839, 271] width 23 height 23
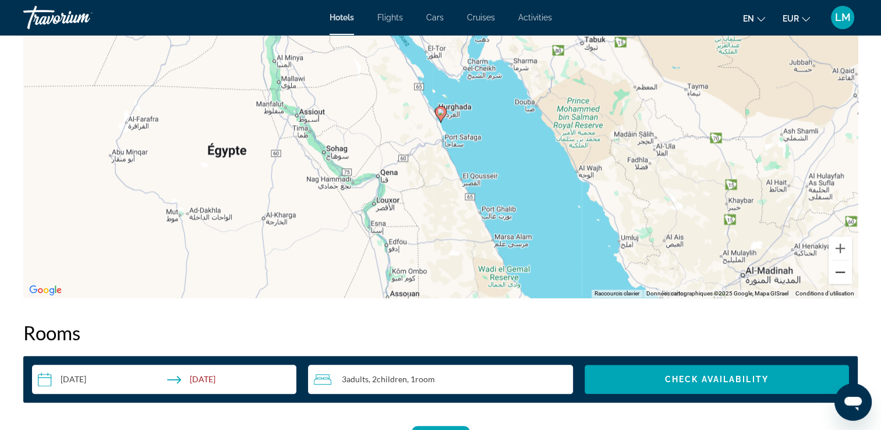
click at [844, 281] on button "Zoom arrière" at bounding box center [839, 271] width 23 height 23
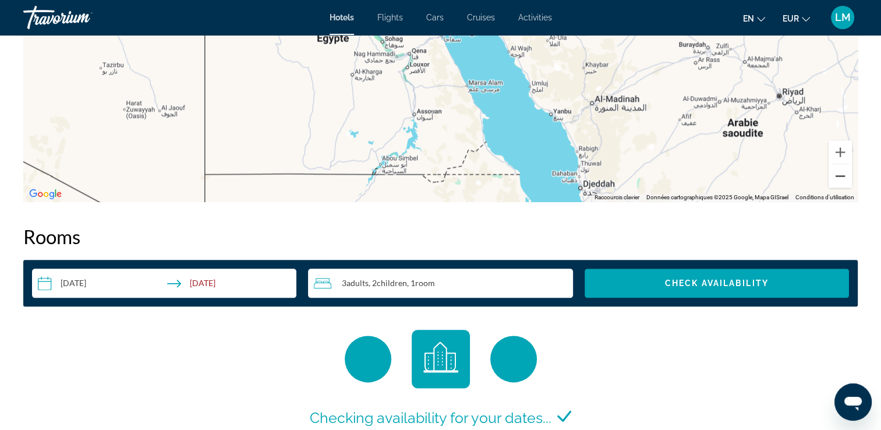
scroll to position [1455, 0]
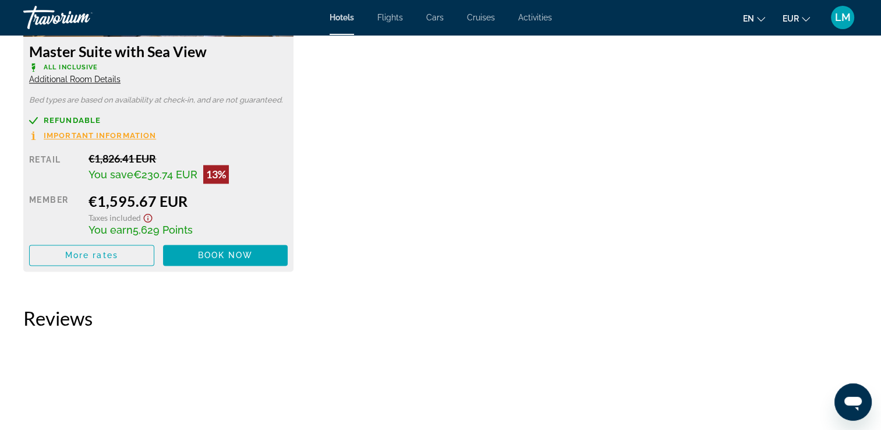
scroll to position [1571, 0]
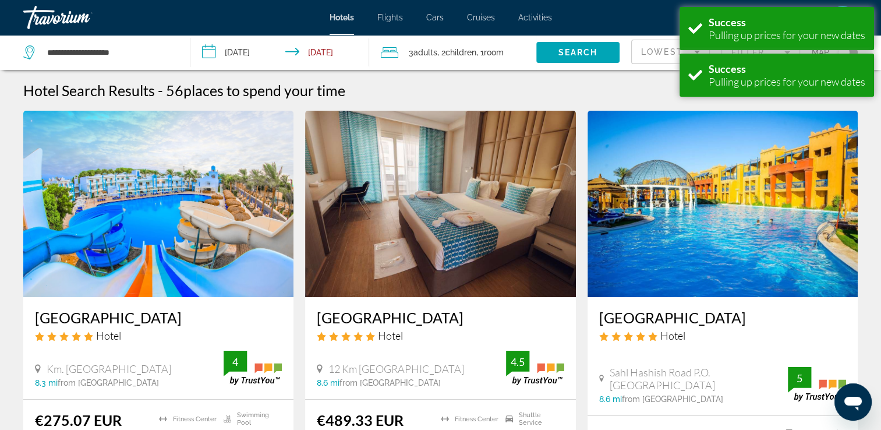
click at [484, 51] on span ", 1 Room rooms" at bounding box center [489, 52] width 27 height 16
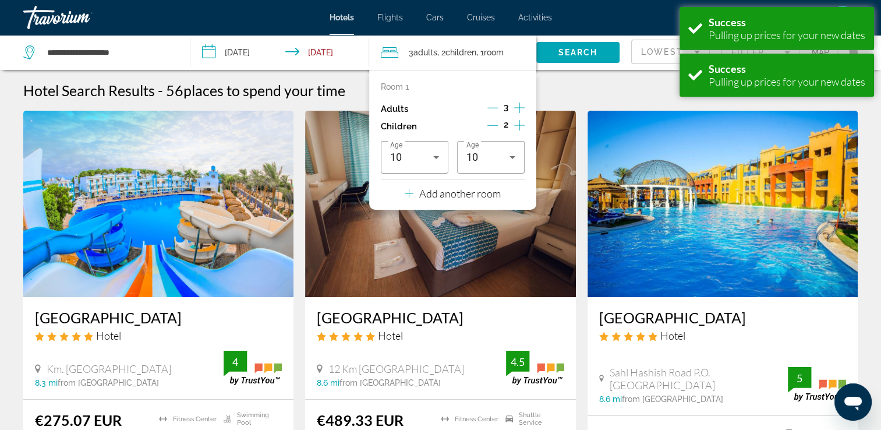
drag, startPoint x: 491, startPoint y: 111, endPoint x: 511, endPoint y: 100, distance: 22.7
click at [491, 111] on icon "Decrement adults" at bounding box center [492, 107] width 10 height 10
click at [604, 52] on span "Search widget" at bounding box center [577, 52] width 83 height 28
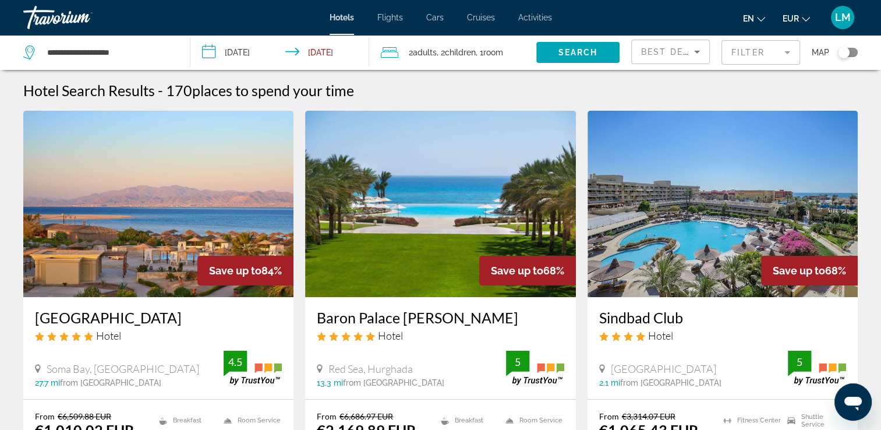
click at [757, 50] on mat-form-field "Filter" at bounding box center [760, 52] width 79 height 24
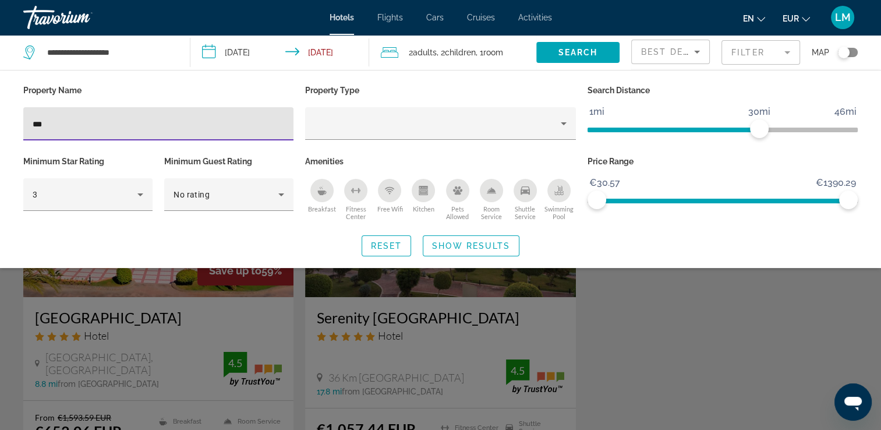
type input "***"
click at [605, 334] on div "Search widget" at bounding box center [440, 302] width 881 height 255
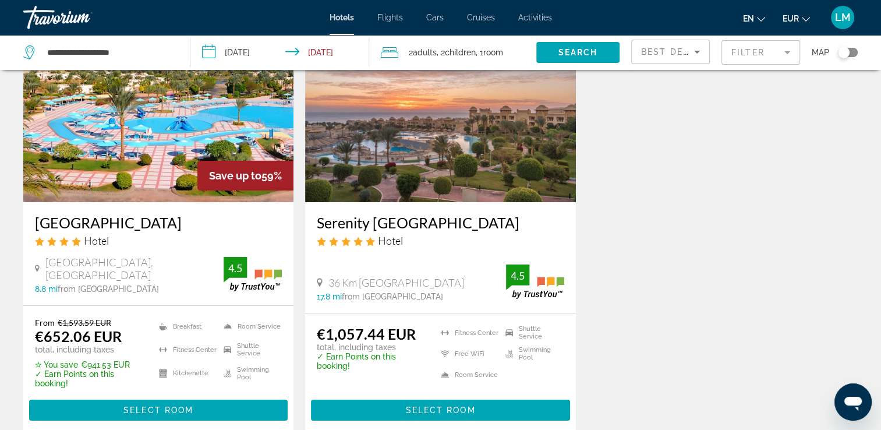
scroll to position [58, 0]
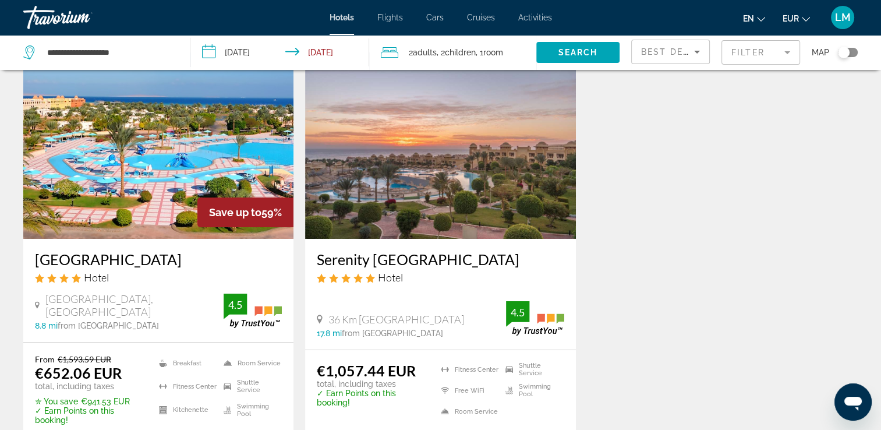
click at [162, 221] on img "Main content" at bounding box center [158, 145] width 270 height 186
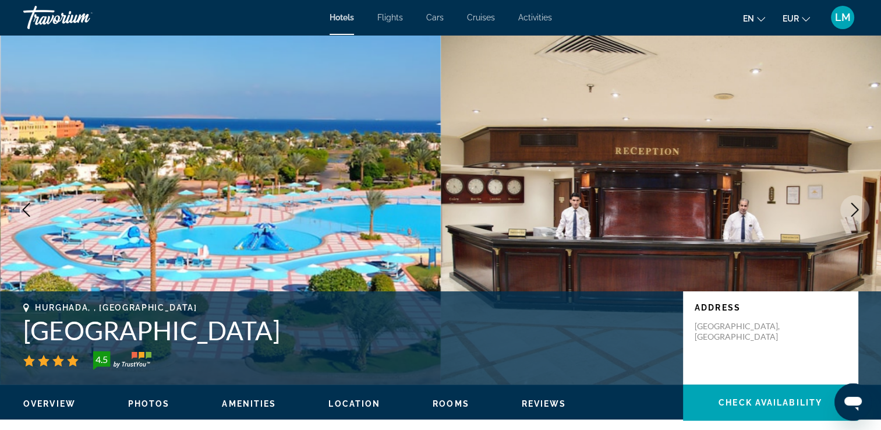
click at [859, 208] on icon "Next image" at bounding box center [854, 210] width 14 height 14
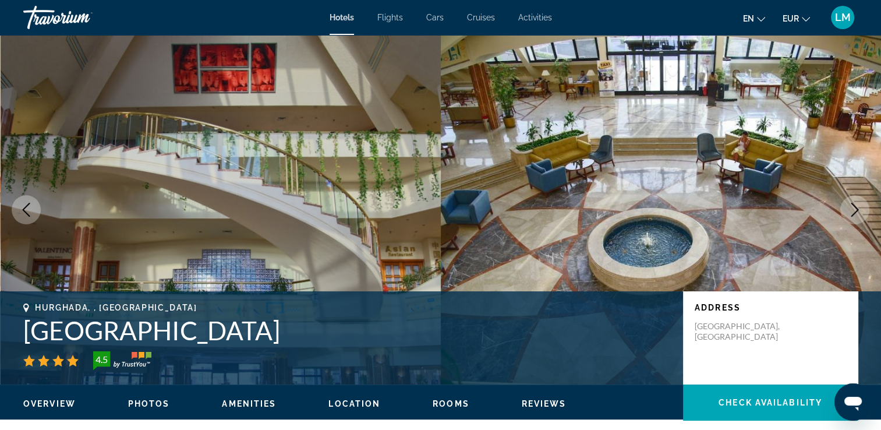
click at [859, 208] on icon "Next image" at bounding box center [854, 210] width 14 height 14
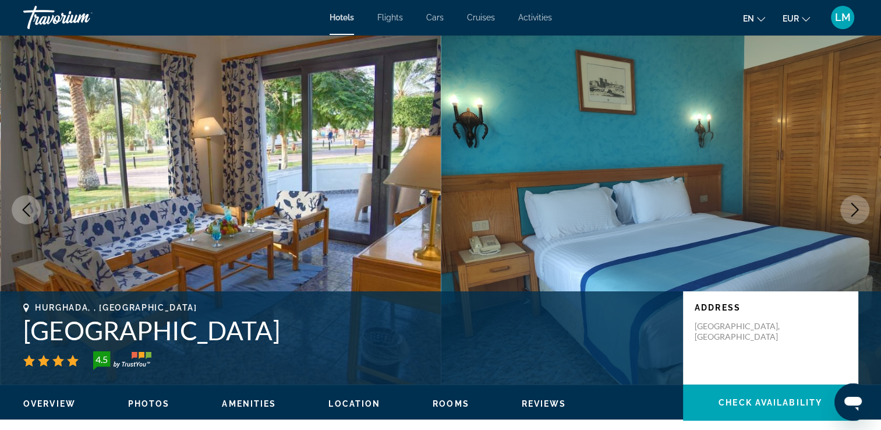
click at [859, 208] on icon "Next image" at bounding box center [854, 210] width 14 height 14
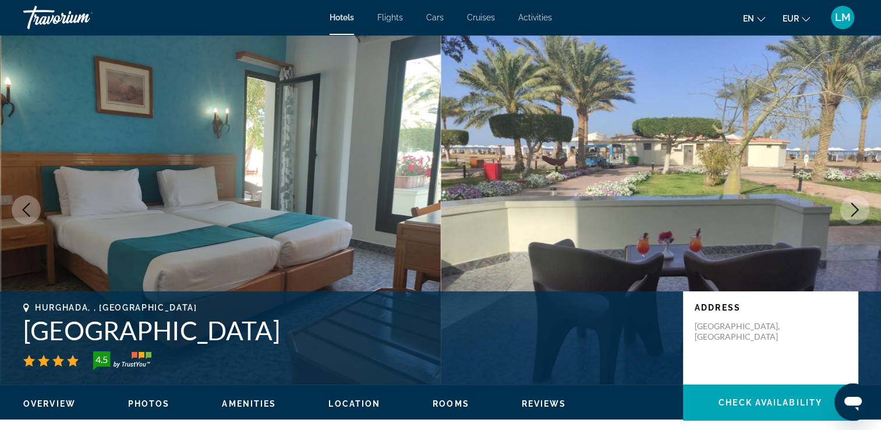
click at [859, 208] on icon "Next image" at bounding box center [854, 210] width 14 height 14
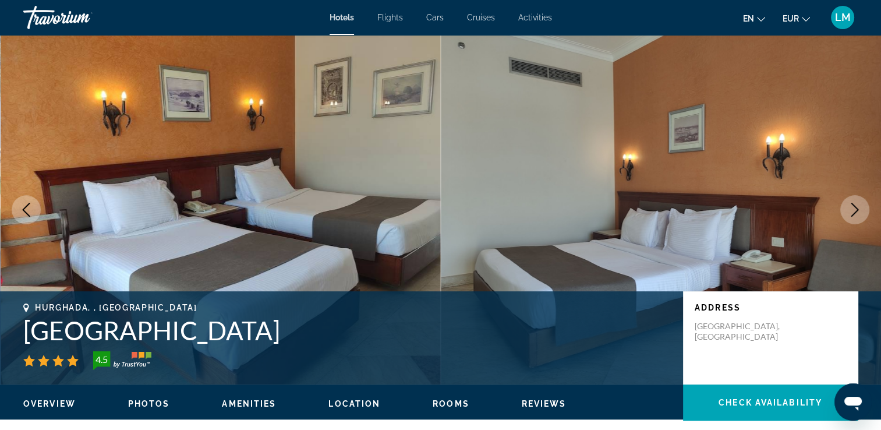
click at [859, 208] on icon "Next image" at bounding box center [854, 210] width 14 height 14
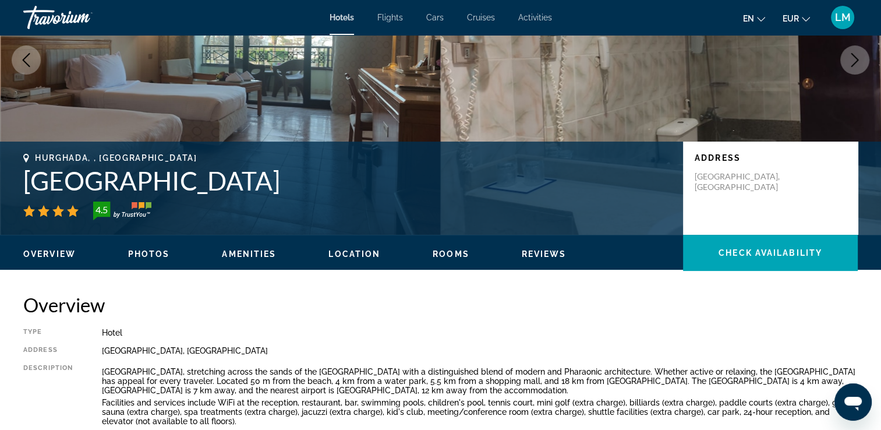
scroll to position [143, 0]
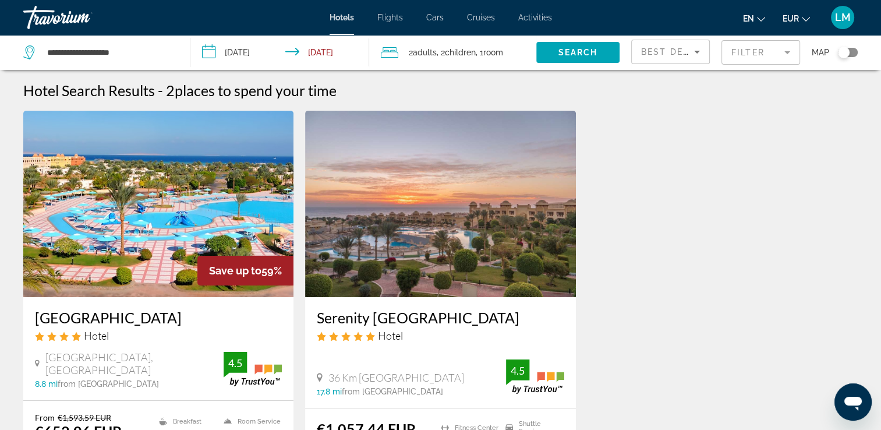
click at [753, 54] on mat-form-field "Filter" at bounding box center [760, 52] width 79 height 24
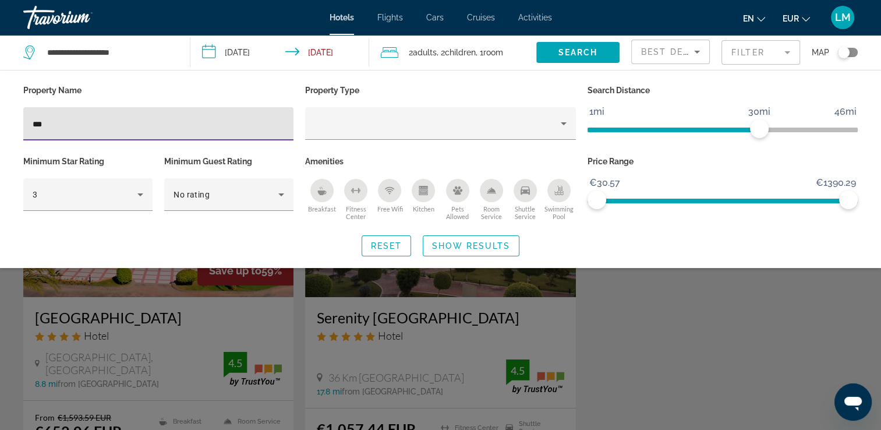
drag, startPoint x: 120, startPoint y: 122, endPoint x: 2, endPoint y: 91, distance: 121.5
click at [1, 91] on div "Property Name *** Property Type Search Distance 1mi 46mi 30mi Minimum Star Rati…" at bounding box center [440, 169] width 881 height 174
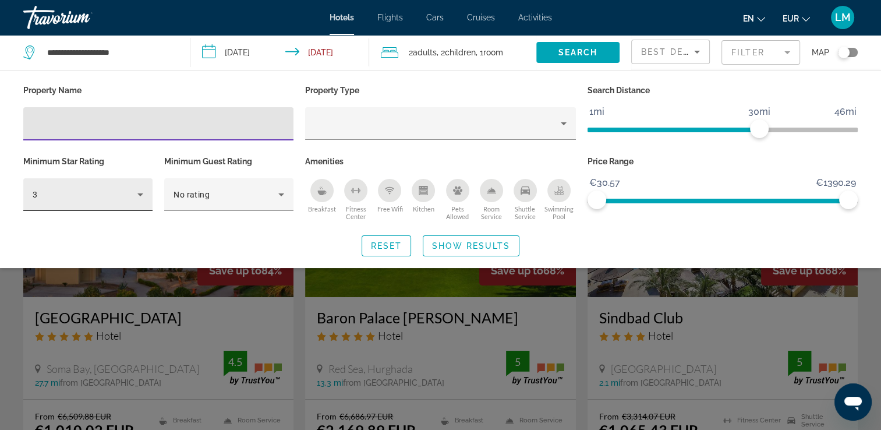
click at [56, 196] on div "3" at bounding box center [85, 194] width 105 height 14
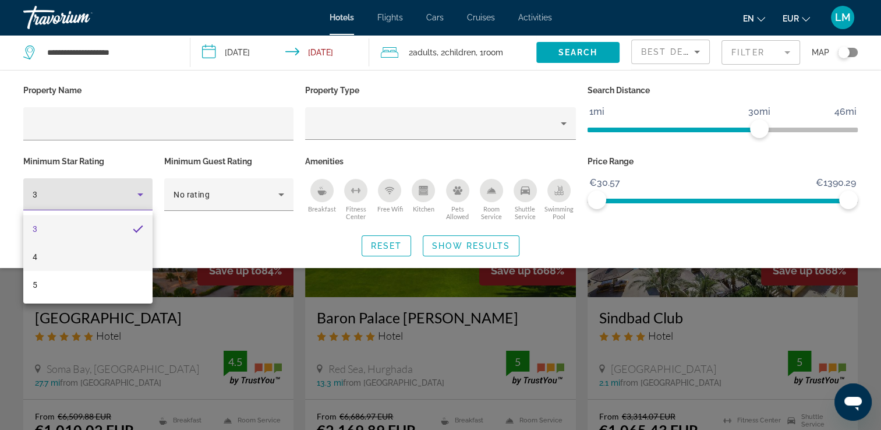
drag, startPoint x: 84, startPoint y: 254, endPoint x: 93, endPoint y: 251, distance: 8.7
click at [85, 255] on mat-option "4" at bounding box center [87, 257] width 129 height 28
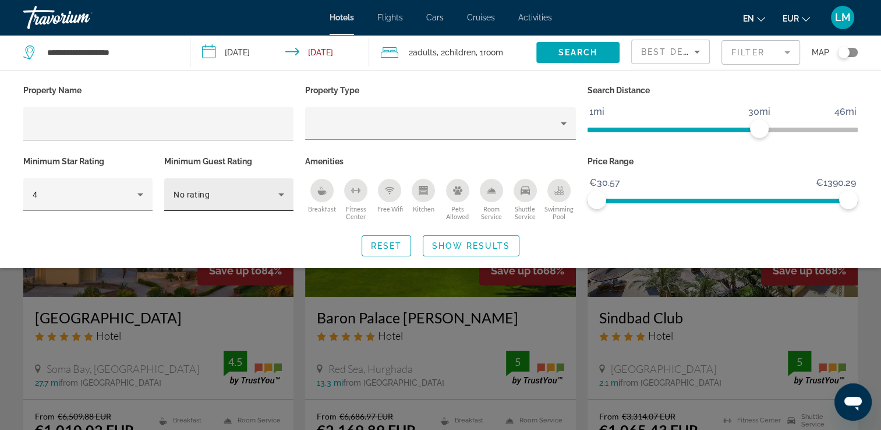
click at [230, 201] on div "No rating" at bounding box center [228, 194] width 111 height 33
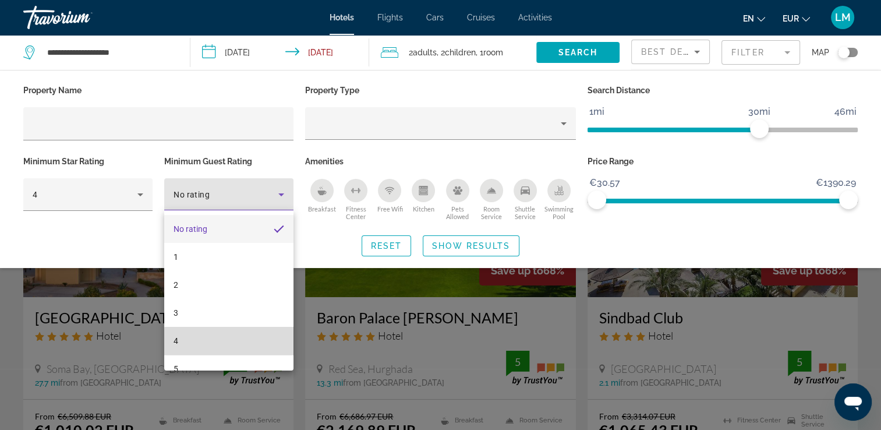
click at [237, 341] on mat-option "4" at bounding box center [228, 340] width 129 height 28
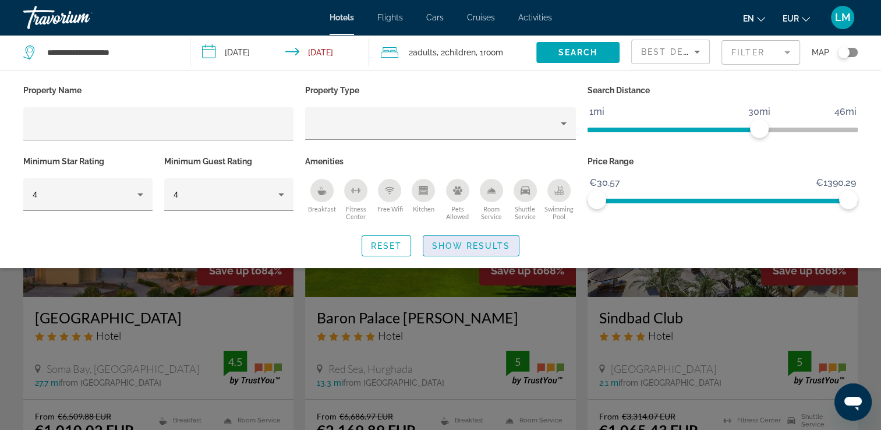
click at [489, 248] on span "Show Results" at bounding box center [471, 245] width 78 height 9
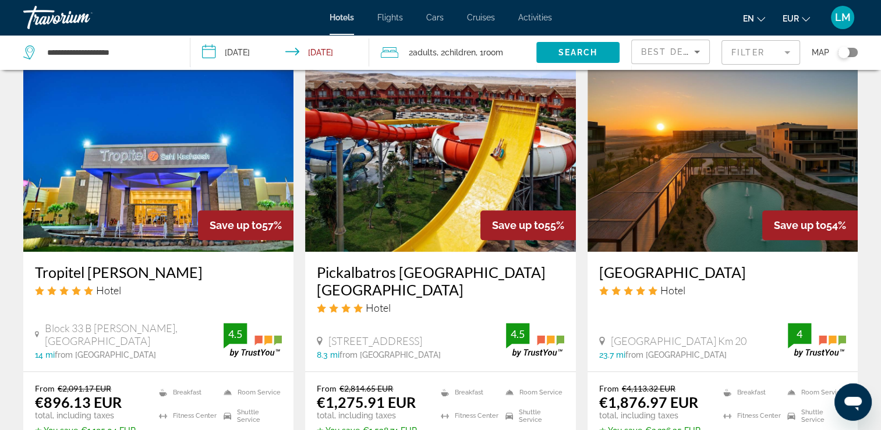
scroll to position [1676, 0]
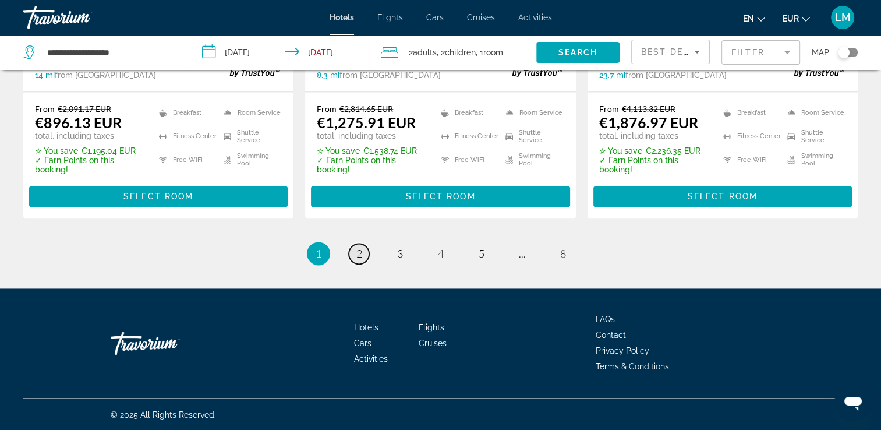
click at [360, 250] on span "2" at bounding box center [359, 253] width 6 height 13
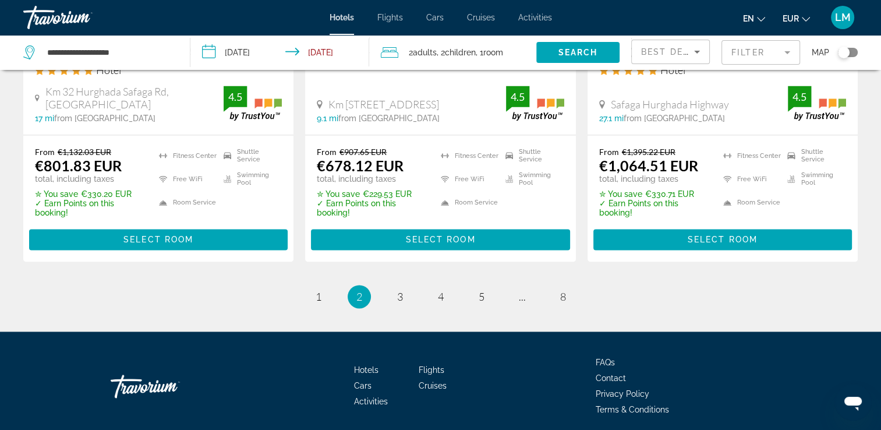
scroll to position [1678, 0]
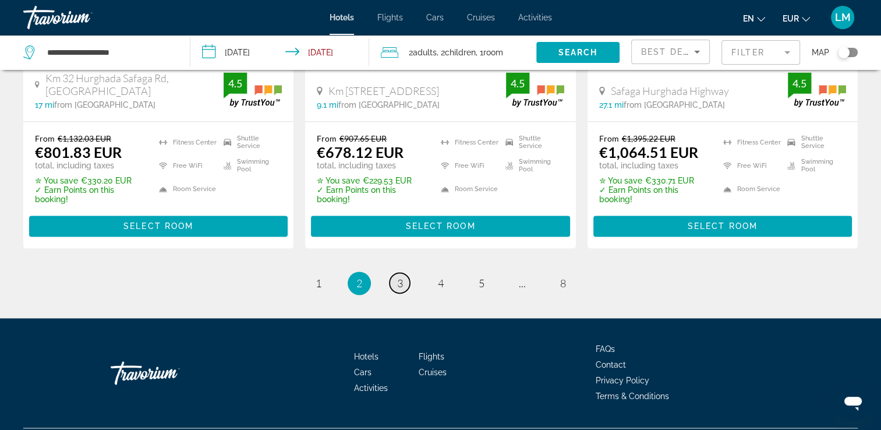
click at [400, 276] on span "3" at bounding box center [400, 282] width 6 height 13
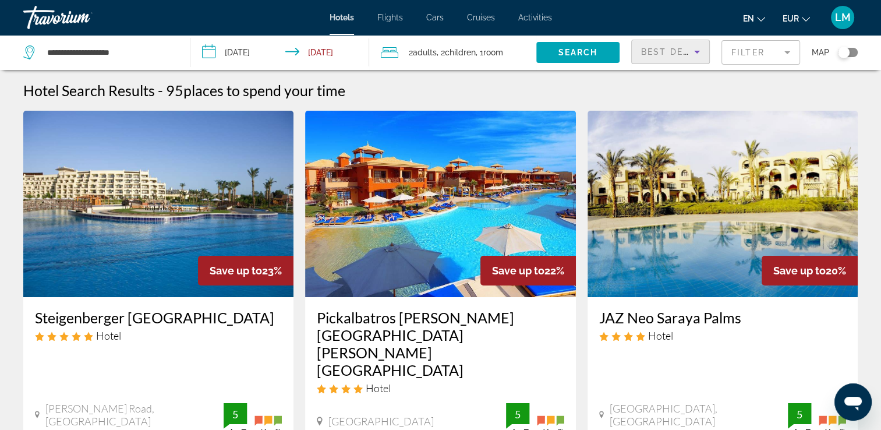
click at [694, 59] on div "Best Deals" at bounding box center [670, 56] width 59 height 33
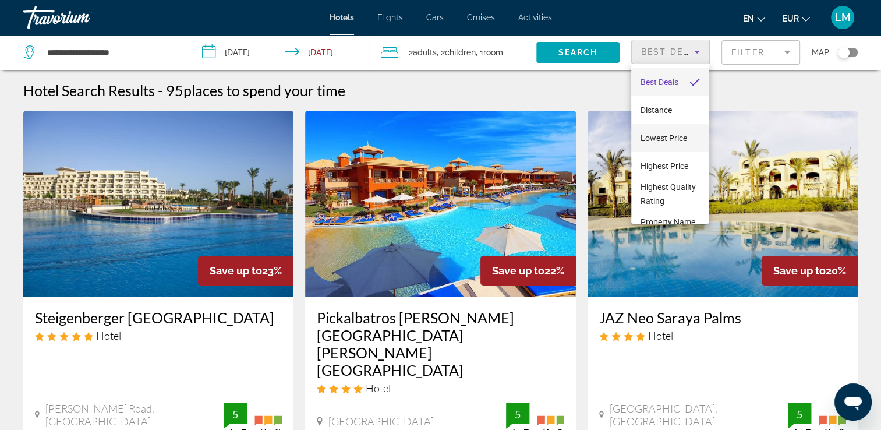
click at [659, 135] on span "Lowest Price" at bounding box center [663, 137] width 47 height 9
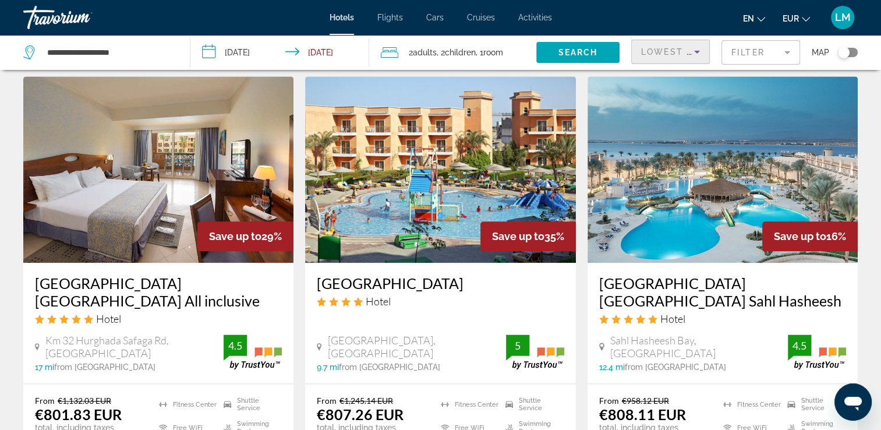
scroll to position [1571, 0]
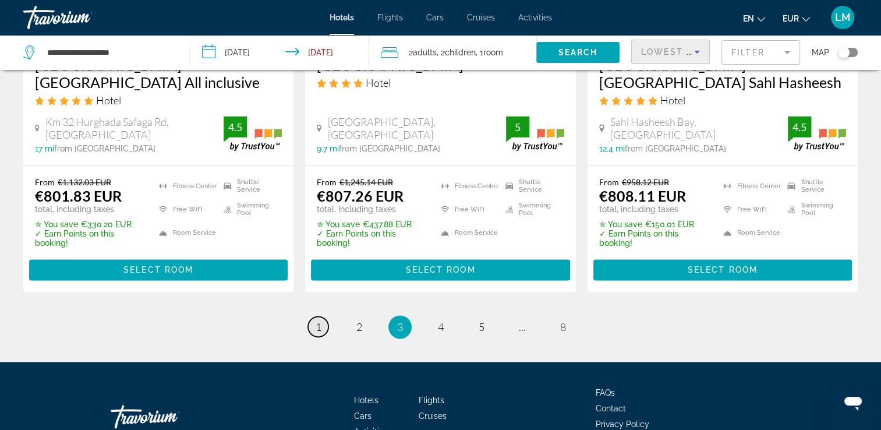
click at [319, 329] on span "1" at bounding box center [318, 326] width 6 height 13
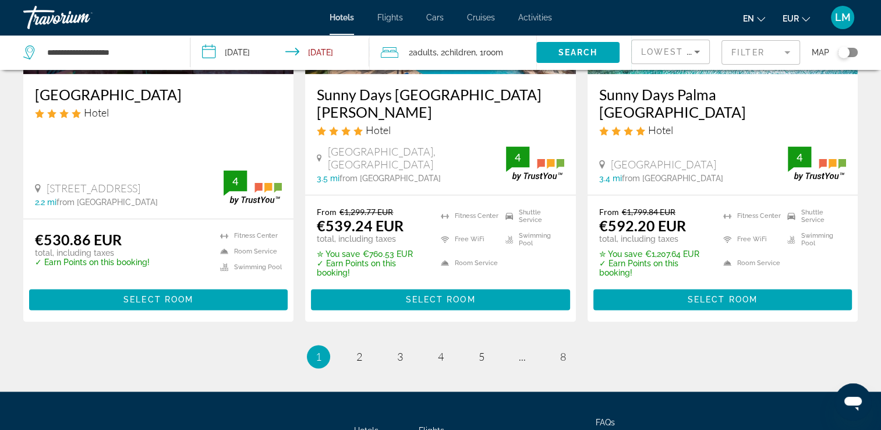
scroll to position [1571, 0]
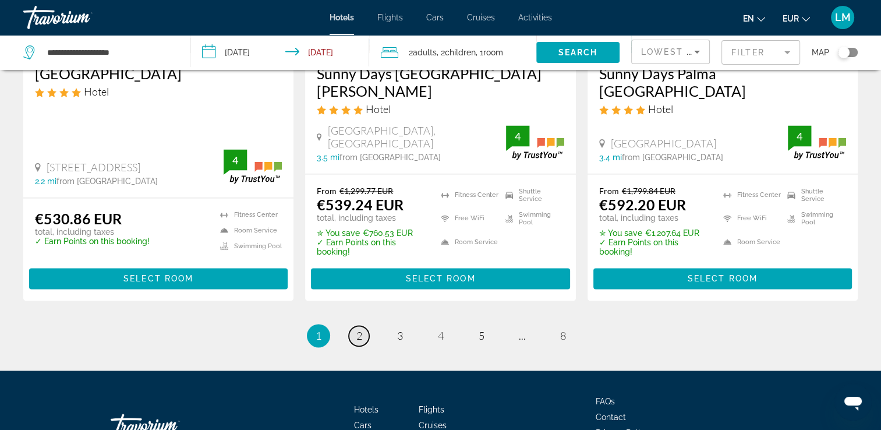
click at [356, 329] on span "2" at bounding box center [359, 335] width 6 height 13
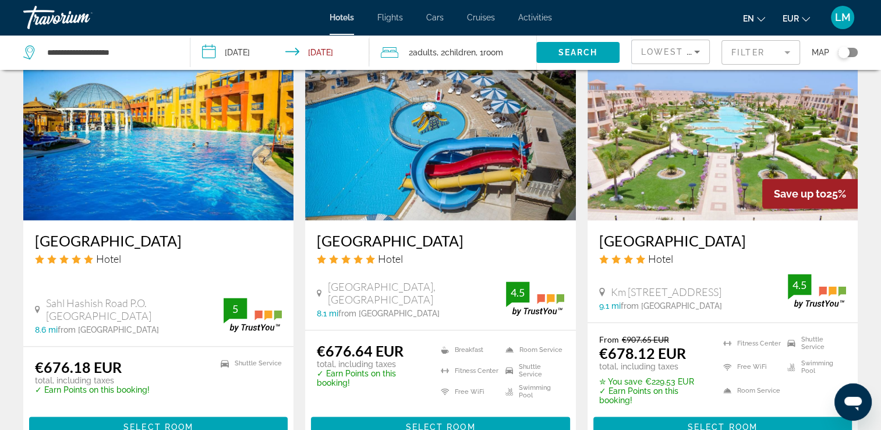
scroll to position [1455, 0]
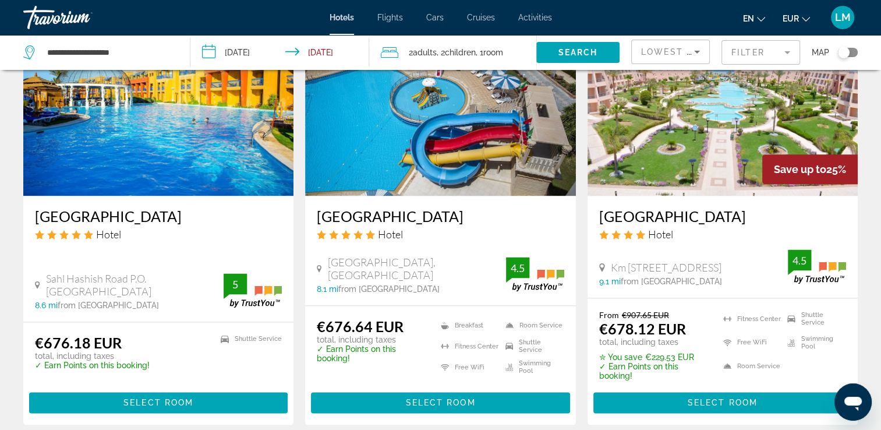
click at [242, 120] on img "Main content" at bounding box center [158, 102] width 270 height 186
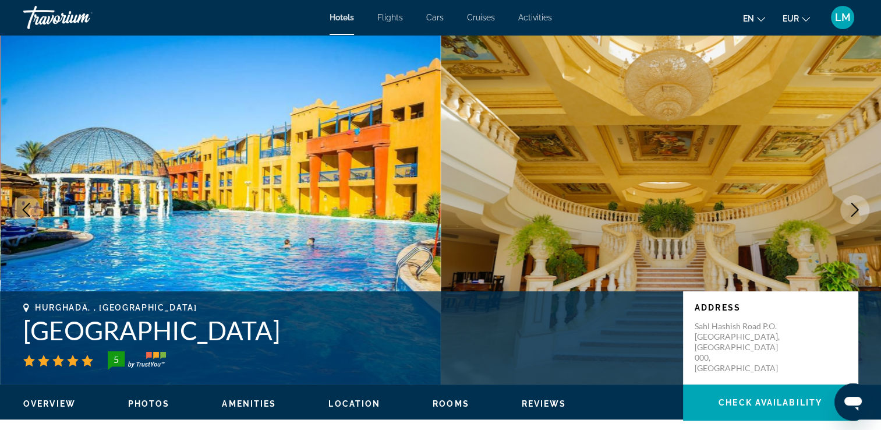
click at [858, 213] on icon "Next image" at bounding box center [854, 210] width 14 height 14
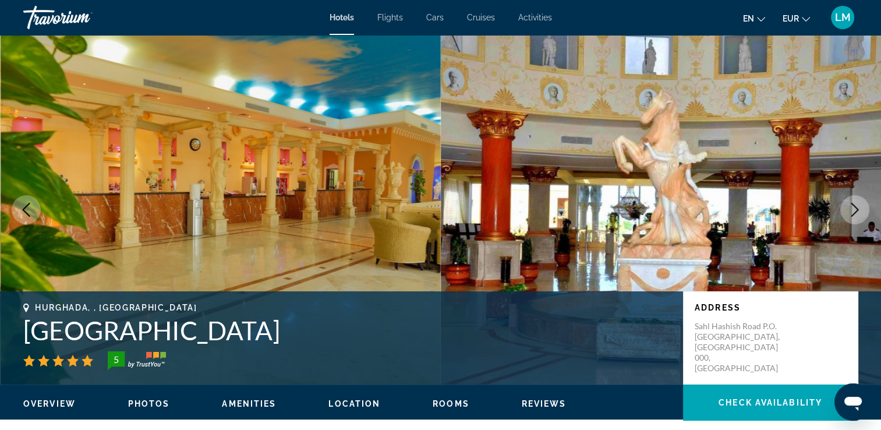
click at [857, 213] on icon "Next image" at bounding box center [854, 210] width 14 height 14
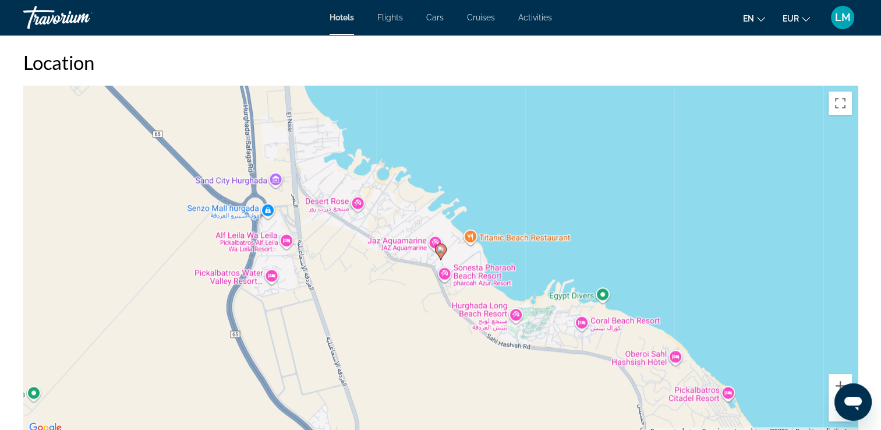
scroll to position [933, 0]
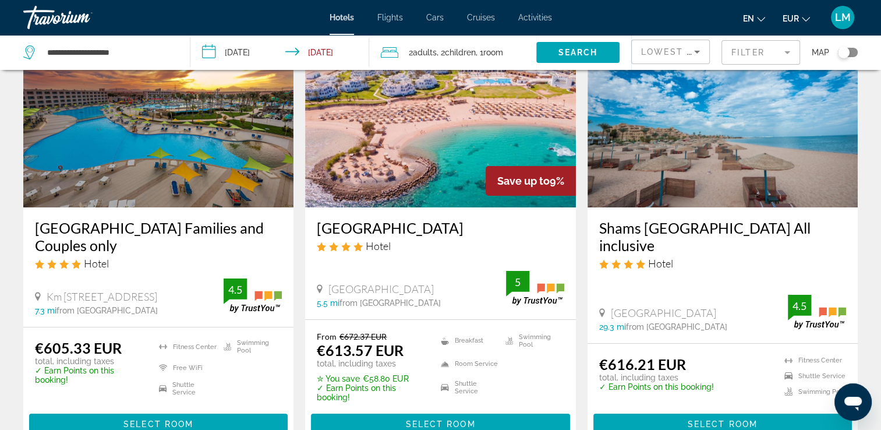
scroll to position [116, 0]
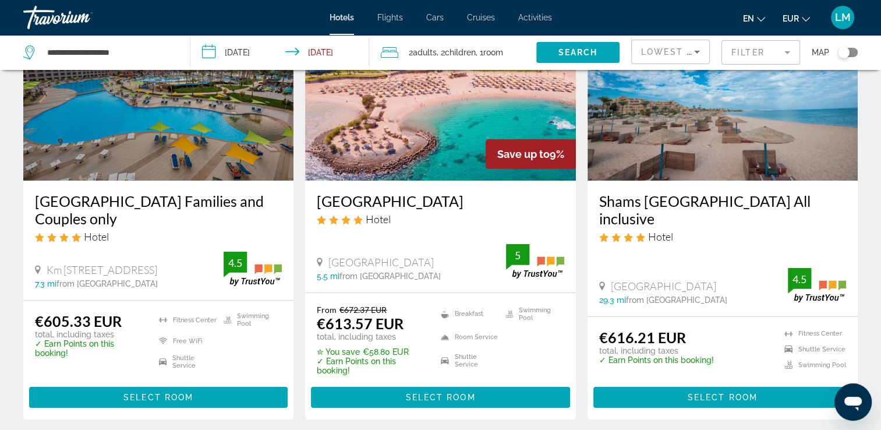
click at [165, 159] on img "Main content" at bounding box center [158, 87] width 270 height 186
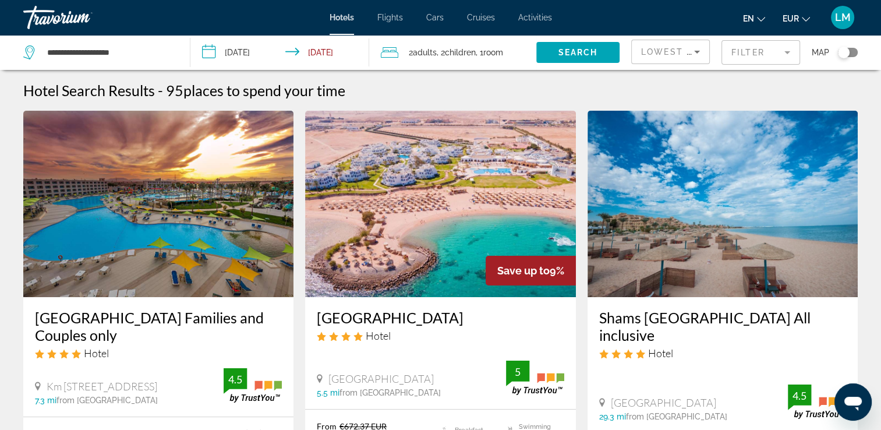
click at [766, 41] on mat-form-field "Filter" at bounding box center [760, 52] width 79 height 24
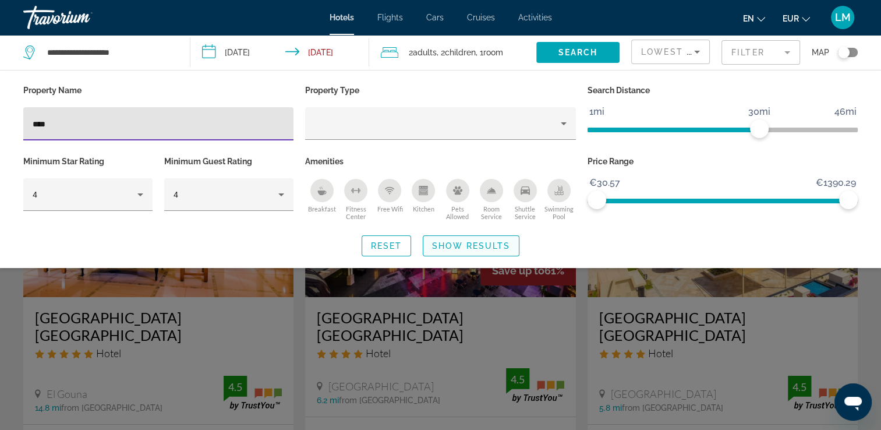
type input "****"
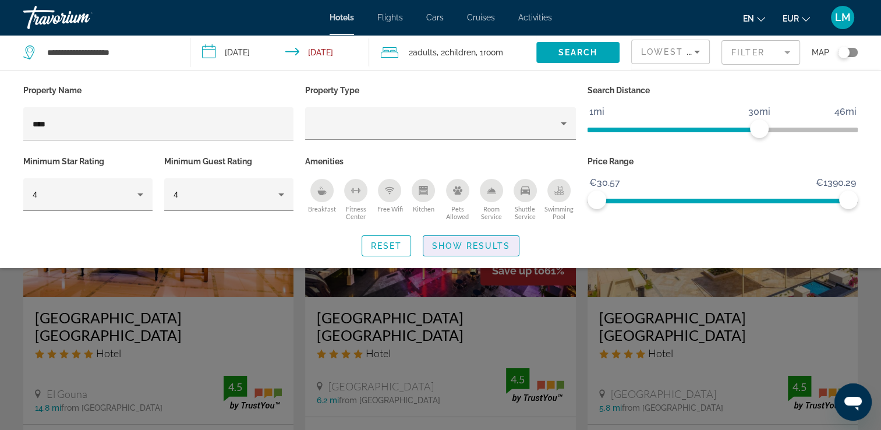
click at [496, 246] on span "Show Results" at bounding box center [471, 245] width 78 height 9
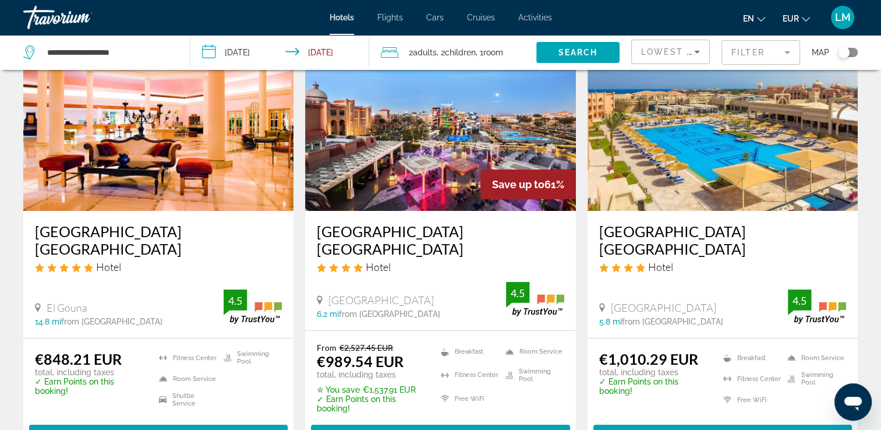
scroll to position [116, 0]
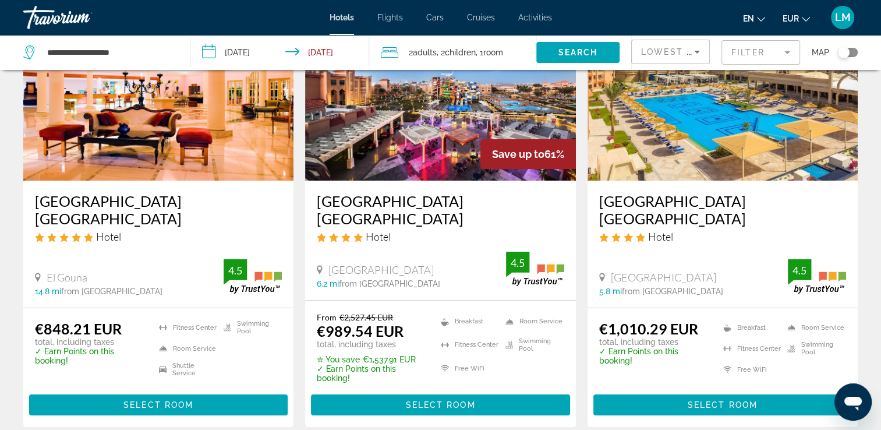
click at [743, 52] on mat-form-field "Filter" at bounding box center [760, 52] width 79 height 24
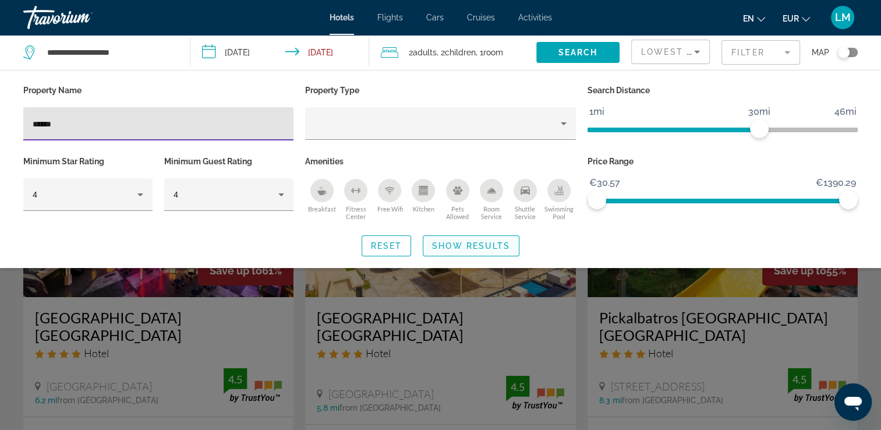
type input "******"
click at [456, 251] on span "Search widget" at bounding box center [470, 246] width 95 height 28
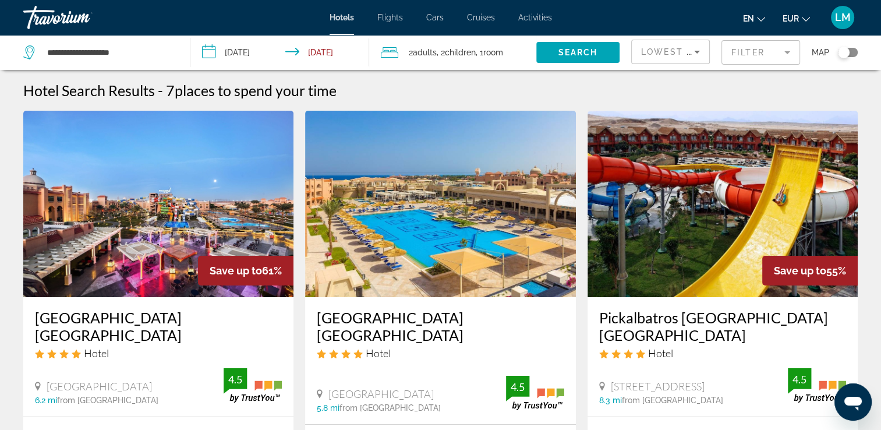
scroll to position [116, 0]
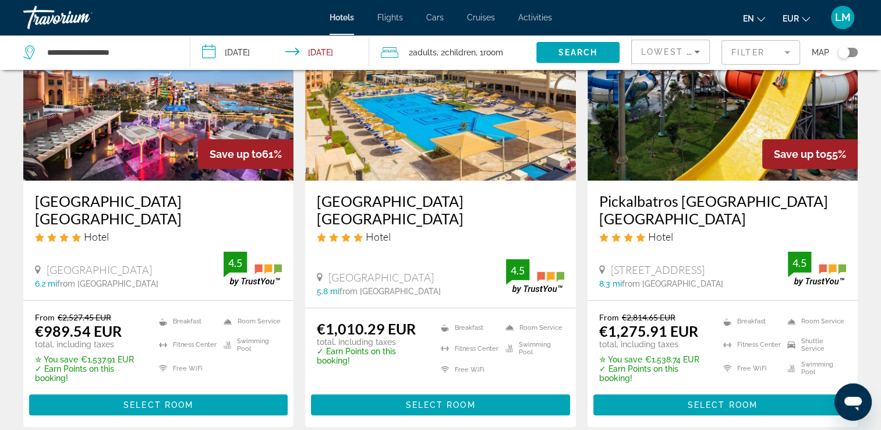
drag, startPoint x: 29, startPoint y: 201, endPoint x: 111, endPoint y: 216, distance: 83.0
click at [111, 216] on div "Pickalbatros Aqua Park Resort Hurghada Hotel Safaga Road, Hurghada 6.2 mi from …" at bounding box center [158, 239] width 270 height 119
drag, startPoint x: 111, startPoint y: 216, endPoint x: 90, endPoint y: 214, distance: 20.6
copy h3 "[GEOGRAPHIC_DATA] [GEOGRAPHIC_DATA]"
click at [300, 184] on app-hotels-search-item "Pickalbatros Aqua Vista Resort Hurghada Hotel Safaga Road, Hurghada 5.8 mi from…" at bounding box center [440, 210] width 282 height 432
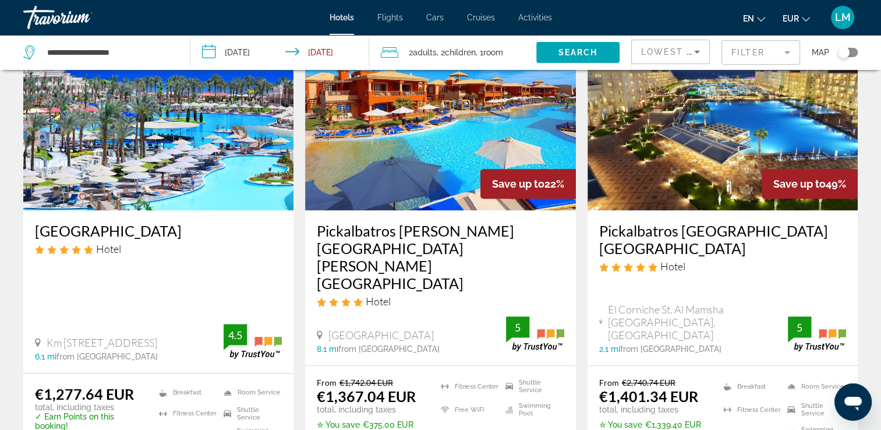
scroll to position [640, 0]
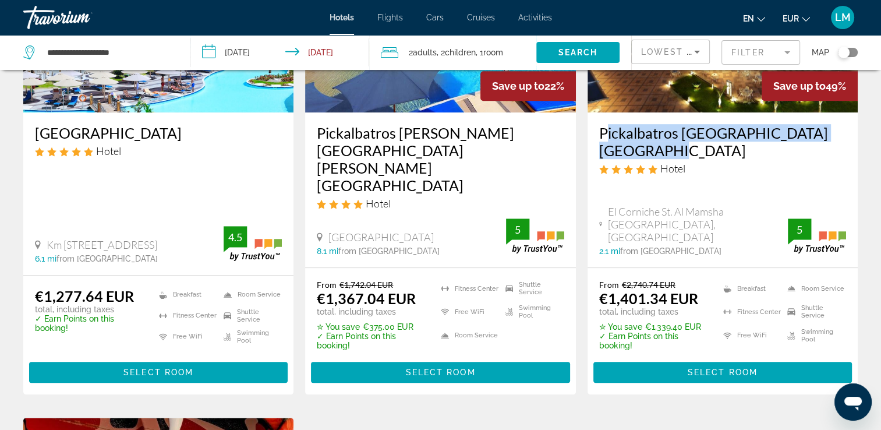
drag, startPoint x: 597, startPoint y: 130, endPoint x: 673, endPoint y: 151, distance: 78.9
click at [673, 151] on div "Pickalbatros White Beach Resort Hurghada Hotel El Corniche St. Al Mamsha El Sey…" at bounding box center [722, 189] width 270 height 154
drag, startPoint x: 673, startPoint y: 151, endPoint x: 654, endPoint y: 144, distance: 20.2
copy h3 "Pickalbatros [GEOGRAPHIC_DATA] [GEOGRAPHIC_DATA]"
